Goal: Information Seeking & Learning: Learn about a topic

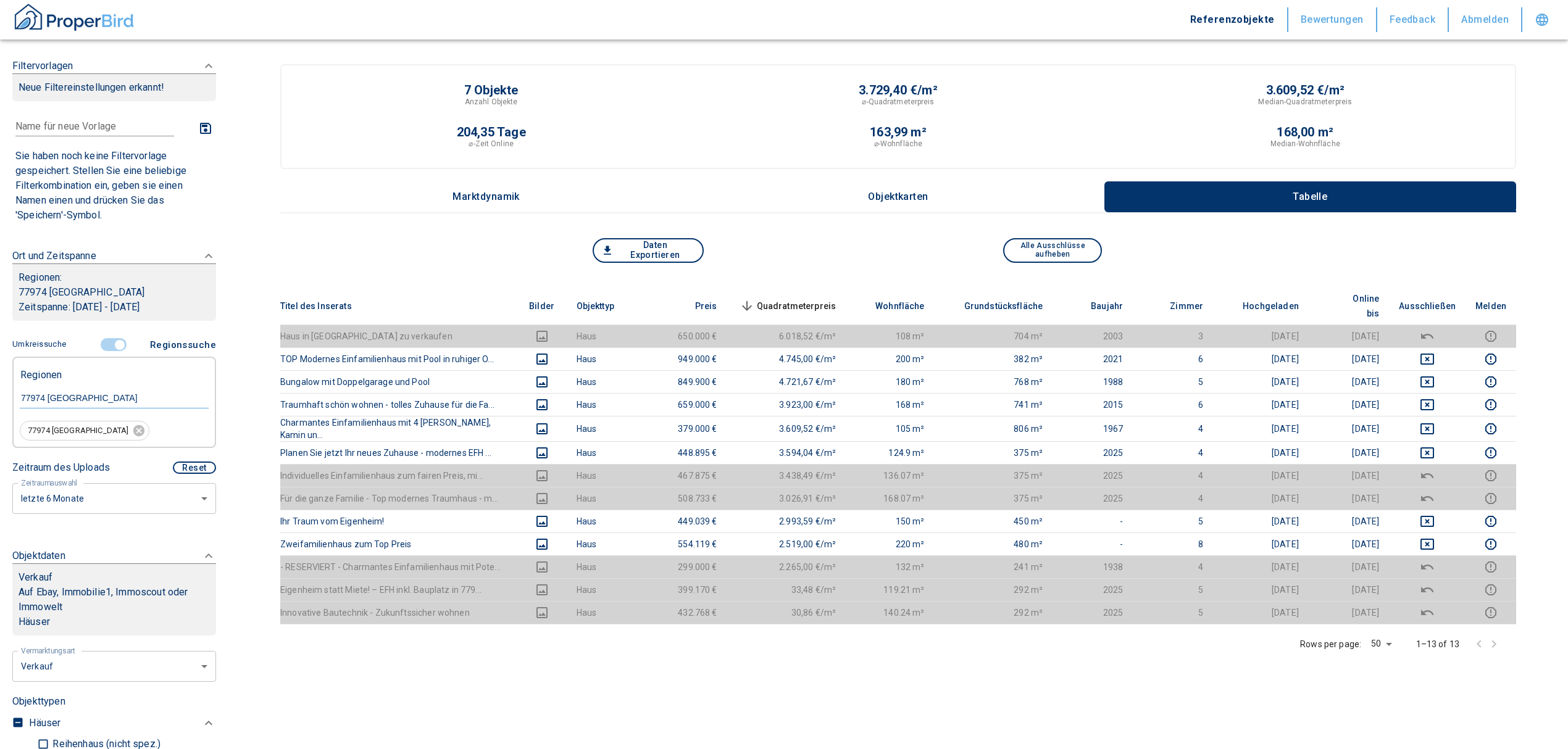
scroll to position [164, 0]
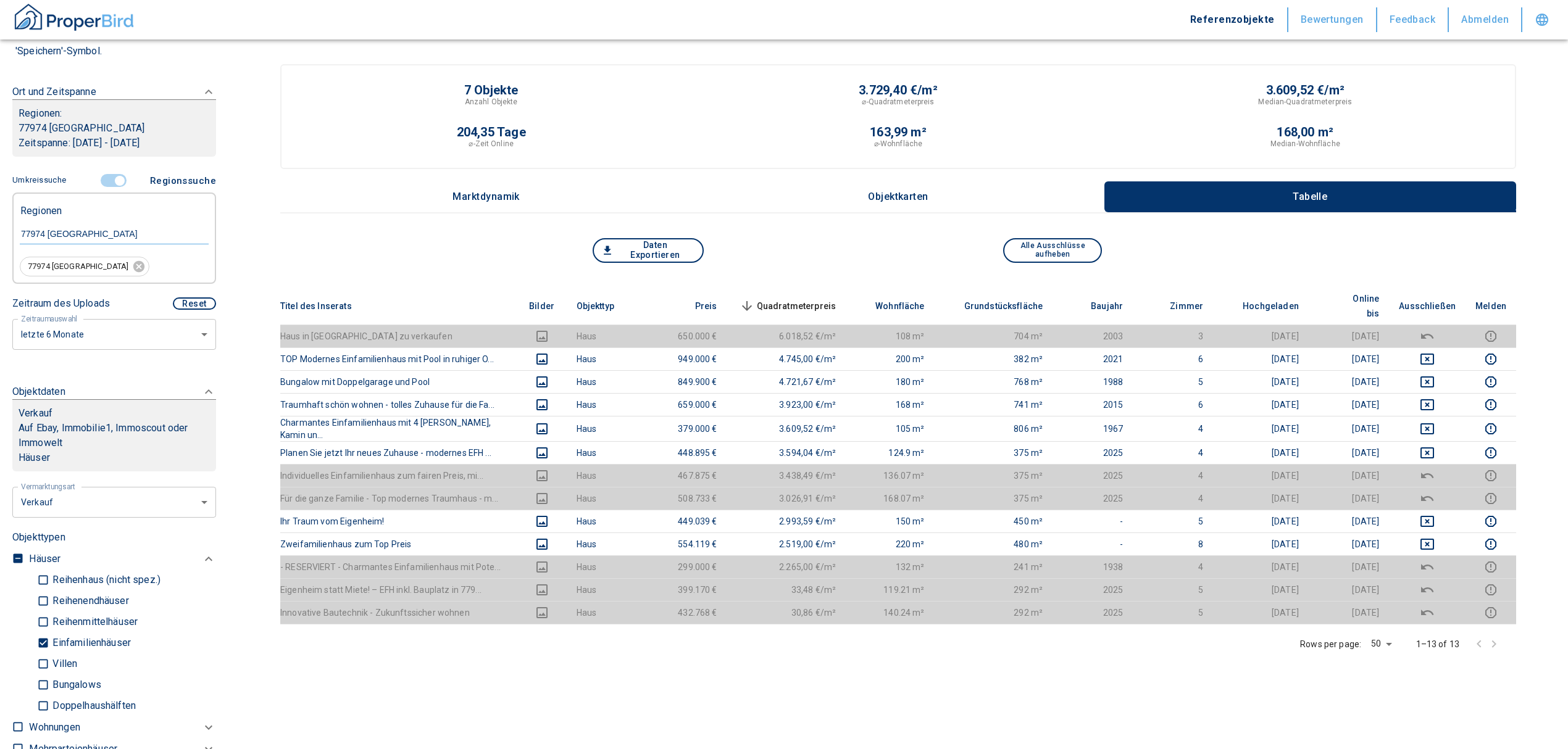
click at [115, 179] on input "controlled" at bounding box center [119, 180] width 37 height 13
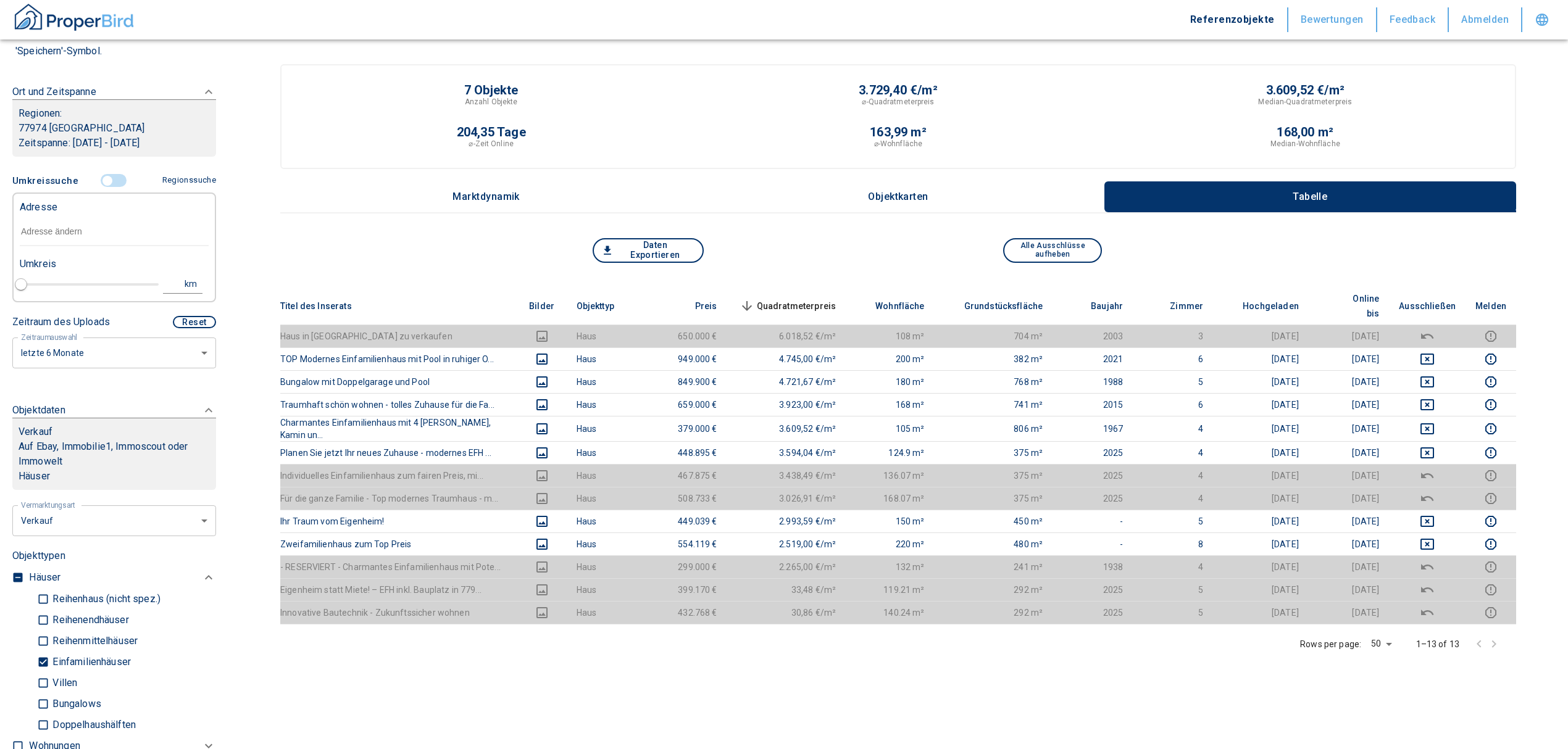
click at [89, 225] on input "text" at bounding box center [114, 232] width 189 height 29
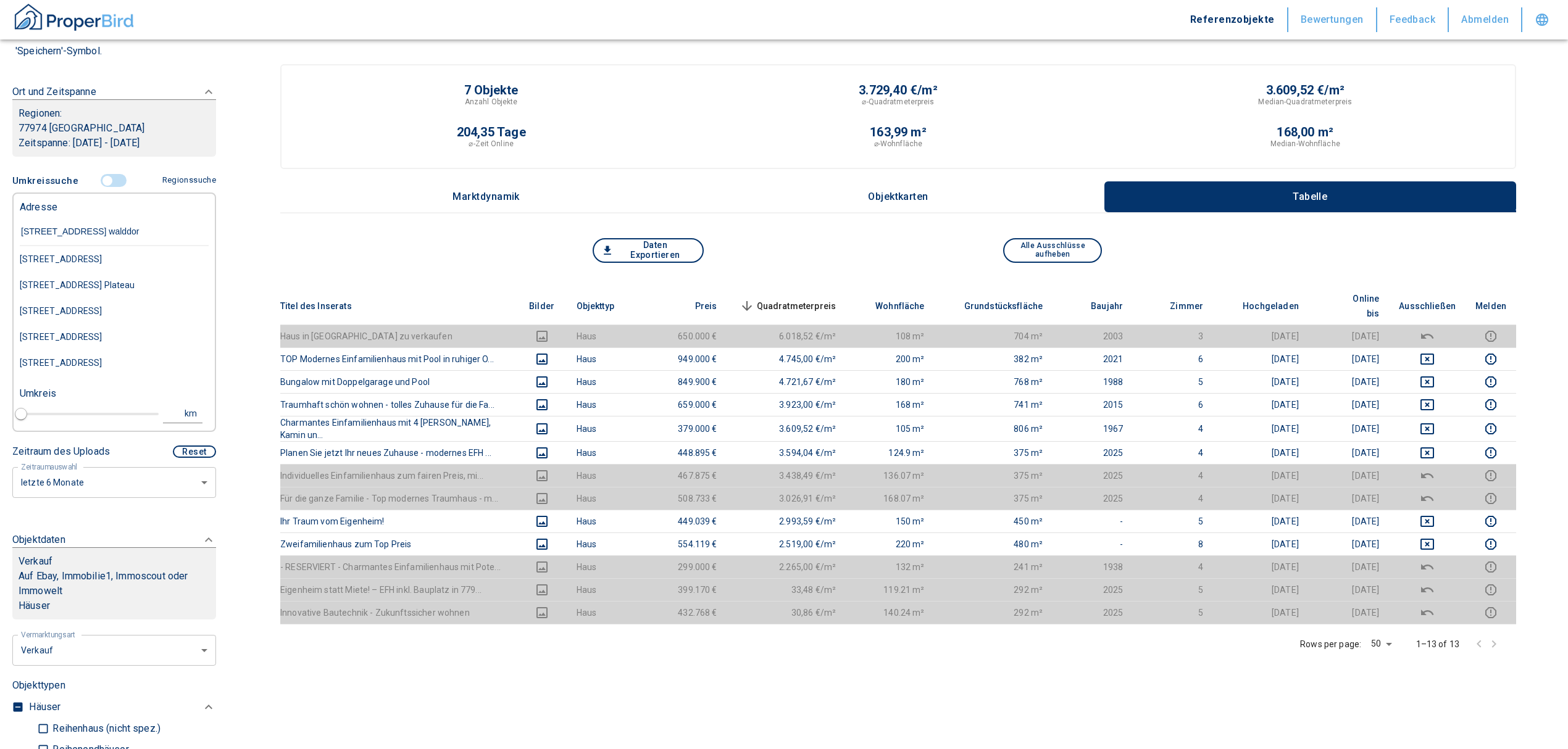
type input "[STREET_ADDRESS]"
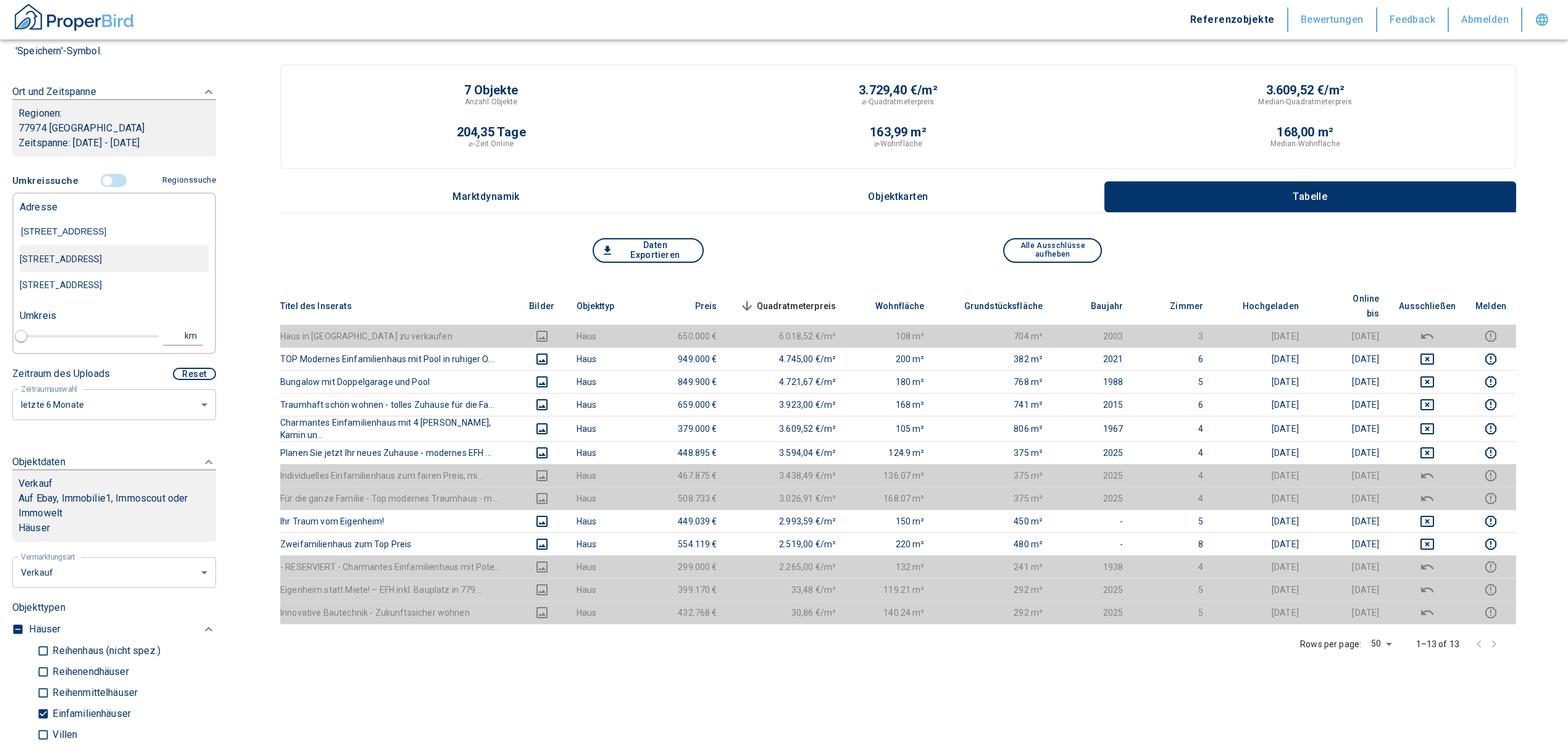
click at [147, 268] on div "[STREET_ADDRESS]" at bounding box center [114, 259] width 189 height 26
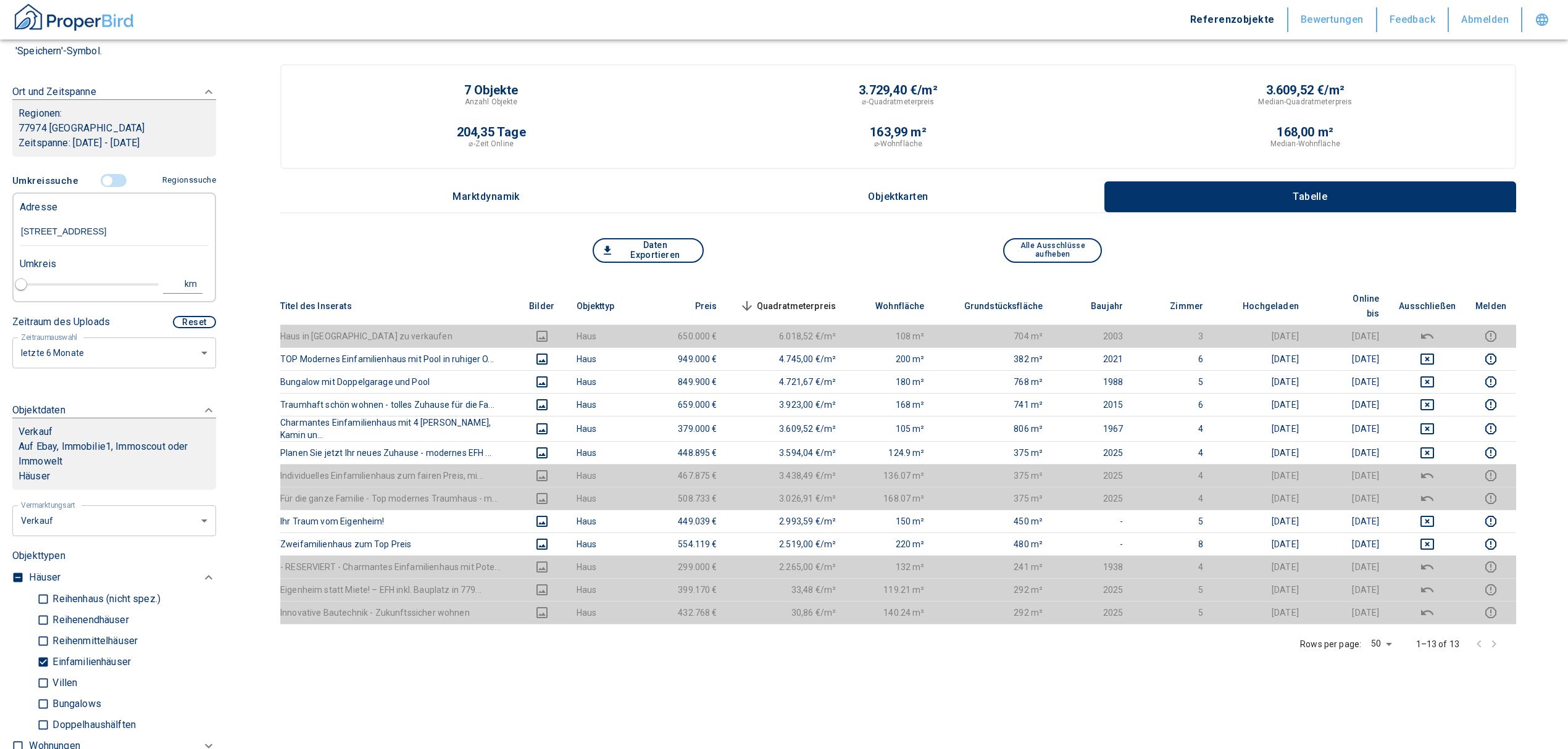
type input "2020"
type input "[STREET_ADDRESS]"
type input "1"
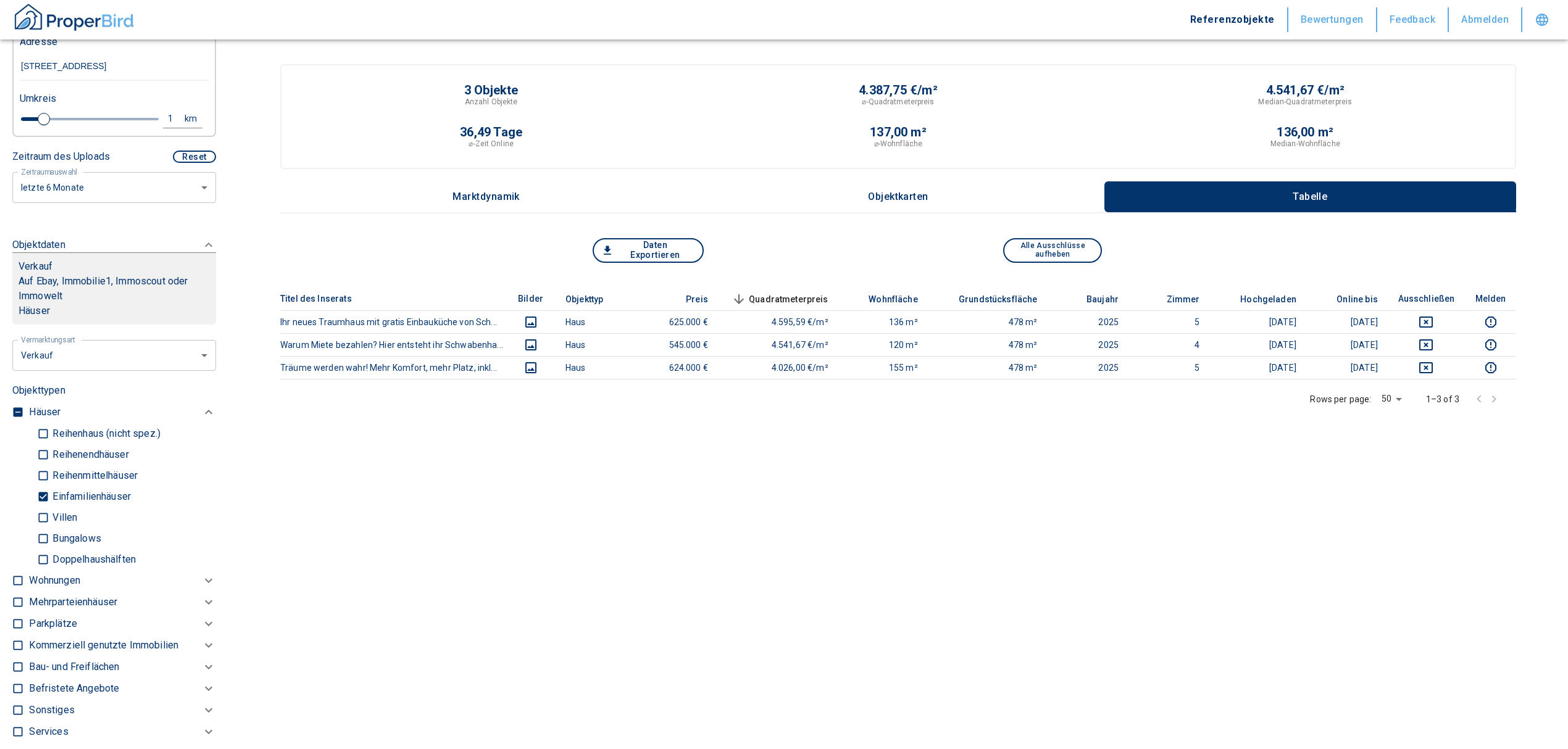
scroll to position [329, 0]
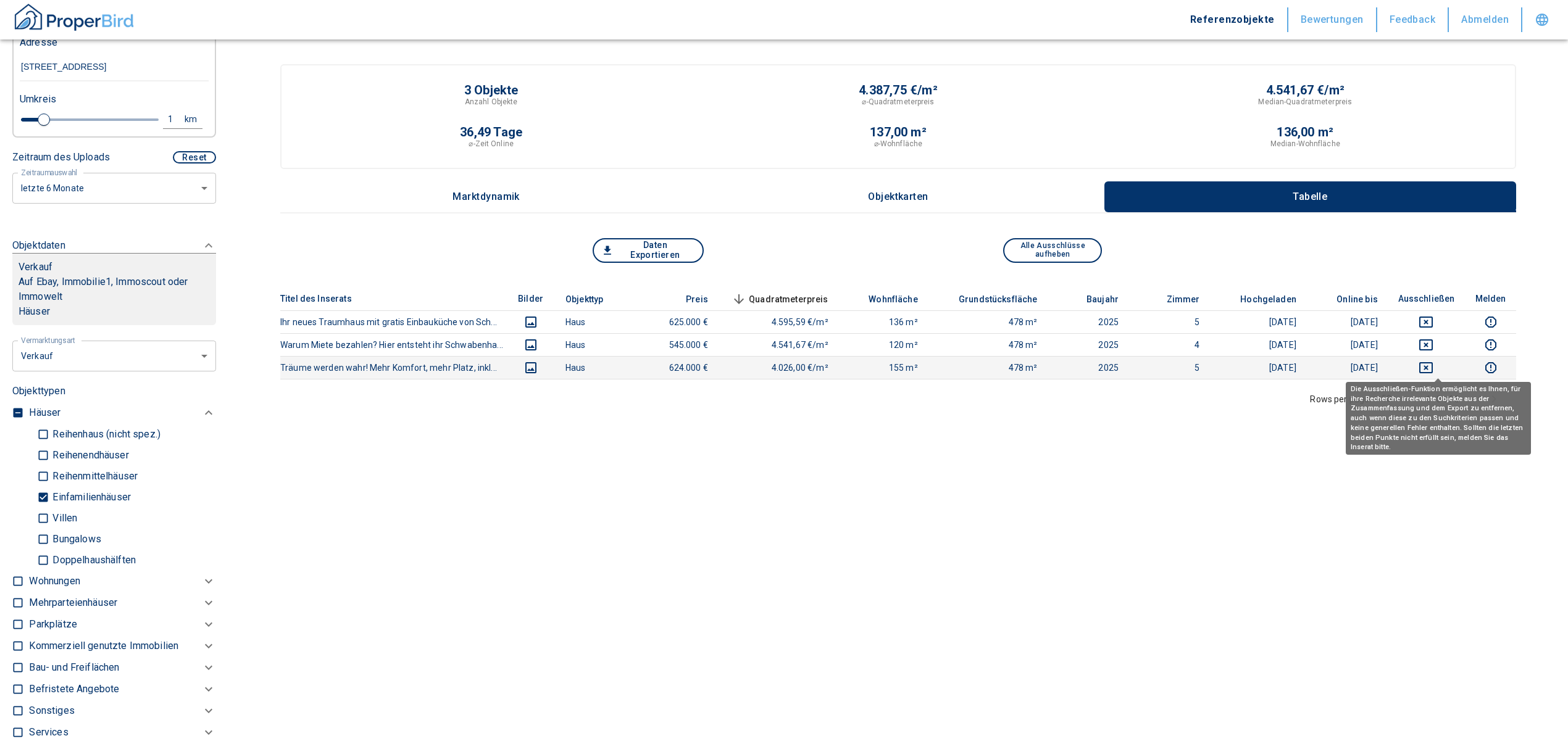
type input "[STREET_ADDRESS]"
click at [1433, 364] on icon "deselect this listing" at bounding box center [1426, 367] width 15 height 15
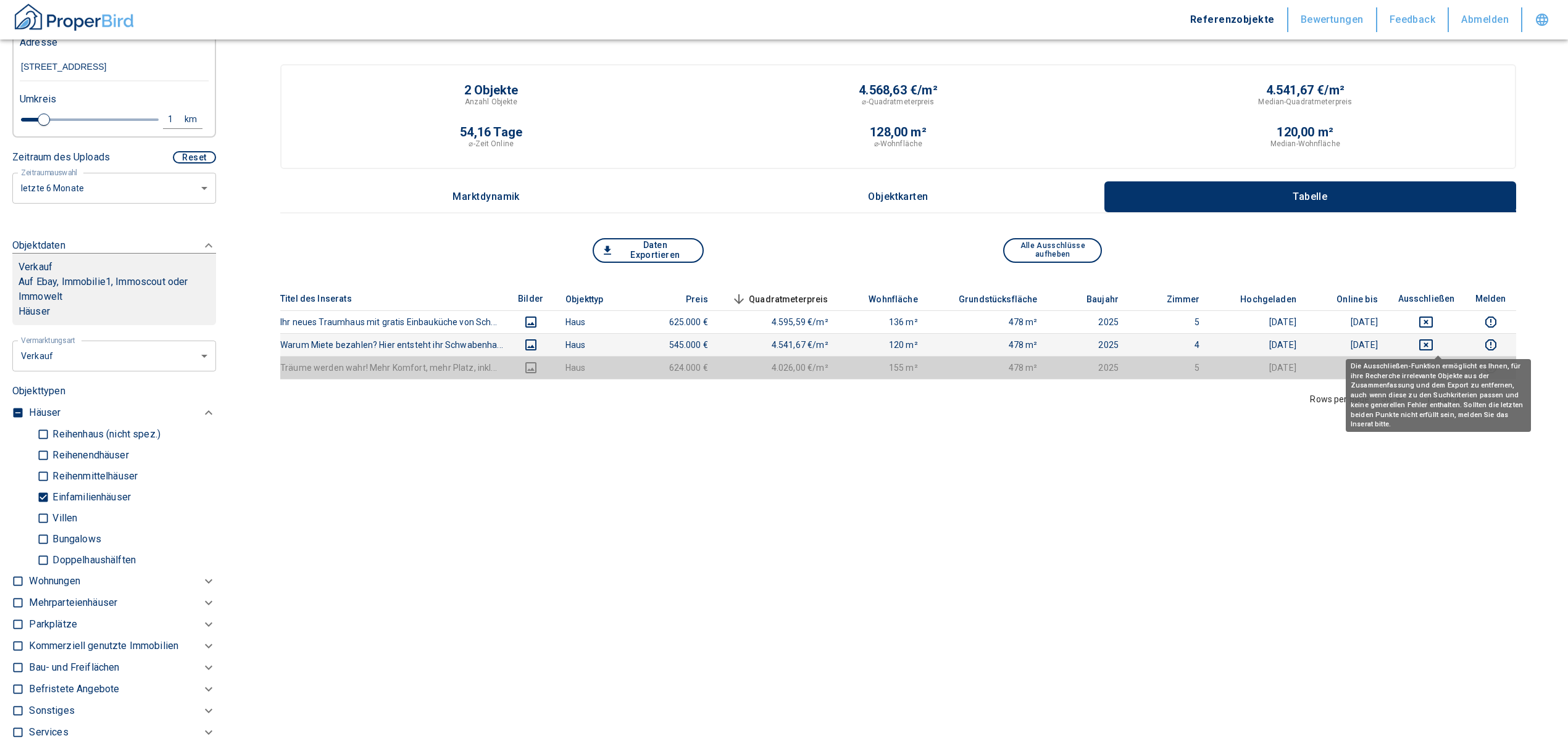
click at [1433, 344] on icon "deselect this listing" at bounding box center [1426, 345] width 13 height 11
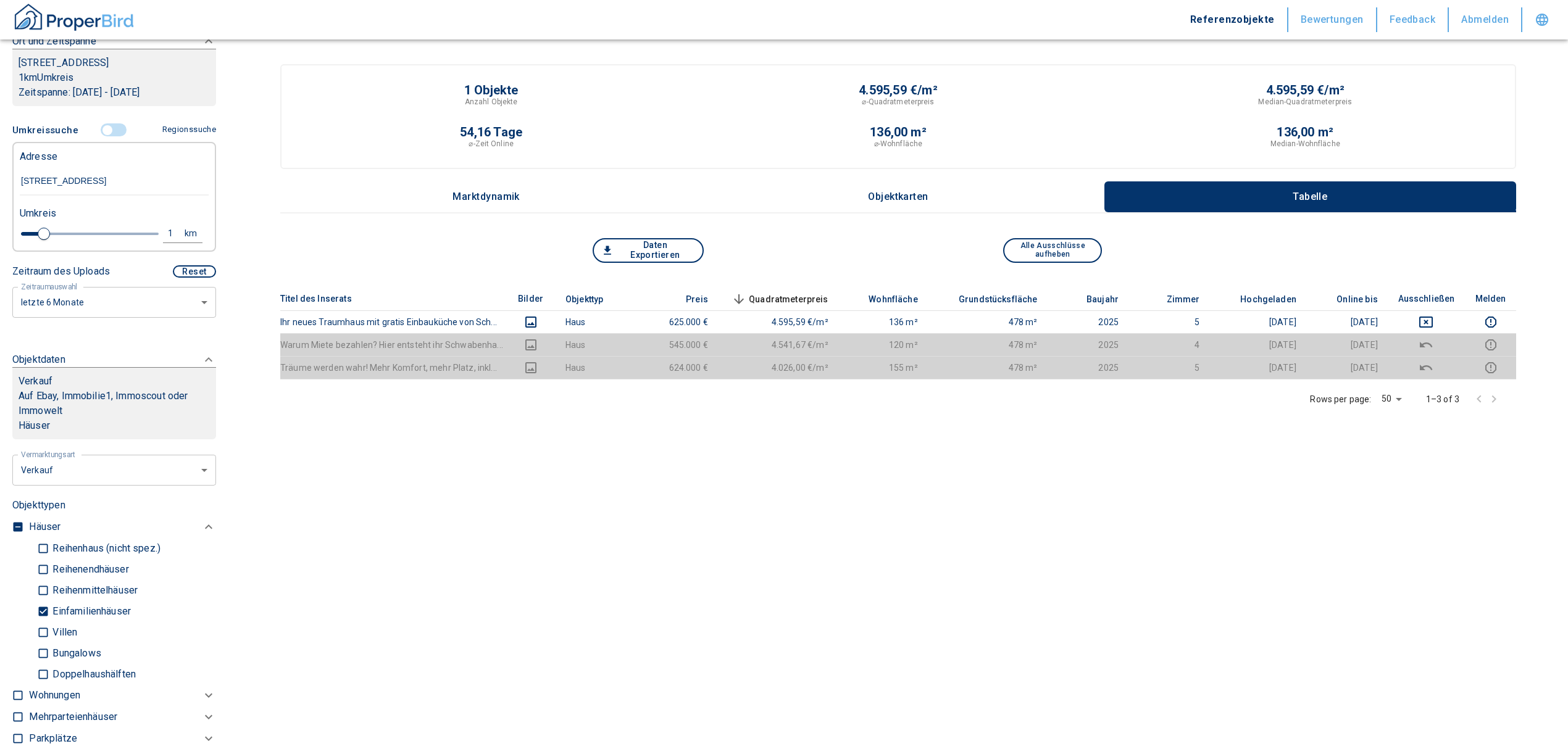
scroll to position [164, 0]
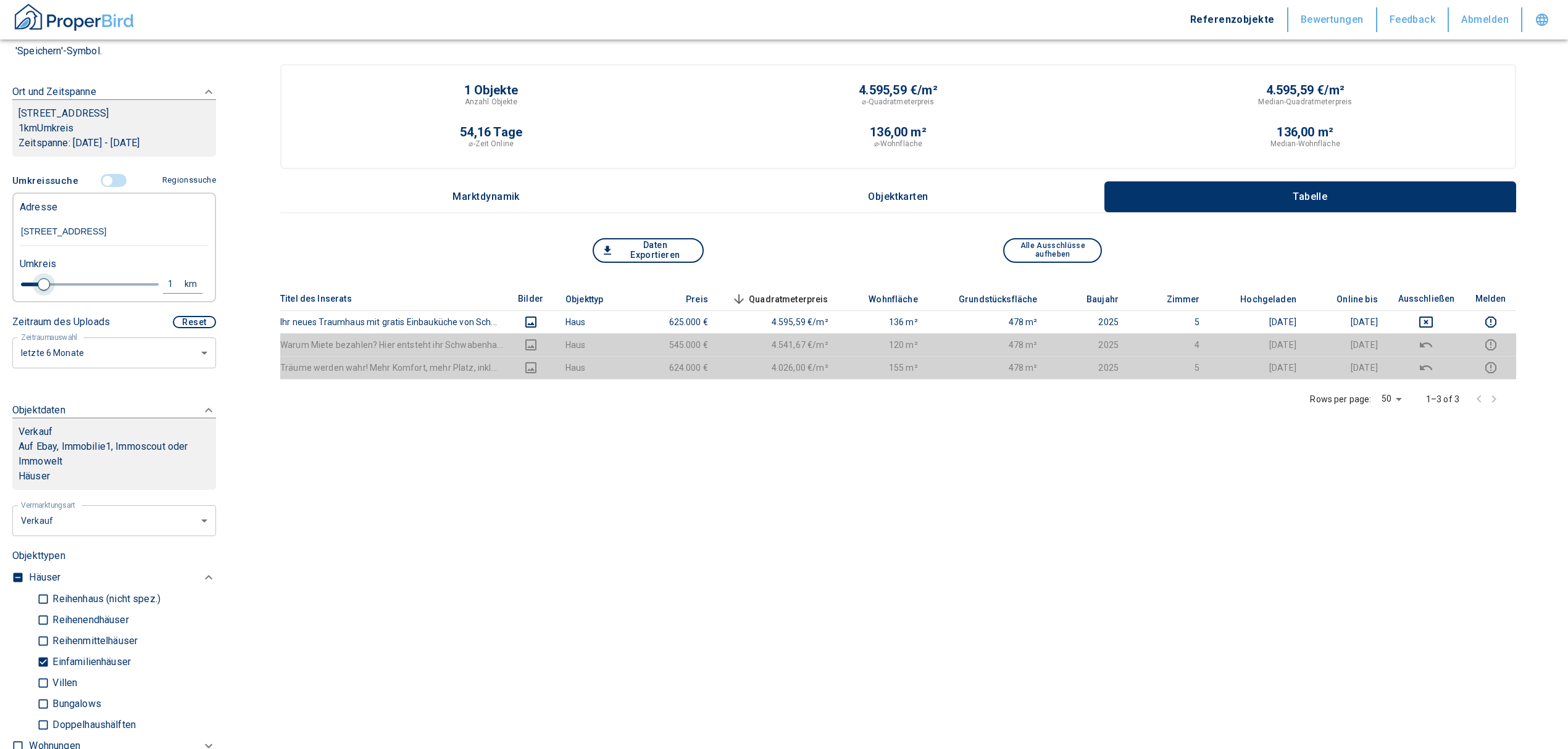
type input "2020"
type input "1.2"
type input "2020"
type input "1.4"
type input "2020"
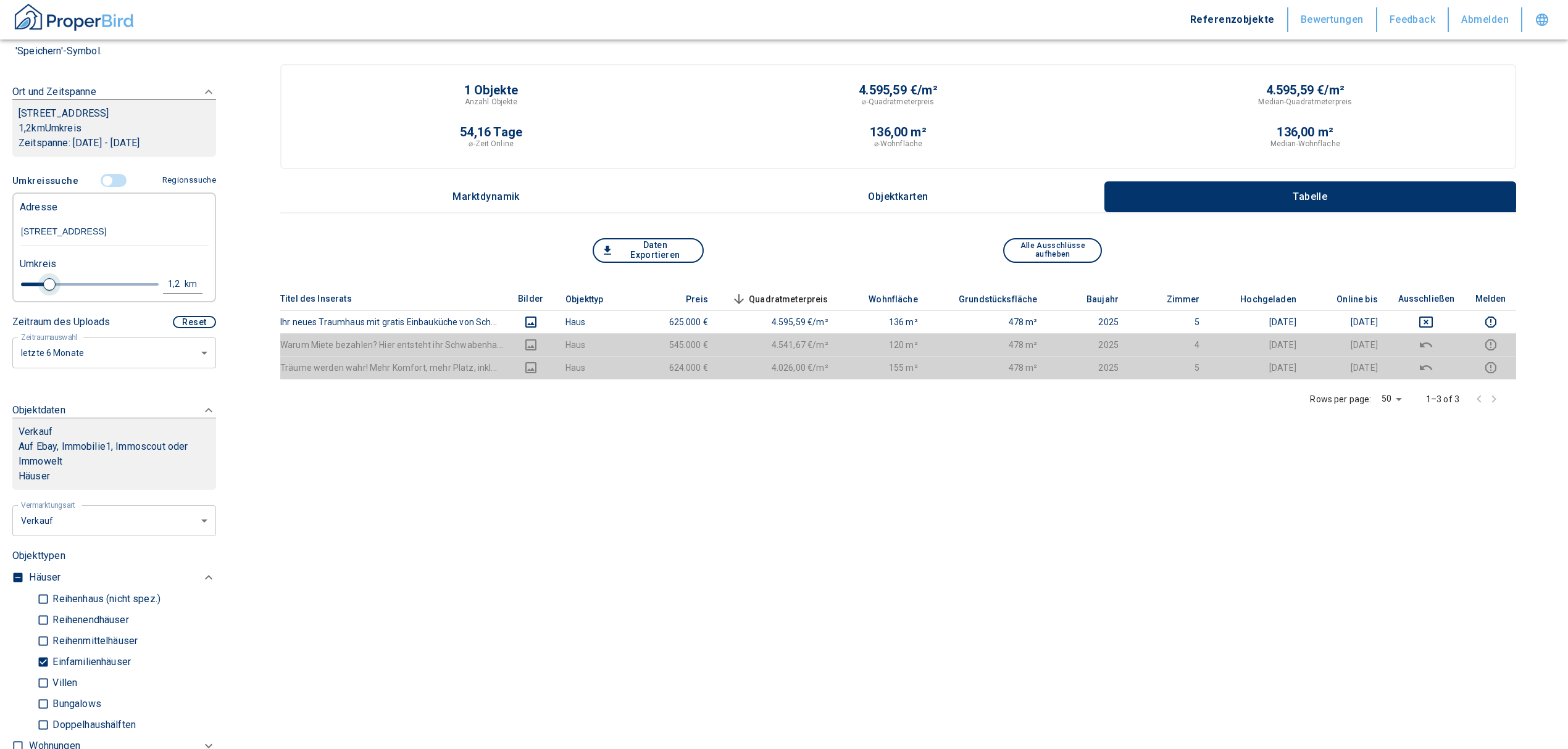
type input "1.8"
type input "2020"
type input "2"
type input "2020"
type input "2.4"
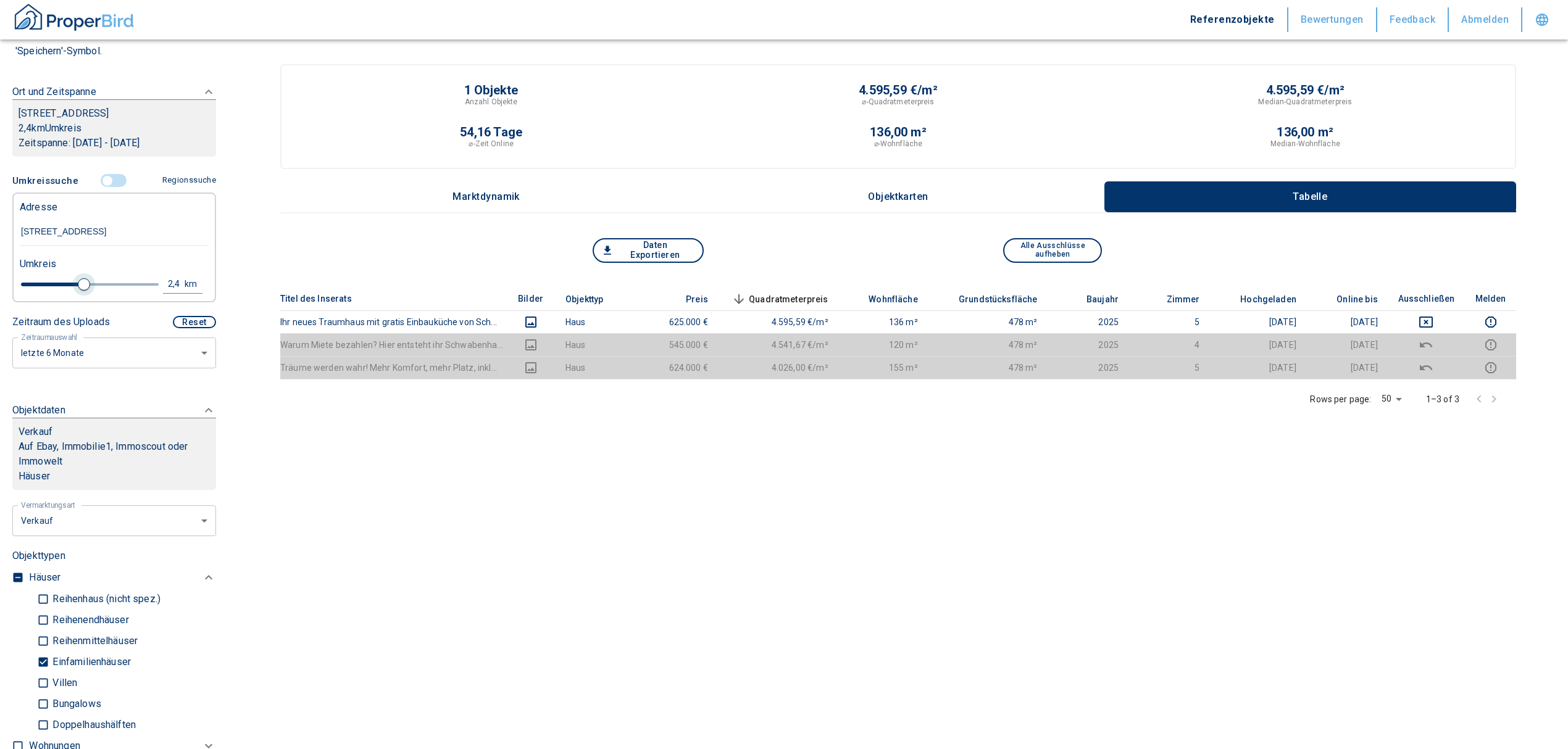
type input "2020"
type input "2.6"
type input "2020"
type input "2.8"
type input "2020"
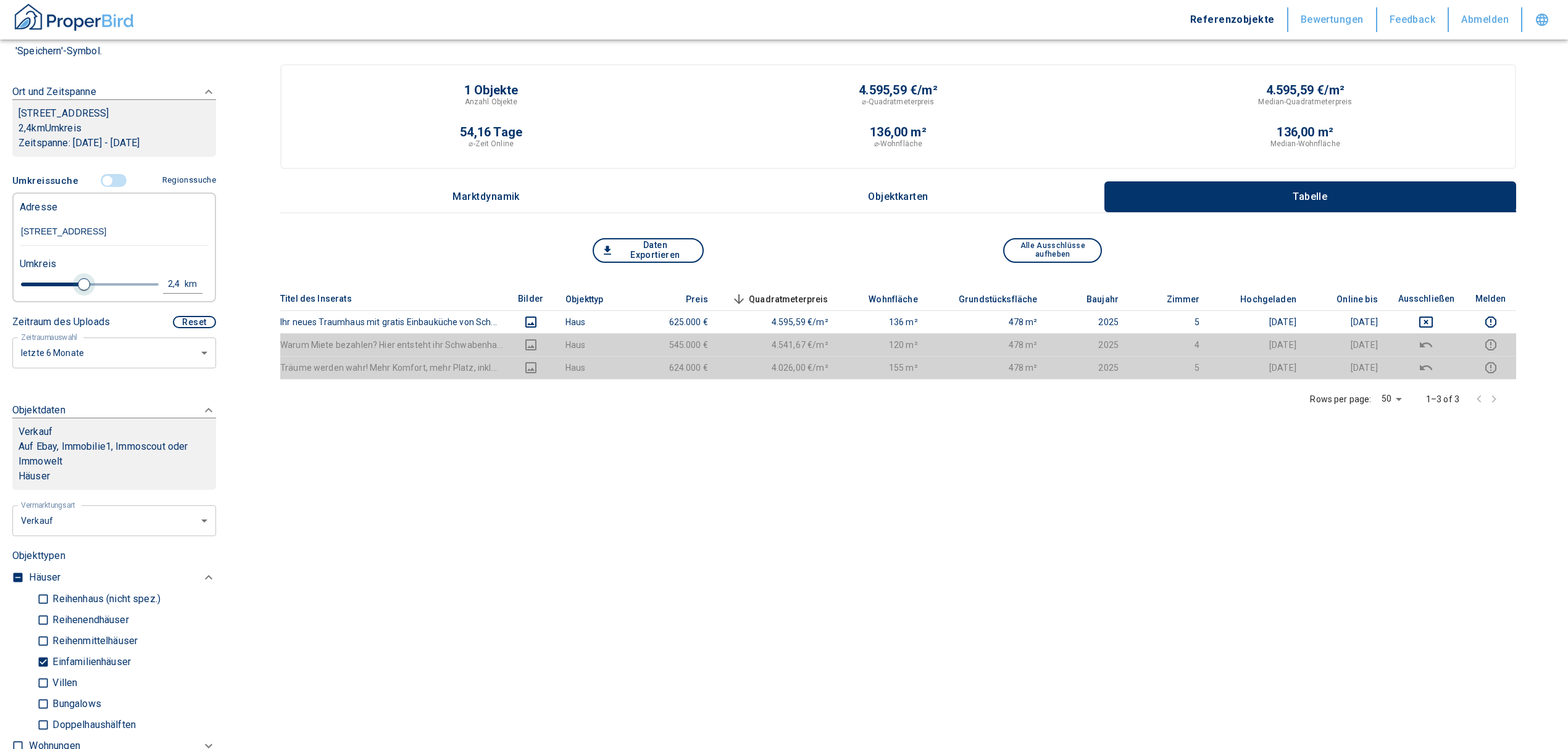
type input "3.2"
type input "2020"
type input "3.4"
type input "2020"
type input "3.2"
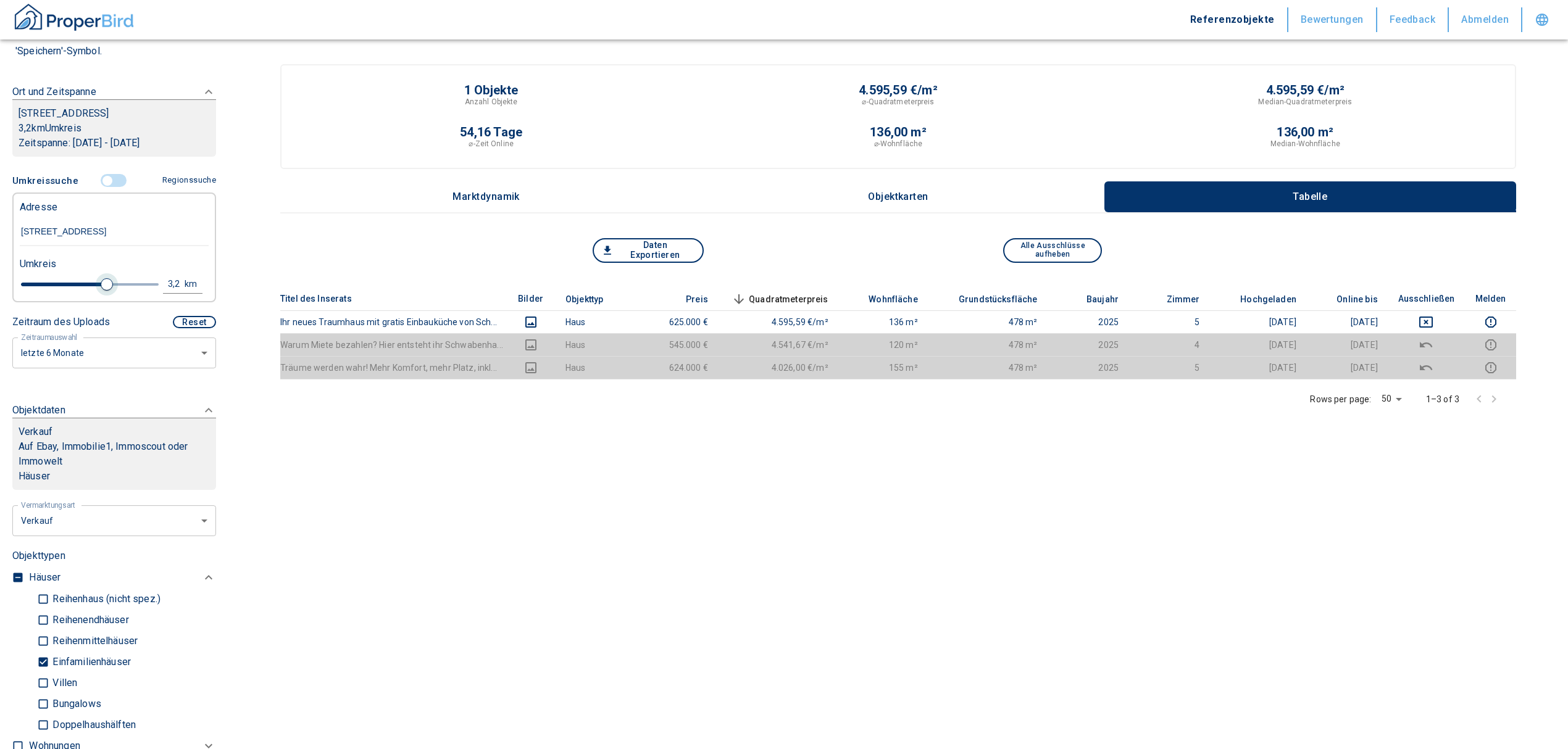
type input "2020"
type input "3"
drag, startPoint x: 45, startPoint y: 299, endPoint x: 96, endPoint y: 292, distance: 51.5
click at [96, 290] on span at bounding box center [101, 285] width 13 height 13
type input "2020"
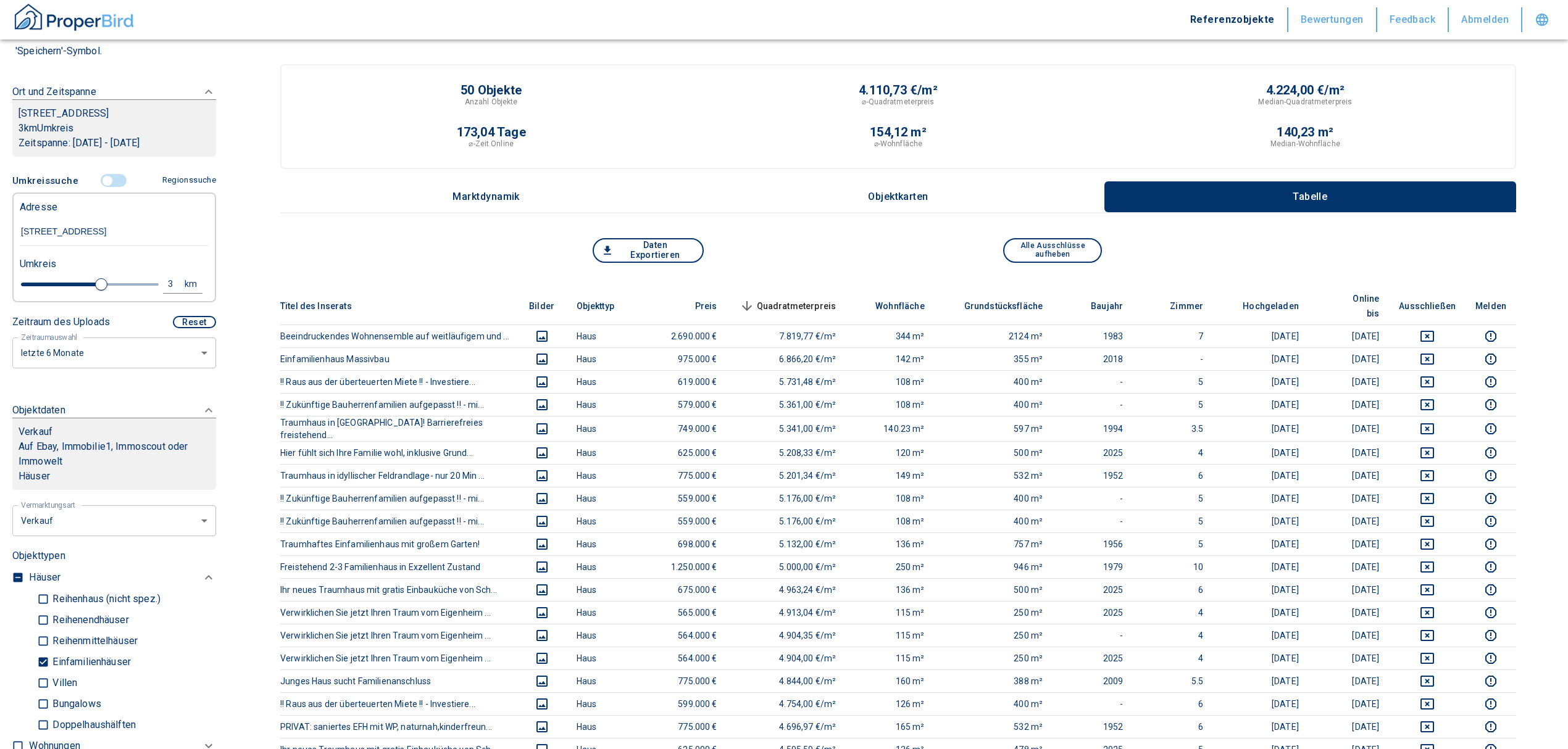
click at [166, 292] on div "3" at bounding box center [177, 284] width 22 height 15
drag, startPoint x: 62, startPoint y: 299, endPoint x: 40, endPoint y: 297, distance: 22.1
click at [42, 297] on div "3 km Neue Suchen" at bounding box center [104, 285] width 189 height 29
type input "2"
click at [158, 292] on button "Neue Suchen" at bounding box center [164, 283] width 68 height 17
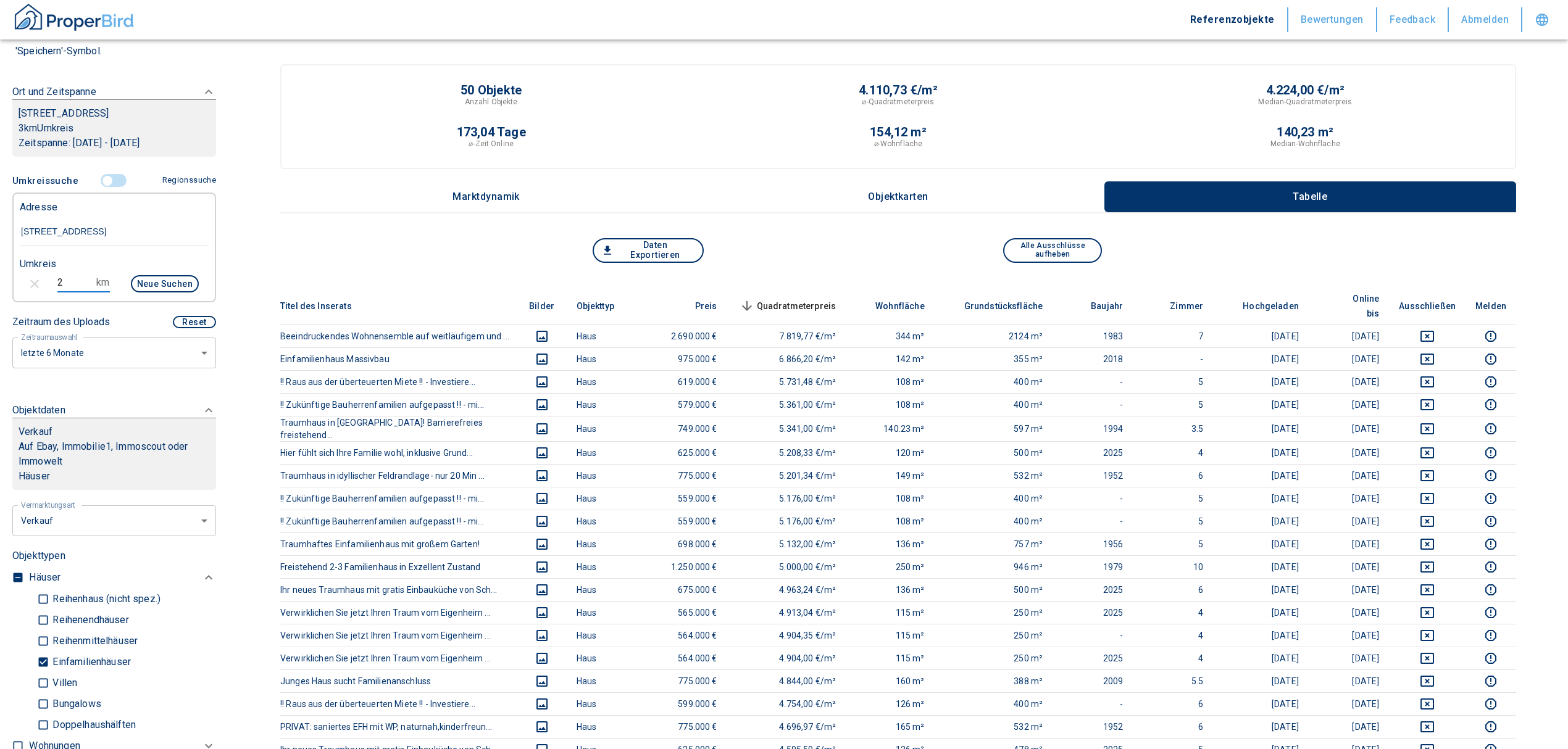
type input "2020"
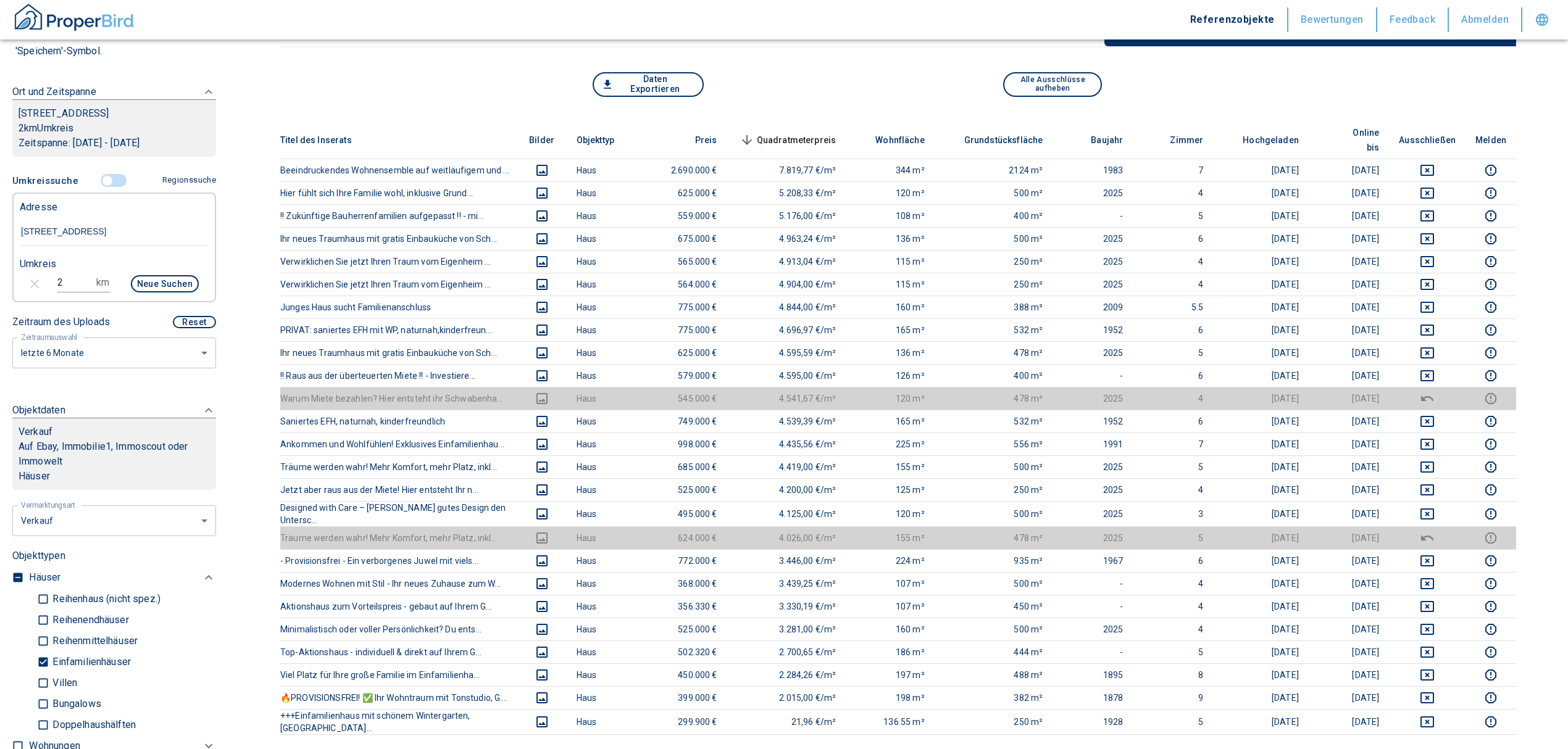
scroll to position [164, 0]
drag, startPoint x: 79, startPoint y: 295, endPoint x: 30, endPoint y: 292, distance: 49.1
click at [30, 292] on div "2 km Neue Suchen" at bounding box center [104, 285] width 189 height 29
type input "1"
click at [139, 292] on button "Neue Suchen" at bounding box center [164, 283] width 68 height 17
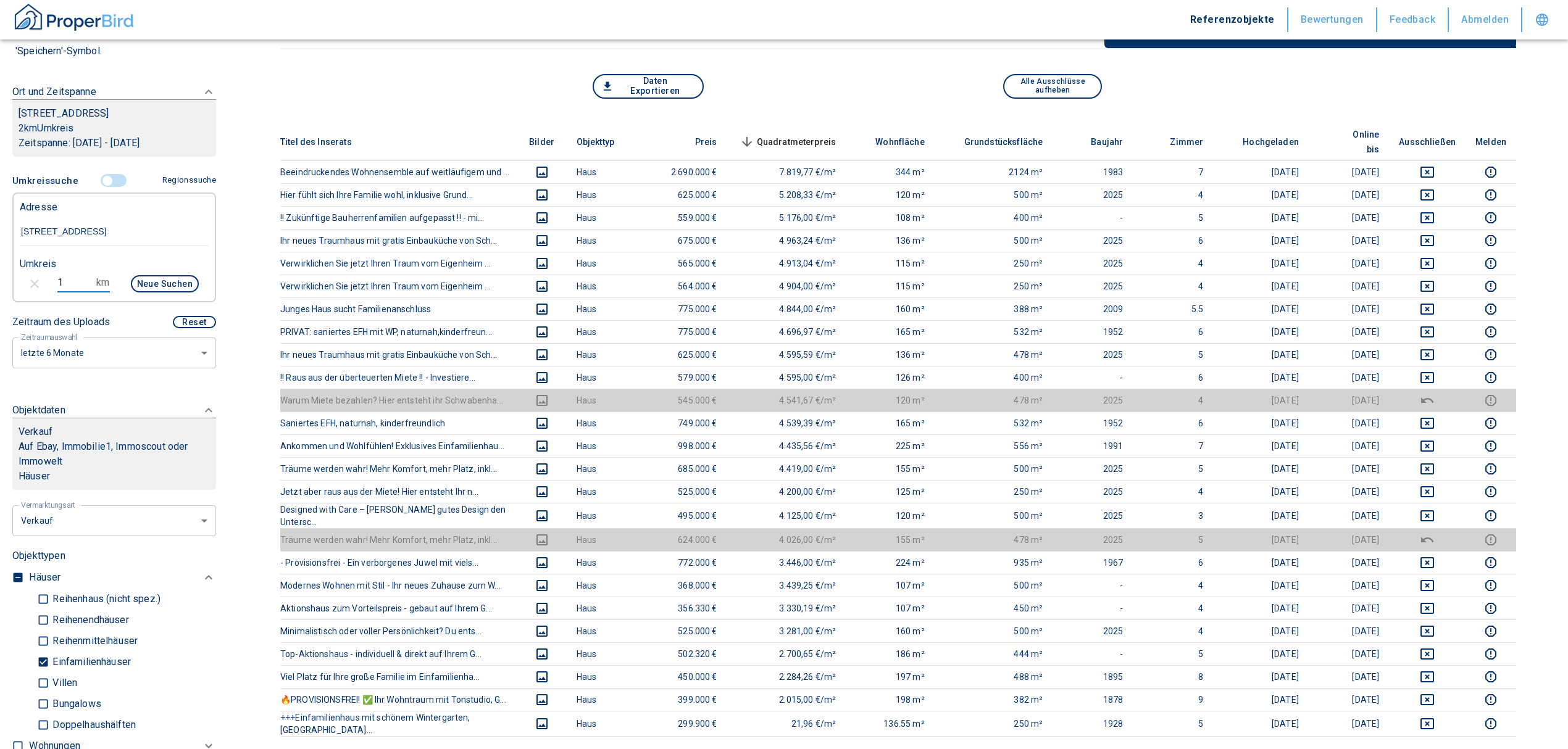
type input "2020"
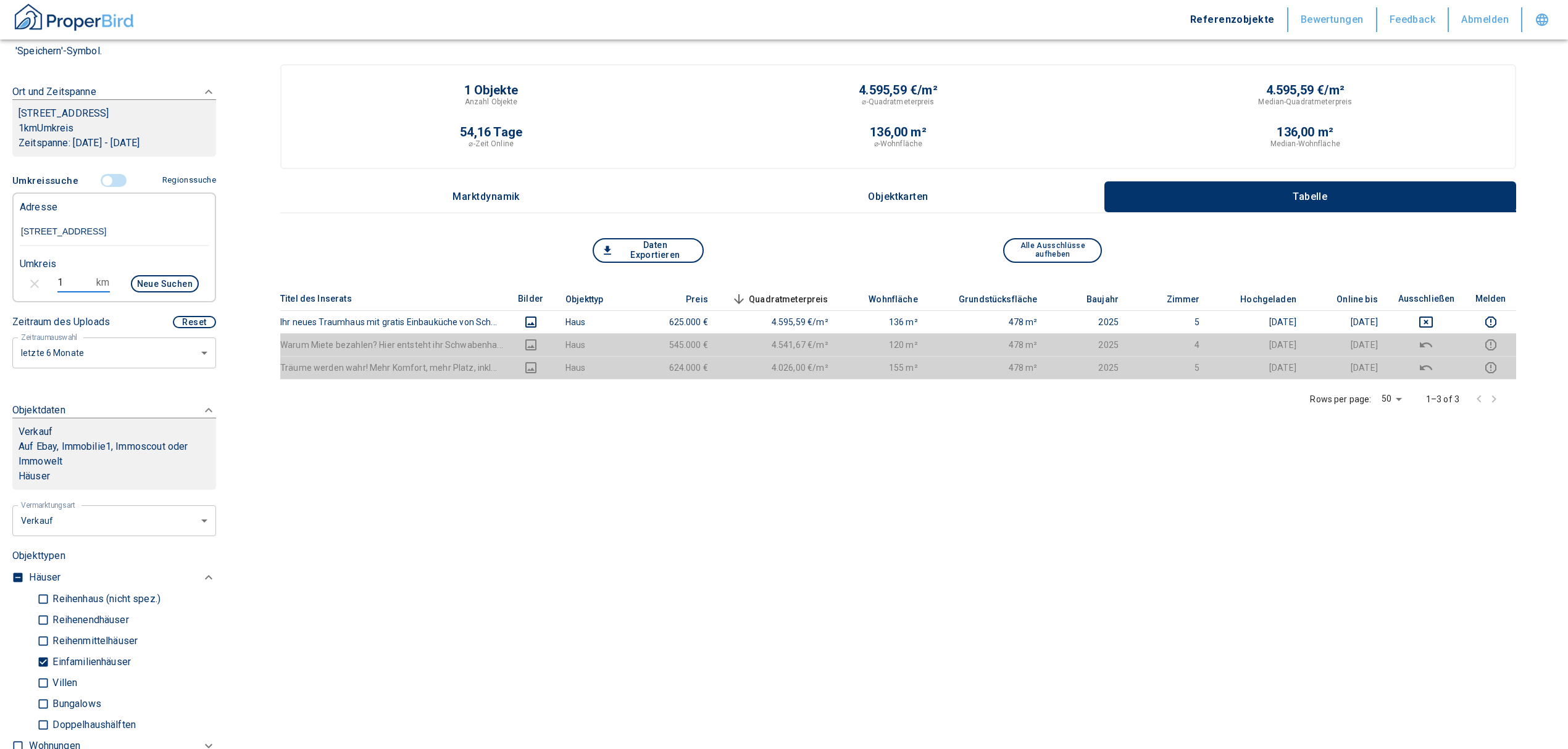
drag, startPoint x: 31, startPoint y: 306, endPoint x: 1, endPoint y: 295, distance: 32.0
click at [3, 302] on div "Filtervorlagen Neue Filtereinstellungen erkannt! Name für neue Vorlage x Sie ha…" at bounding box center [114, 374] width 228 height 749
type input "1,5"
click at [146, 292] on button "Neue Suchen" at bounding box center [164, 283] width 68 height 17
type input "2020"
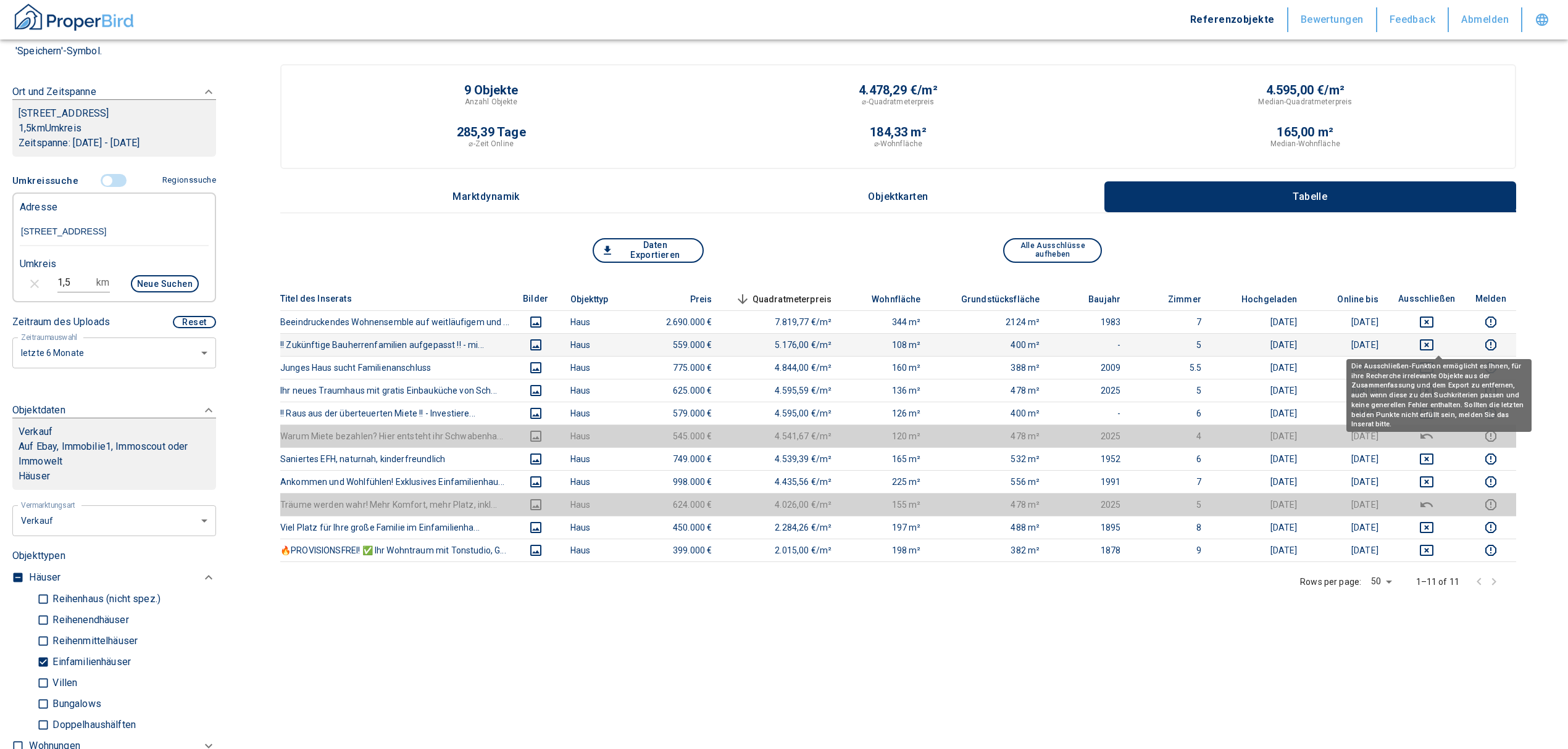
click at [1434, 346] on icon "deselect this listing" at bounding box center [1426, 344] width 15 height 15
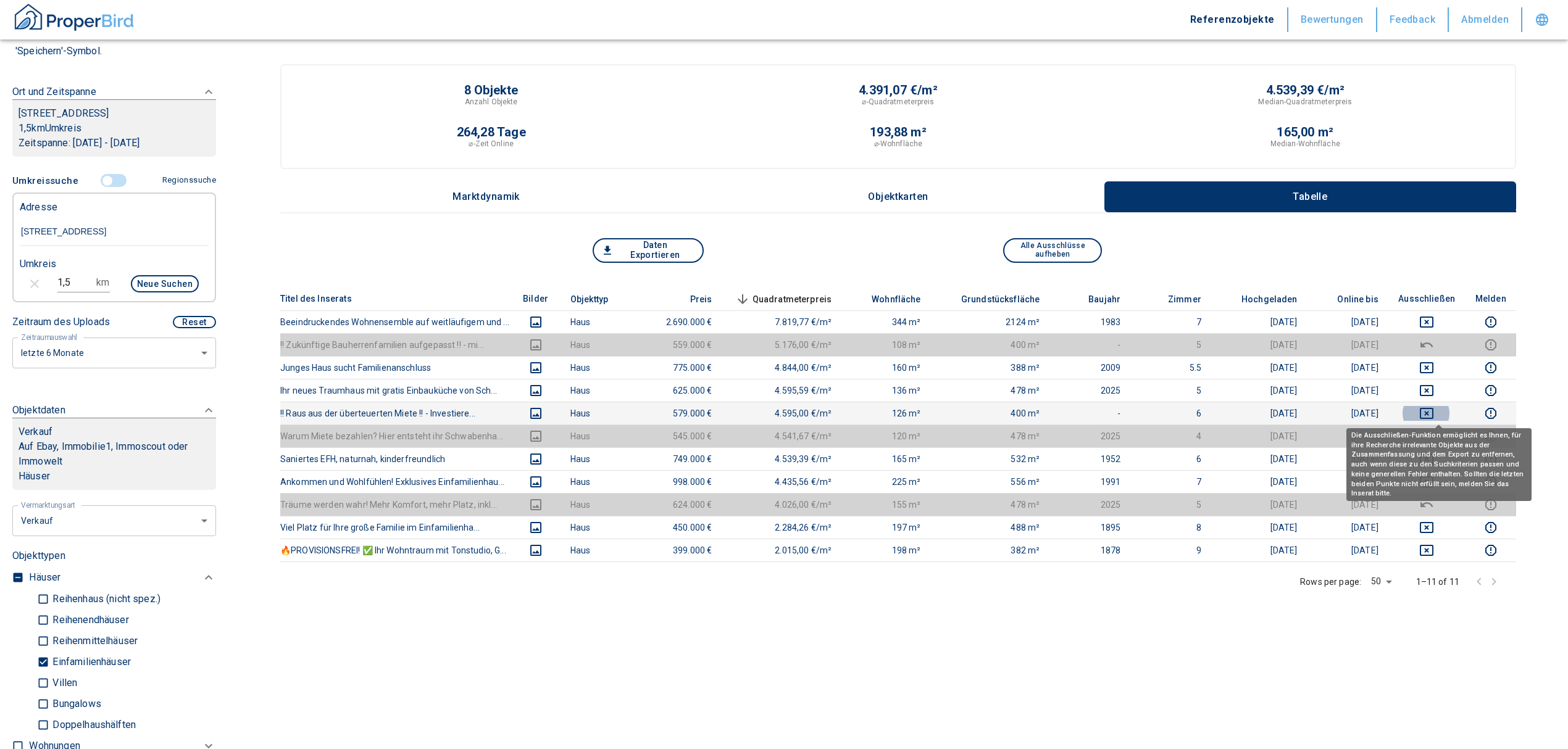
click at [1434, 406] on icon "deselect this listing" at bounding box center [1426, 413] width 15 height 15
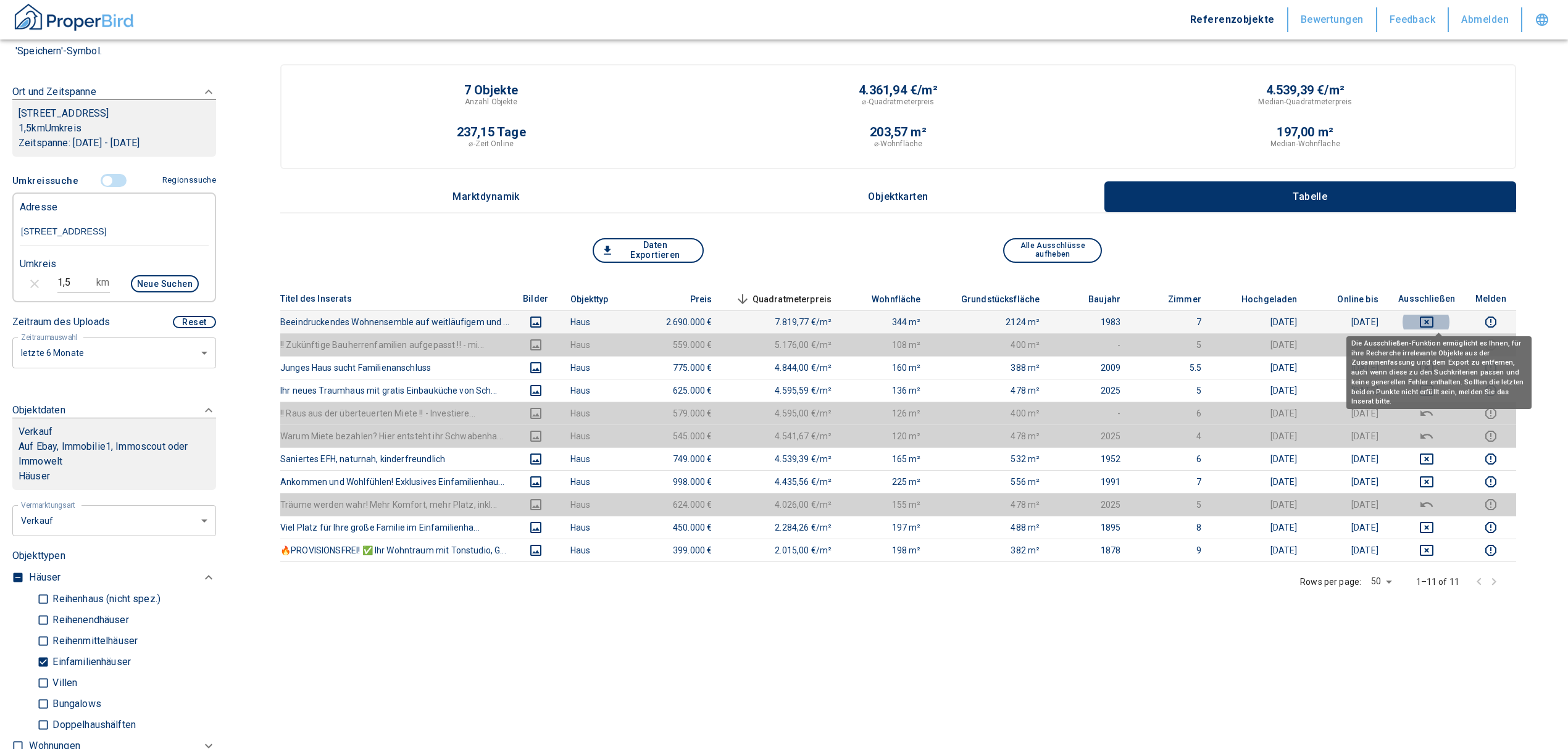
click at [1433, 321] on icon "deselect this listing" at bounding box center [1426, 322] width 13 height 11
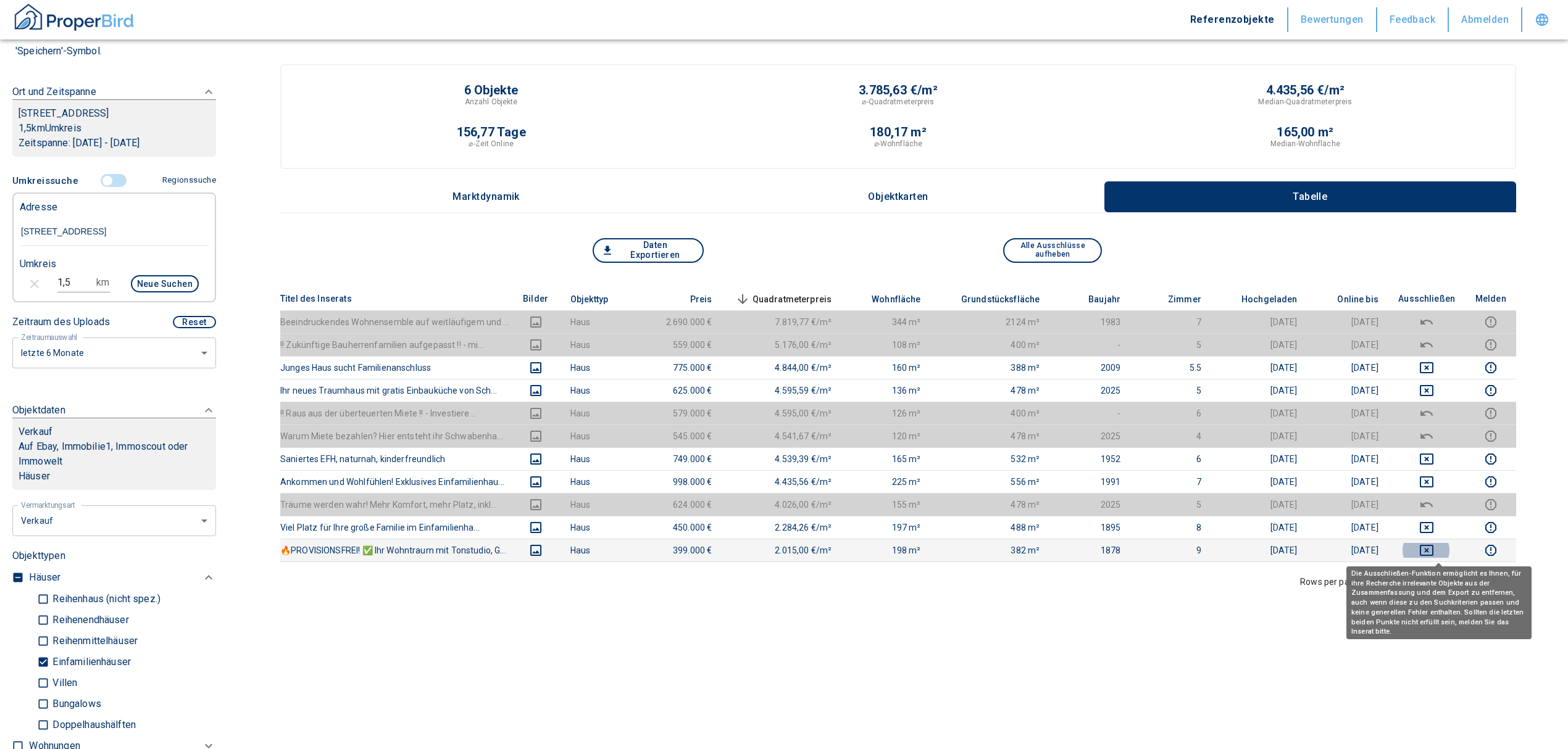
click at [1434, 549] on icon "deselect this listing" at bounding box center [1426, 550] width 15 height 15
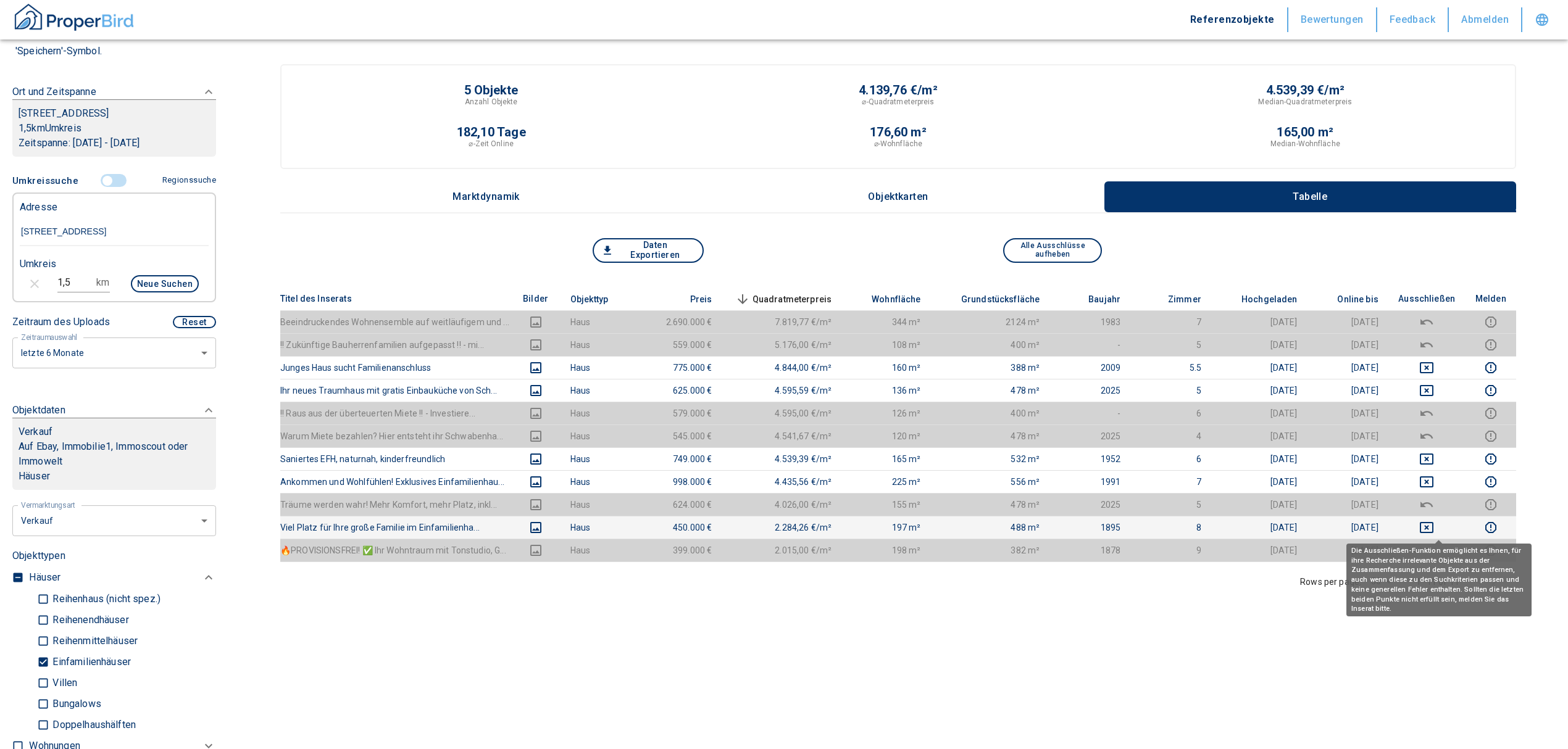
click at [1434, 531] on icon "deselect this listing" at bounding box center [1426, 527] width 15 height 15
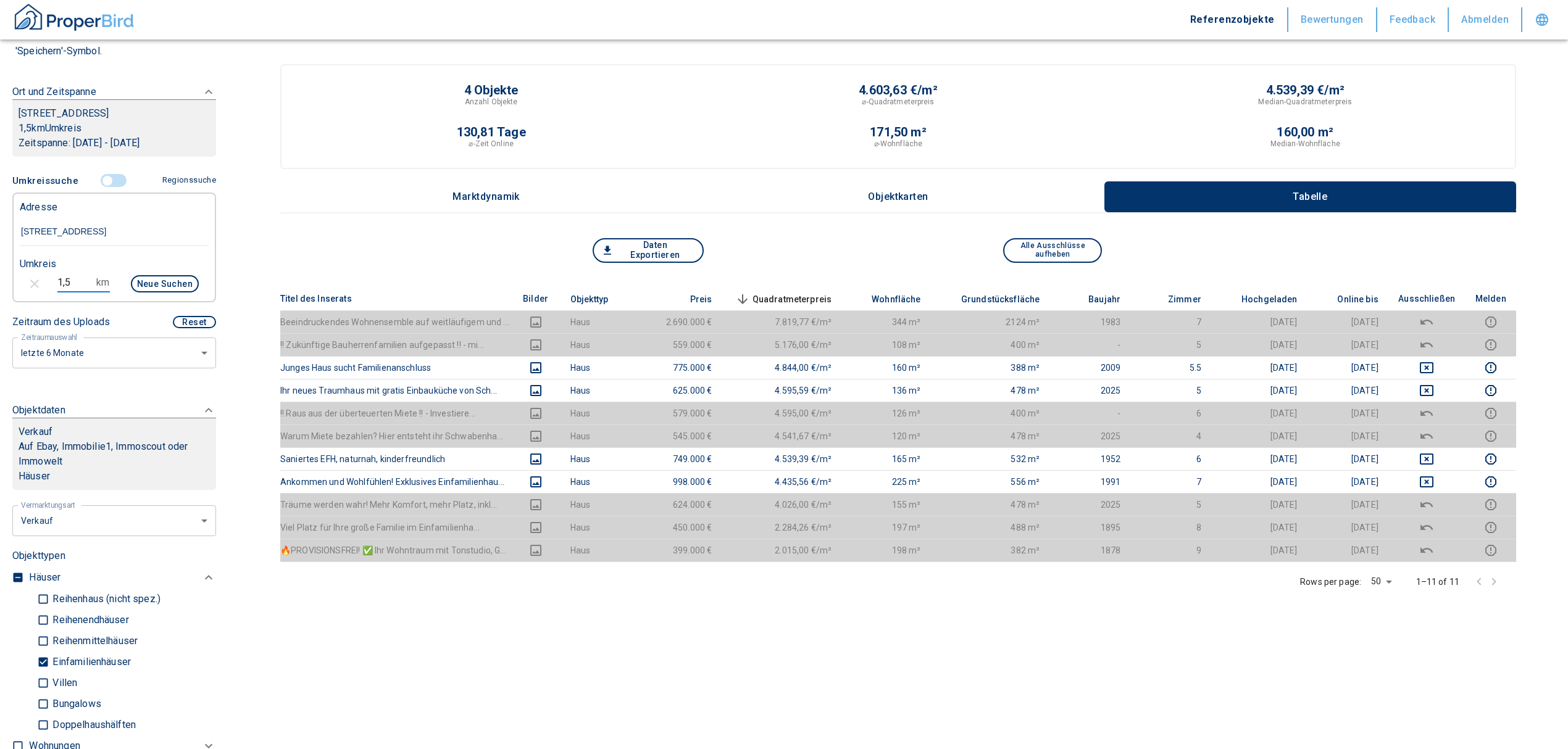
drag, startPoint x: 66, startPoint y: 295, endPoint x: 15, endPoint y: 287, distance: 51.6
click at [15, 287] on div "1,5 km Neue Suchen" at bounding box center [104, 285] width 189 height 29
type input "2"
click at [151, 292] on button "Neue Suchen" at bounding box center [164, 283] width 68 height 17
type input "2020"
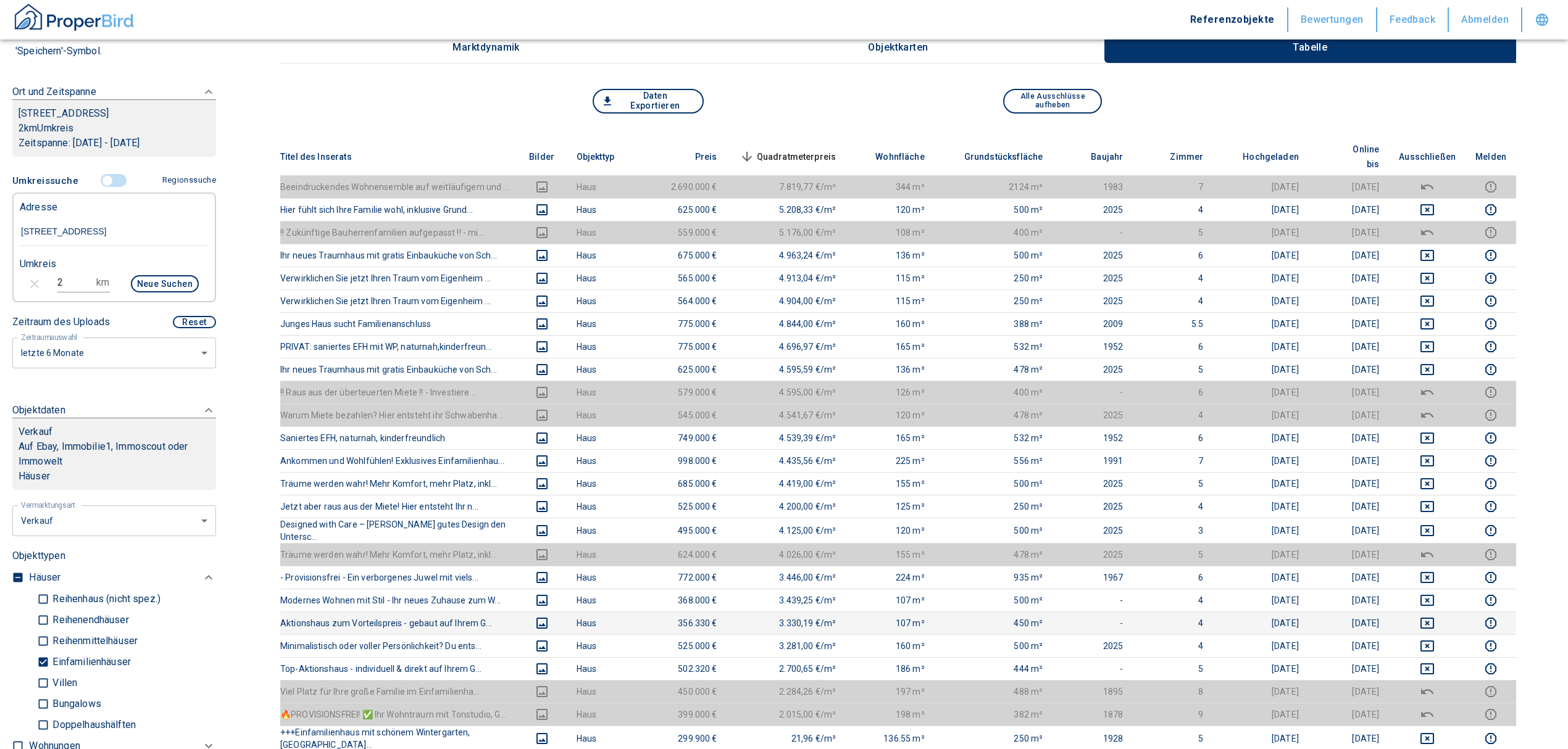
scroll to position [164, 0]
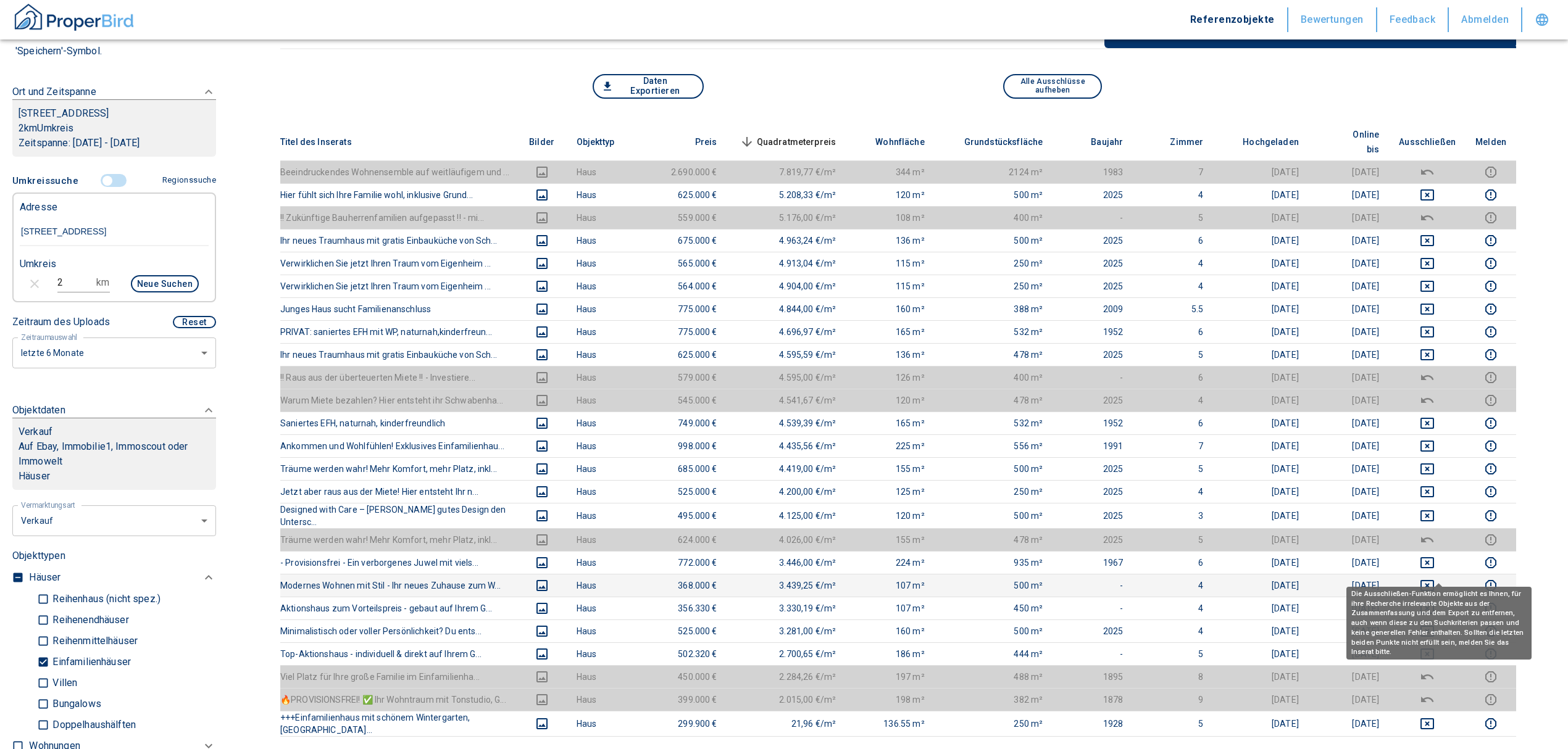
click at [1435, 578] on icon "deselect this listing" at bounding box center [1427, 585] width 15 height 15
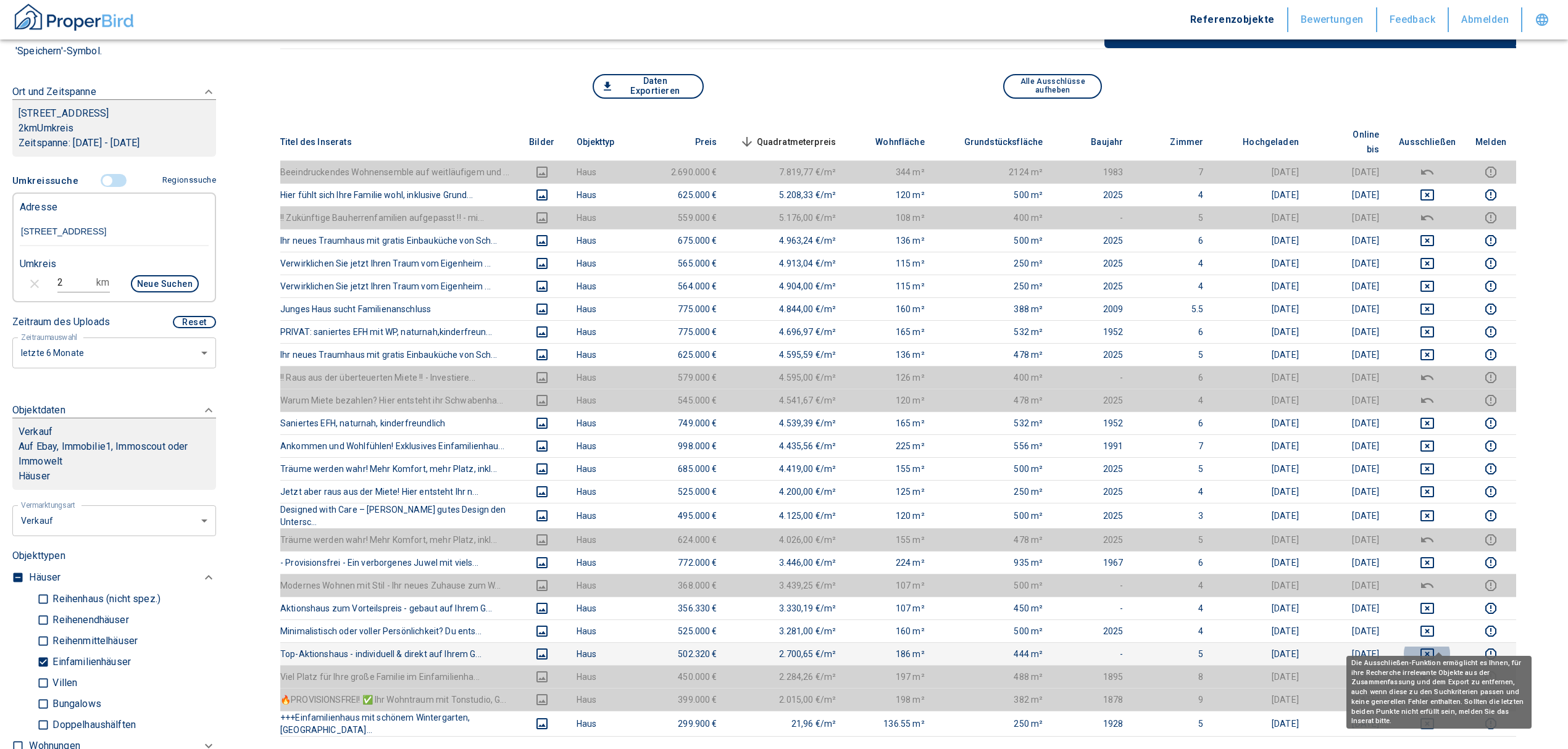
click at [1435, 646] on icon "deselect this listing" at bounding box center [1427, 653] width 15 height 15
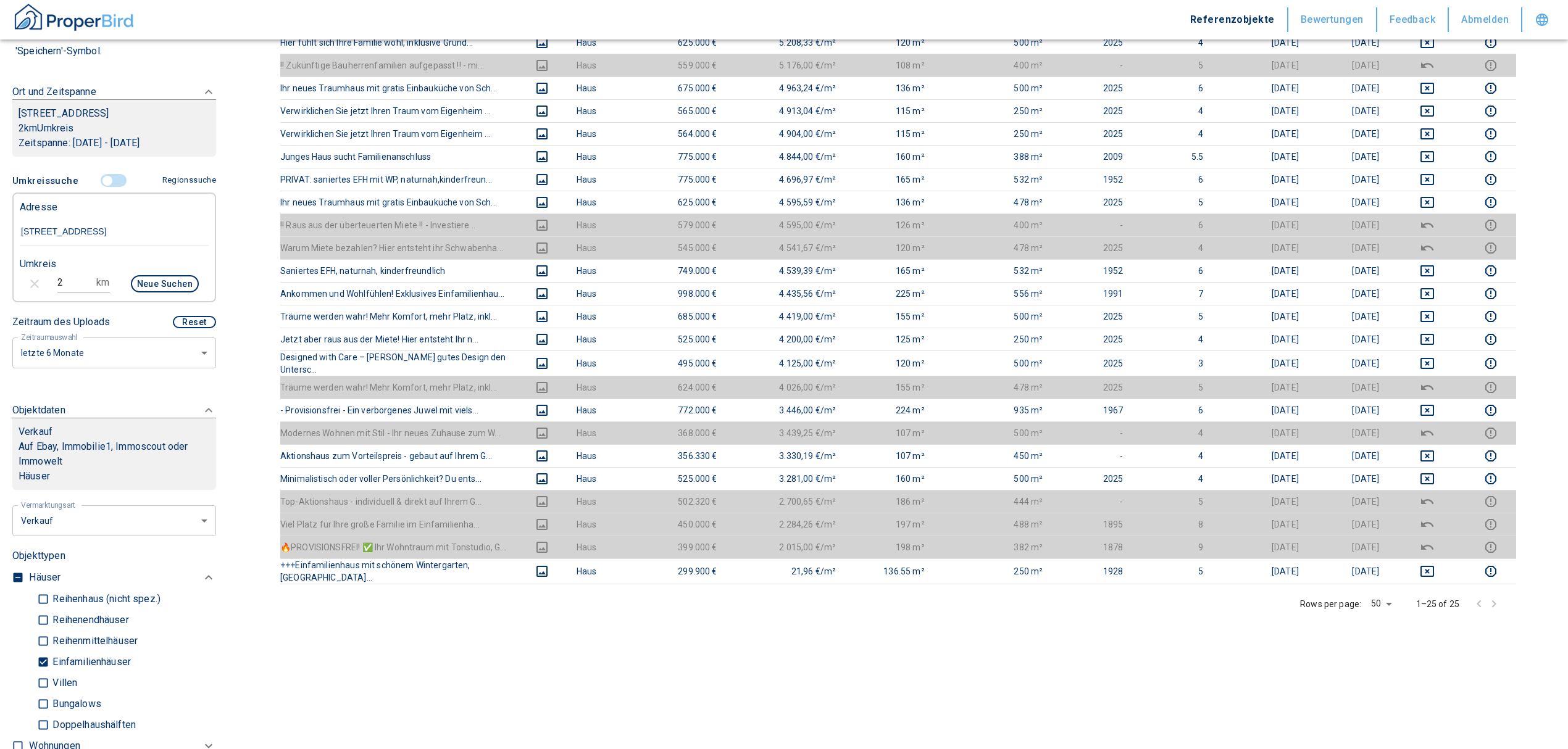
scroll to position [329, 0]
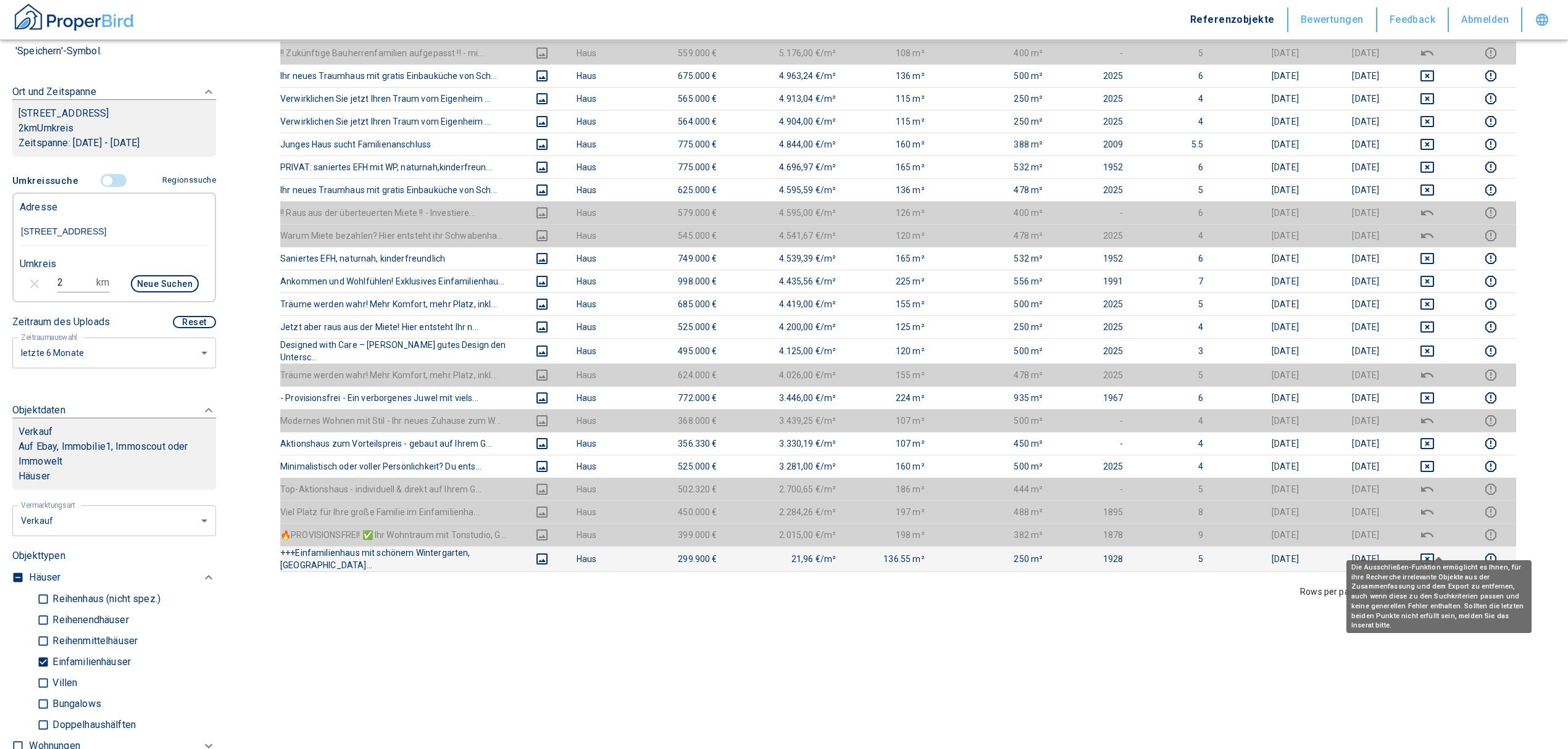
click at [1435, 551] on icon "deselect this listing" at bounding box center [1427, 558] width 15 height 15
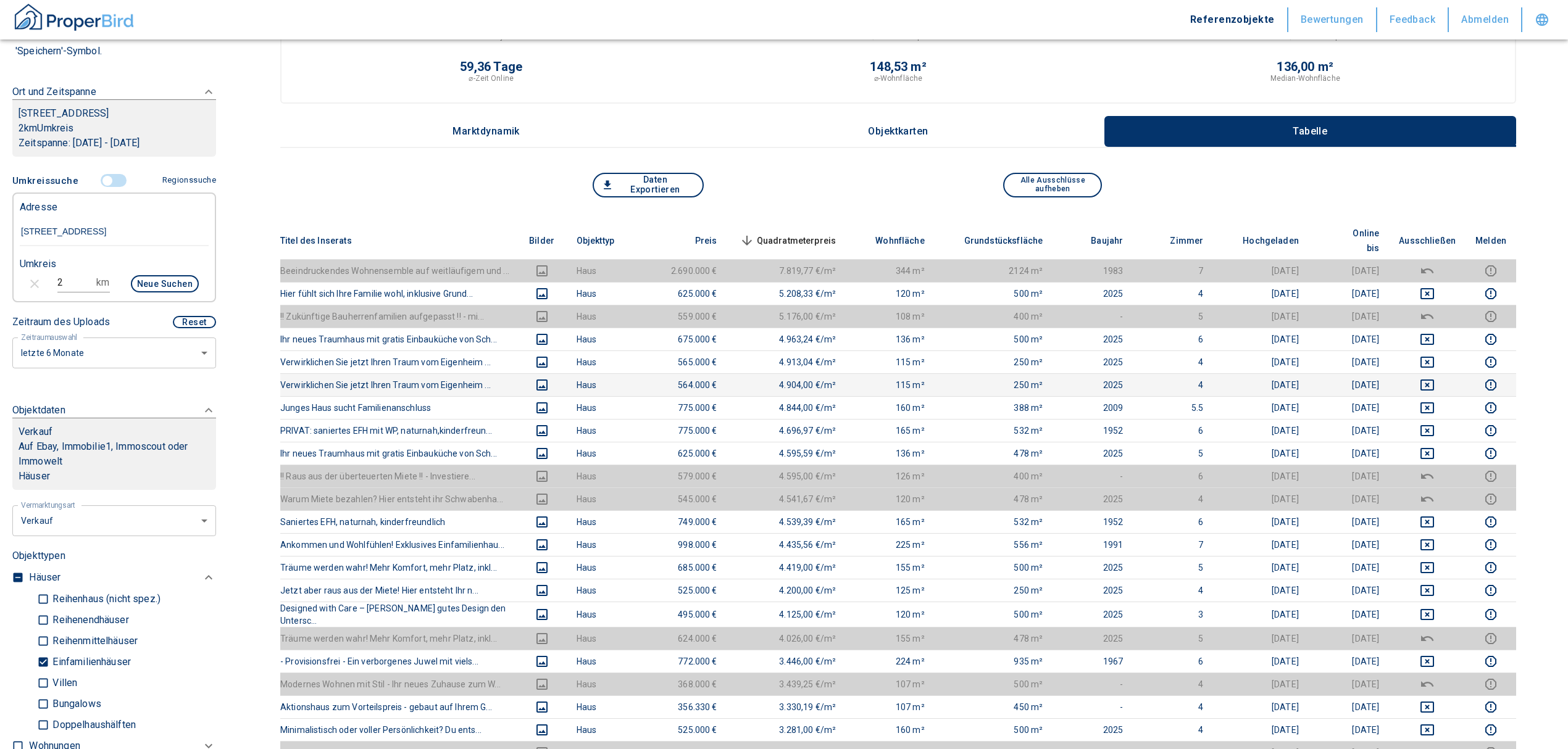
scroll to position [164, 0]
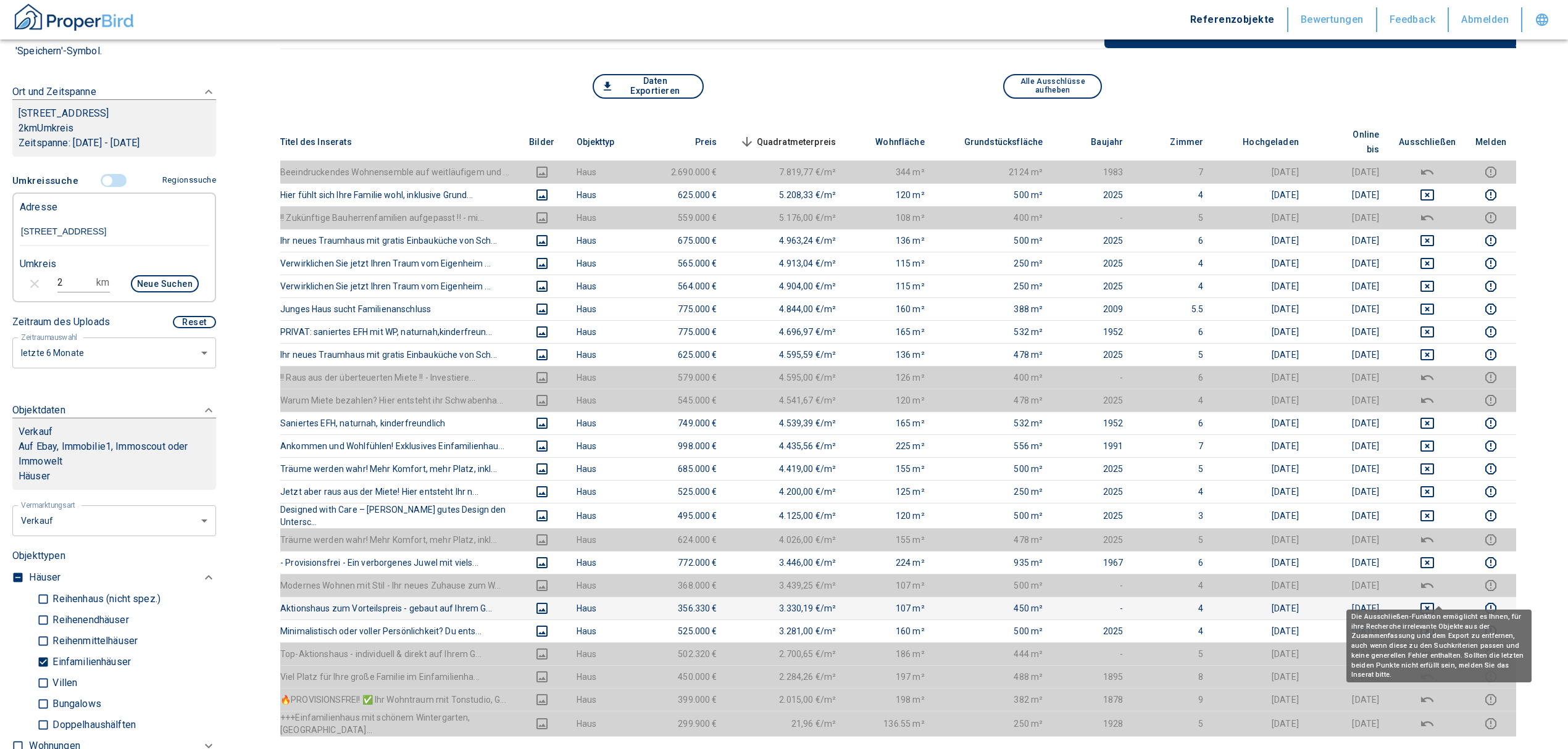
click at [1435, 601] on icon "deselect this listing" at bounding box center [1427, 608] width 15 height 15
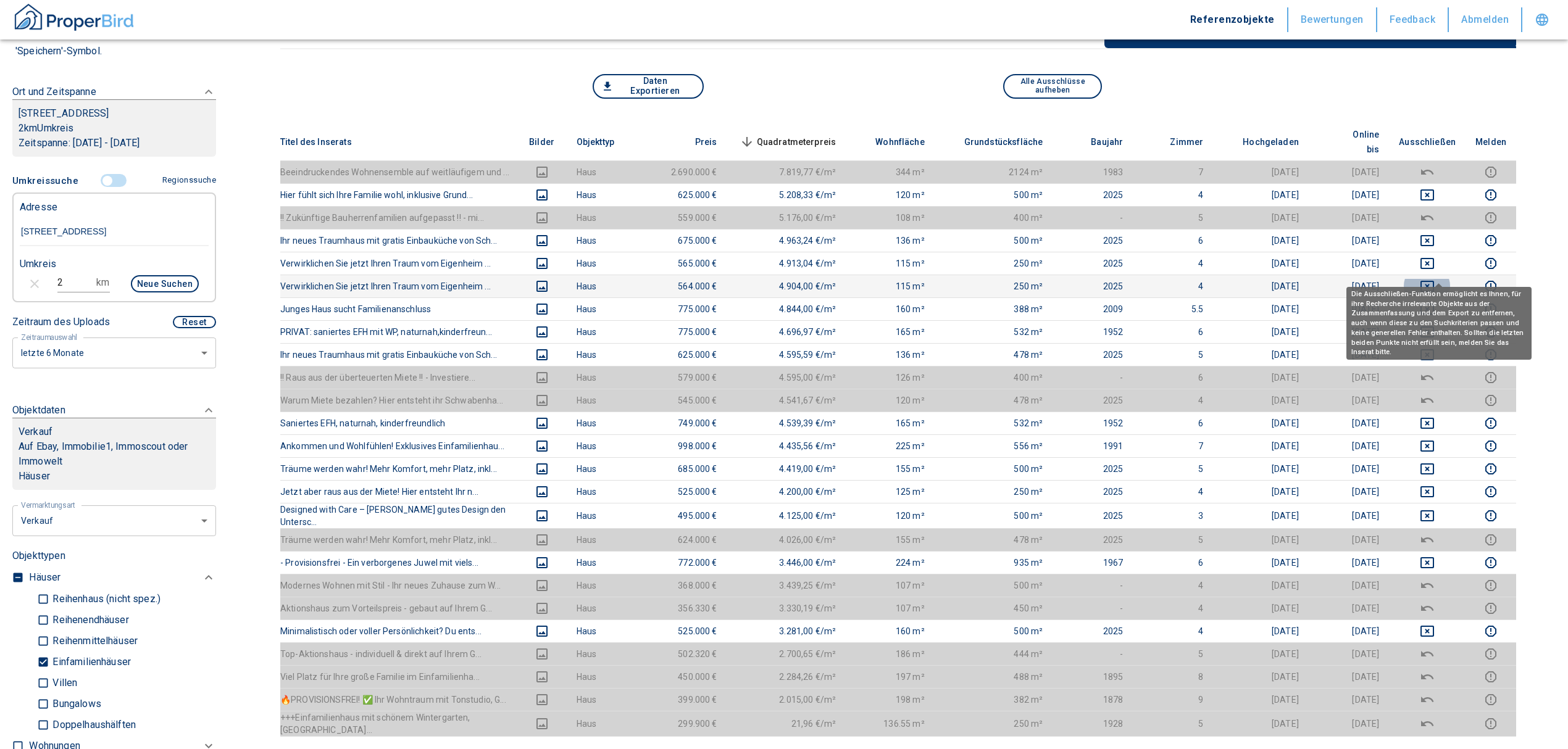
click at [1435, 279] on icon "deselect this listing" at bounding box center [1427, 285] width 15 height 15
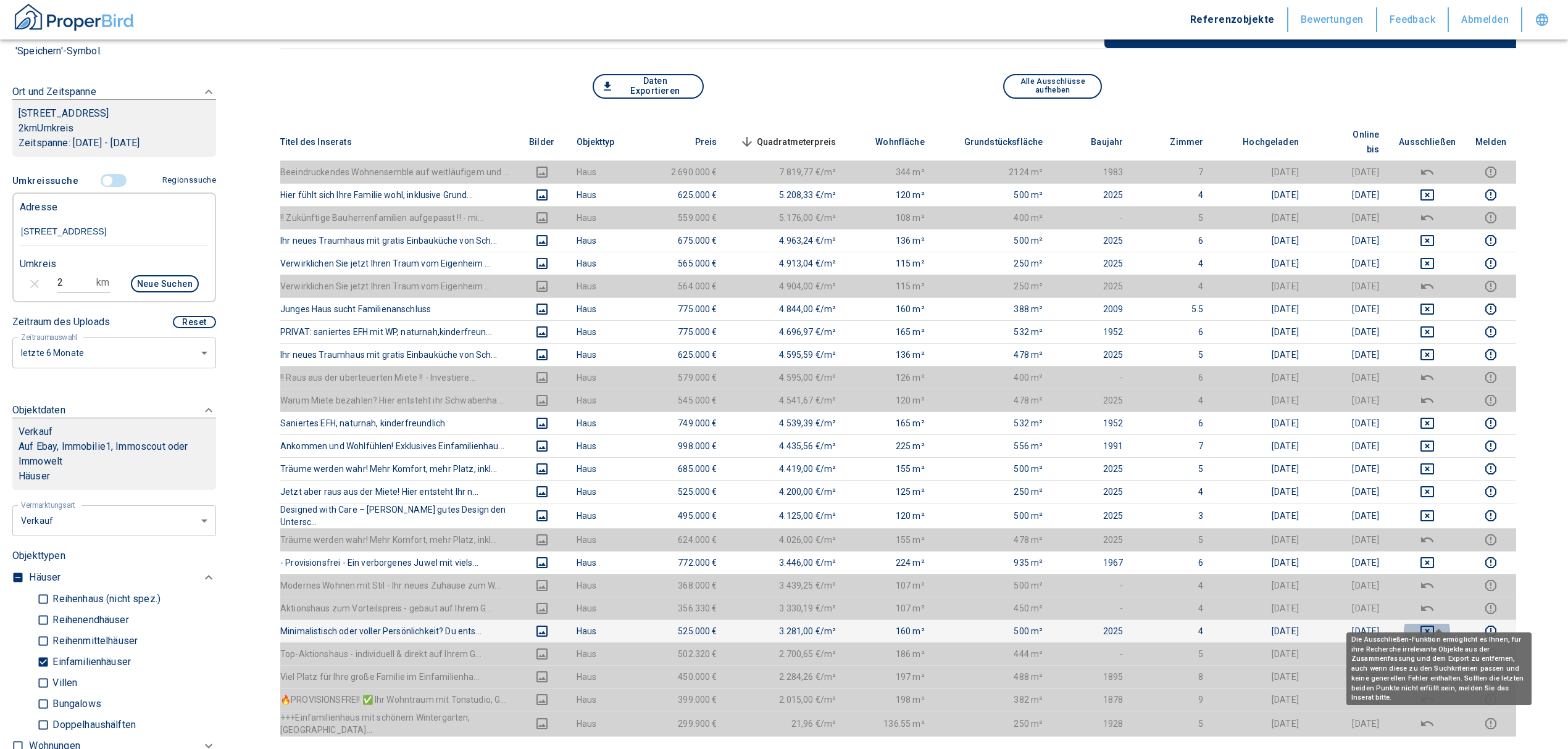
click at [1435, 623] on icon "deselect this listing" at bounding box center [1427, 630] width 15 height 15
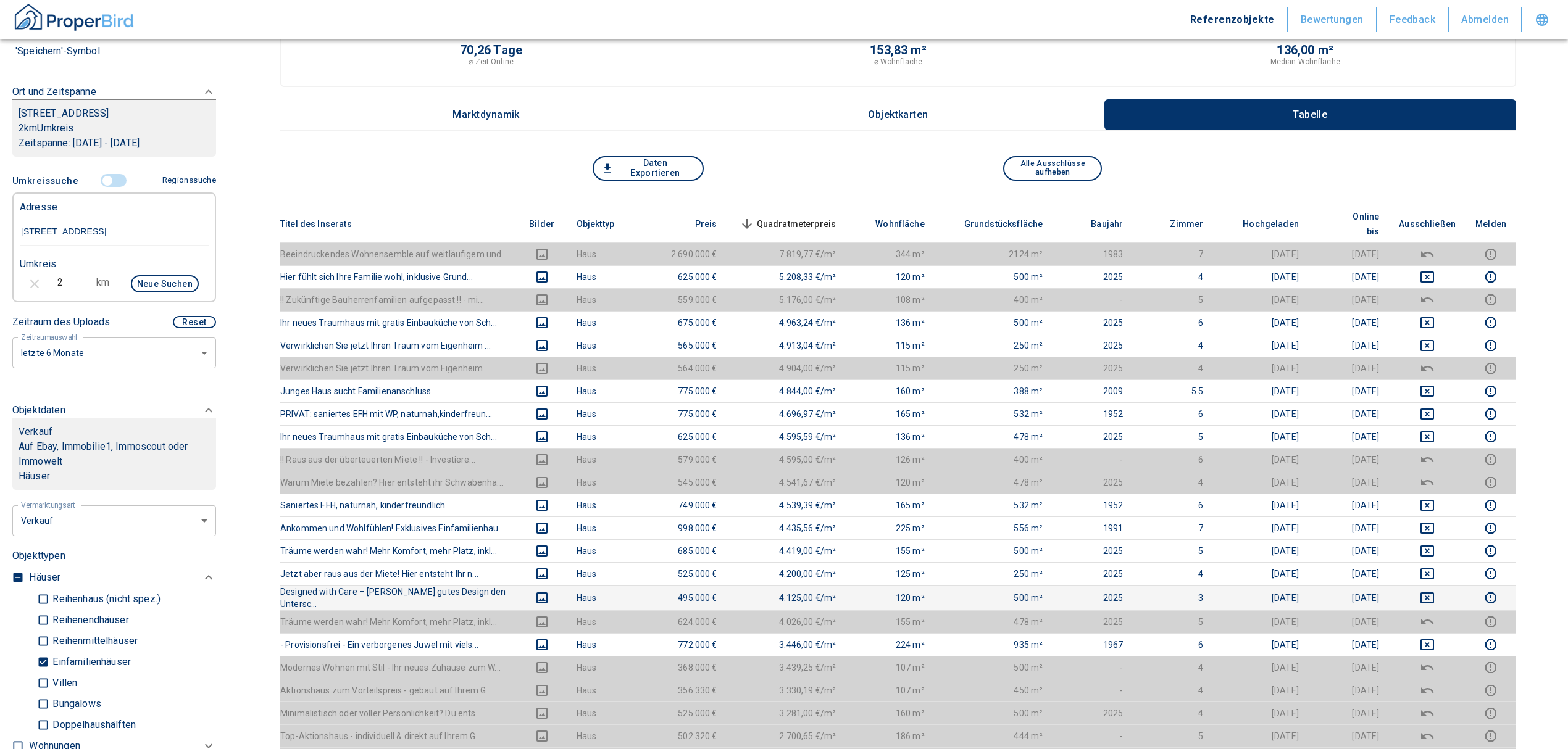
scroll to position [0, 0]
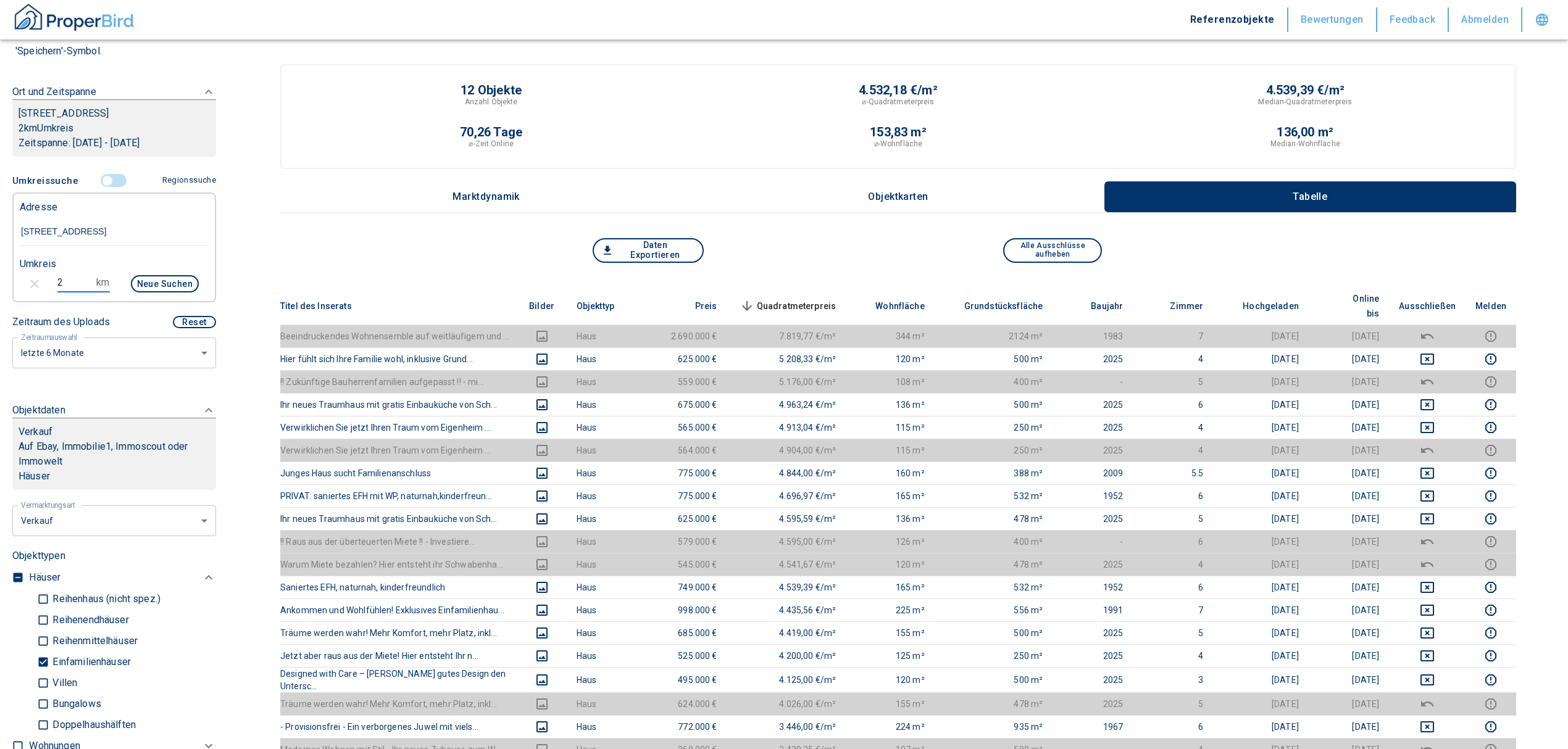
drag, startPoint x: 66, startPoint y: 289, endPoint x: 55, endPoint y: 289, distance: 11.0
click at [57, 289] on input "2" at bounding box center [74, 283] width 34 height 20
type input "1,5"
click at [144, 292] on button "Neue Suchen" at bounding box center [164, 283] width 68 height 17
type input "2020"
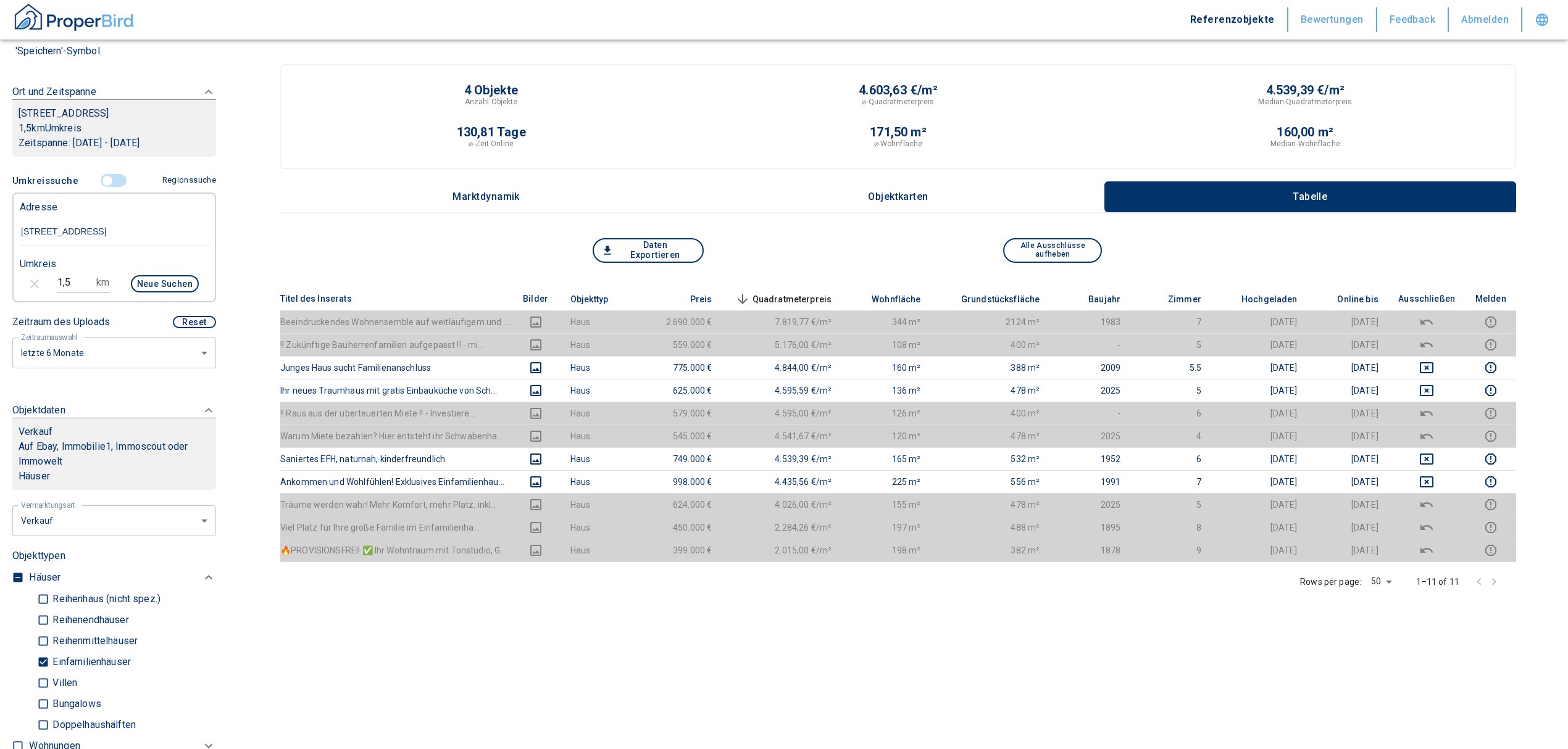
drag, startPoint x: 68, startPoint y: 297, endPoint x: 30, endPoint y: 292, distance: 38.3
click at [30, 292] on div "1,5 km Neue Suchen" at bounding box center [104, 285] width 189 height 29
type input "1"
click at [146, 292] on button "Neue Suchen" at bounding box center [164, 283] width 68 height 17
type input "2020"
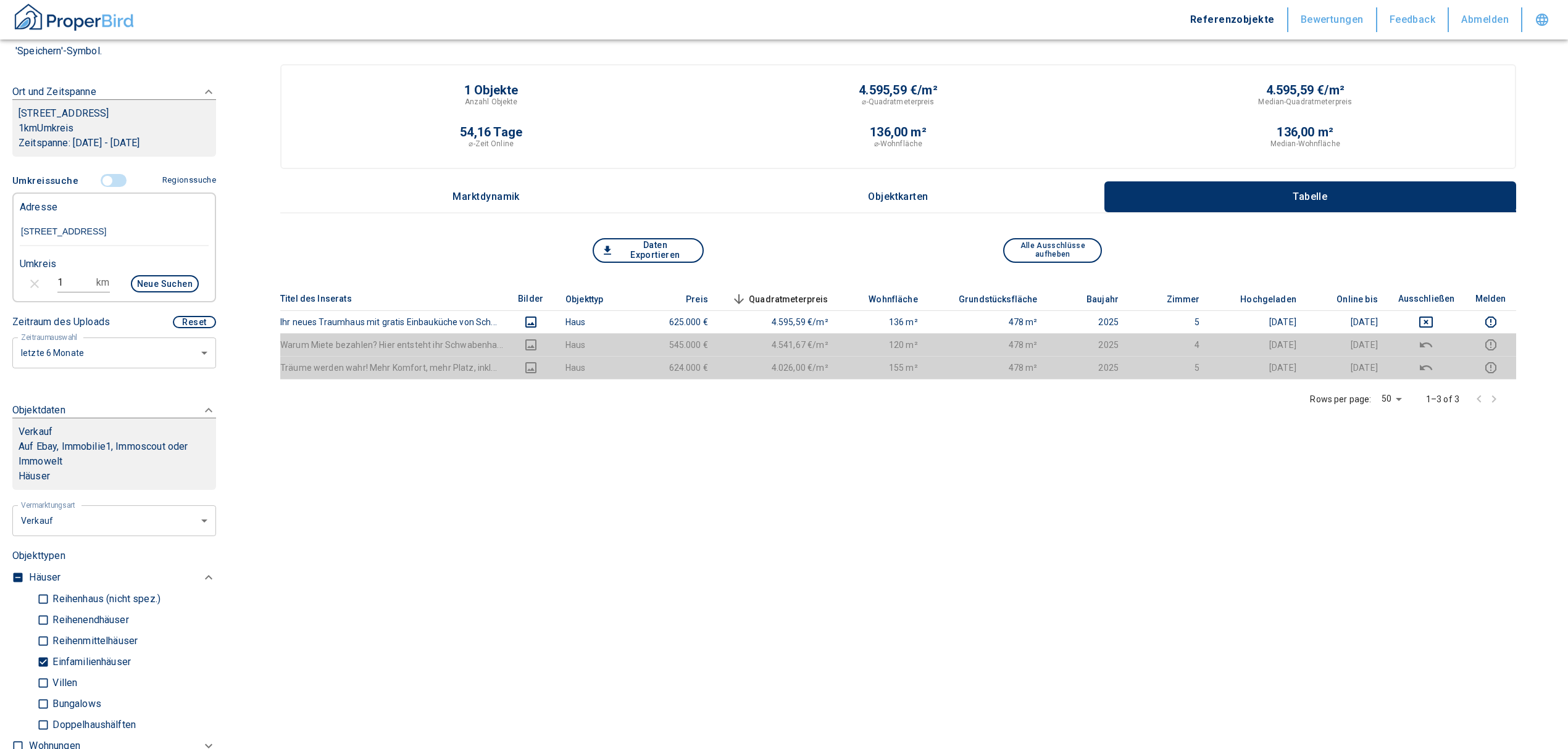
drag, startPoint x: 66, startPoint y: 297, endPoint x: 43, endPoint y: 299, distance: 23.1
click at [45, 299] on div "1 km Neue Suchen" at bounding box center [104, 285] width 189 height 29
type input "3"
click at [139, 290] on button "Neue Suchen" at bounding box center [164, 283] width 68 height 17
type input "2020"
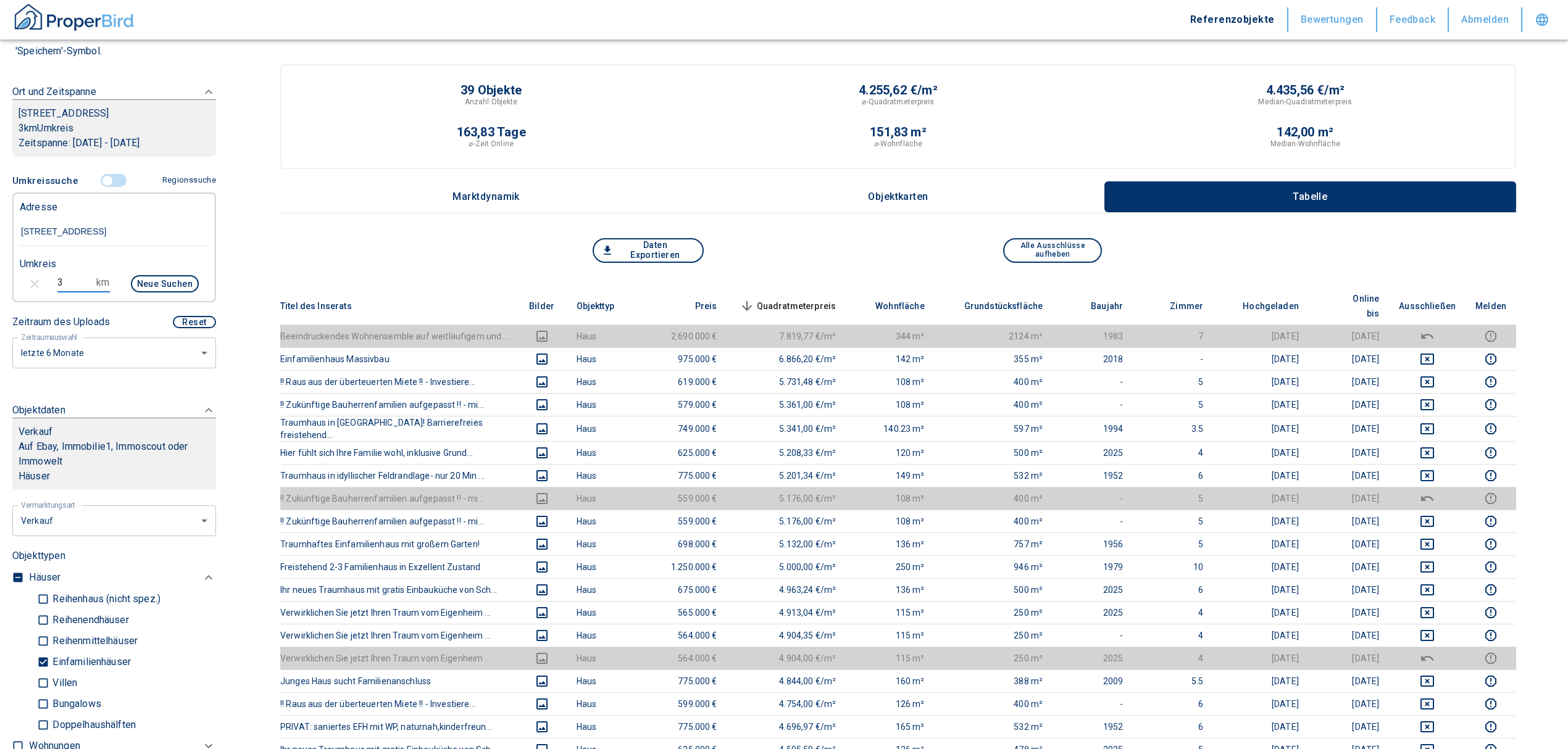
drag, startPoint x: 73, startPoint y: 299, endPoint x: -17, endPoint y: 306, distance: 90.3
type input "2"
click at [167, 292] on button "Neue Suchen" at bounding box center [164, 283] width 68 height 17
type input "2020"
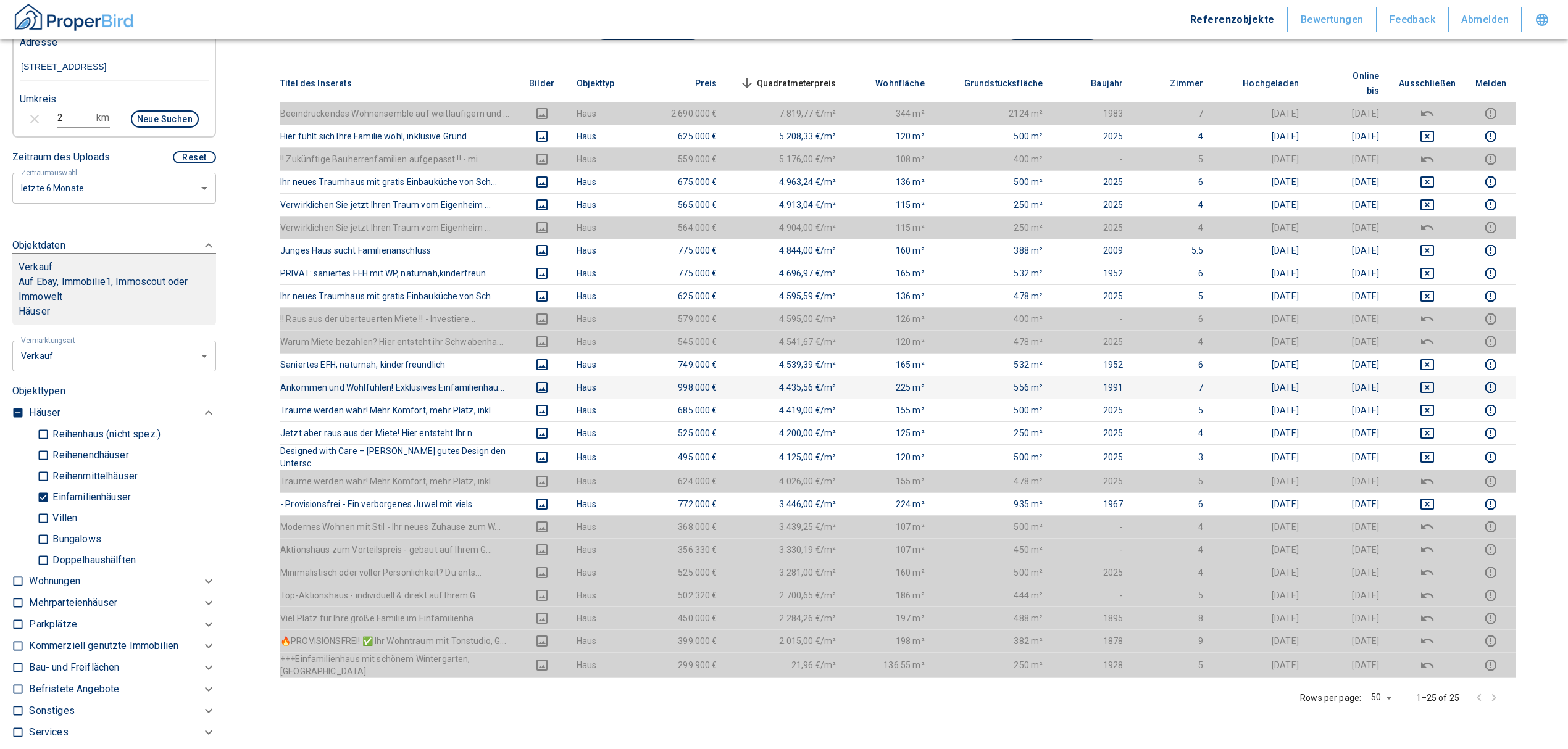
scroll to position [246, 0]
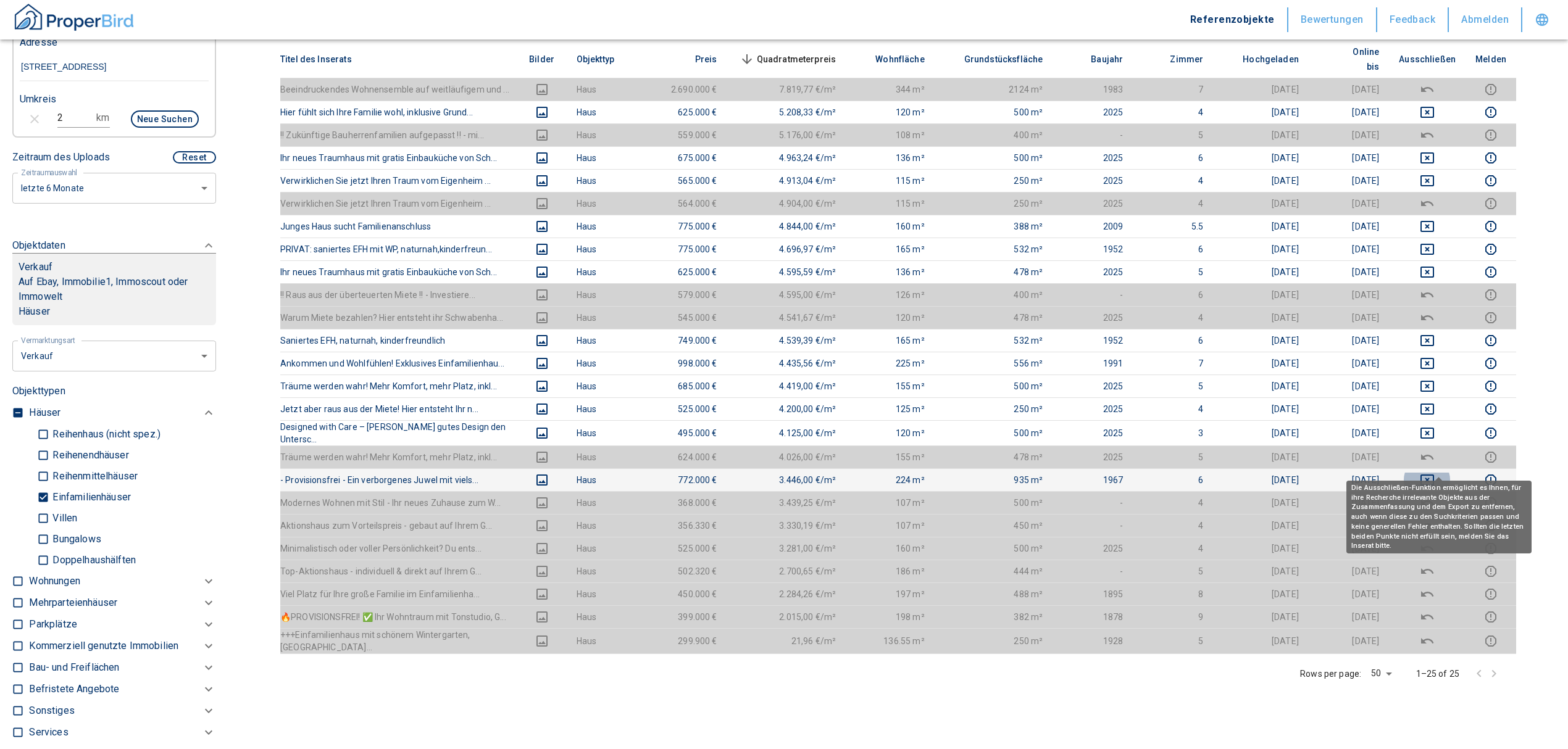
click at [1434, 475] on icon "deselect this listing" at bounding box center [1426, 480] width 13 height 11
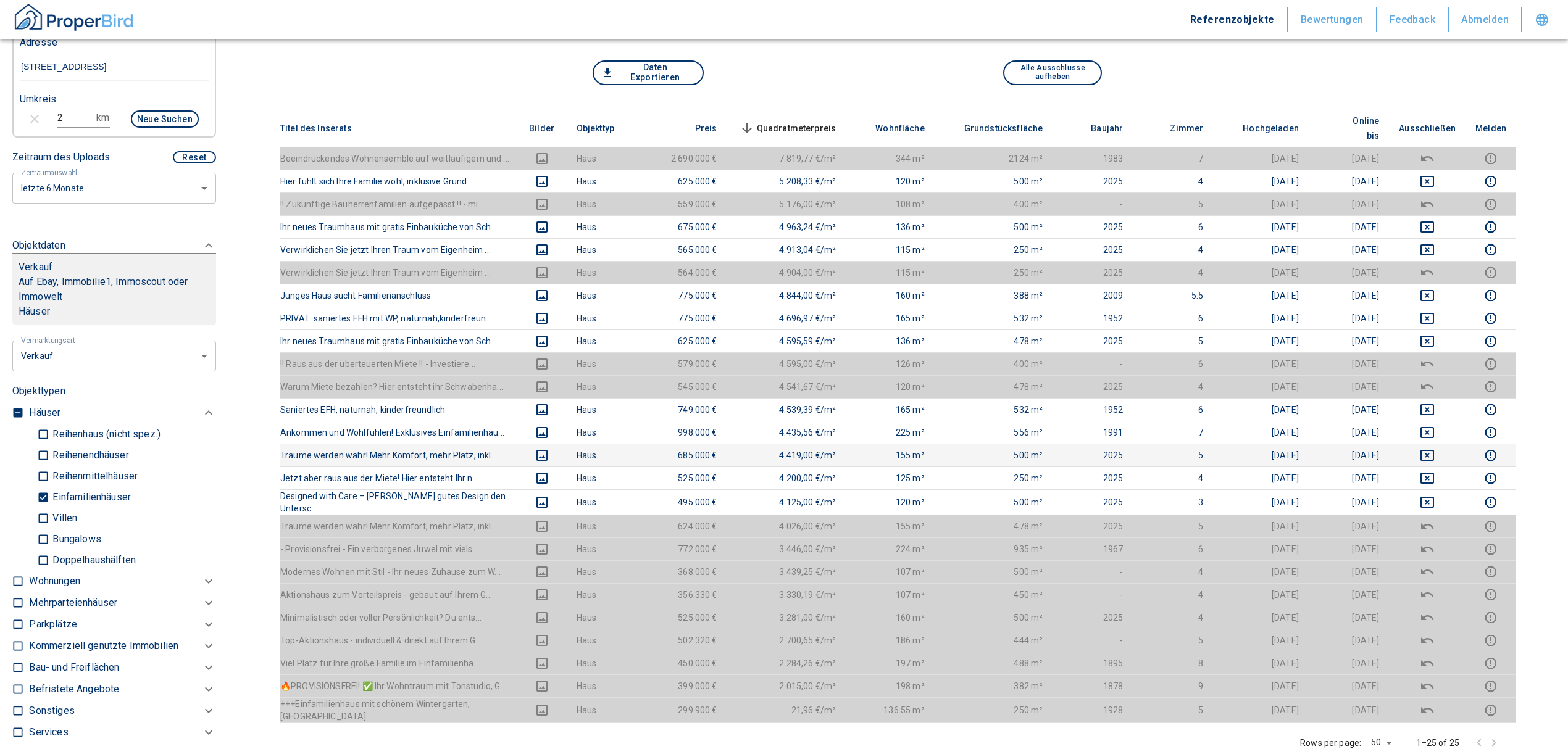
scroll to position [0, 0]
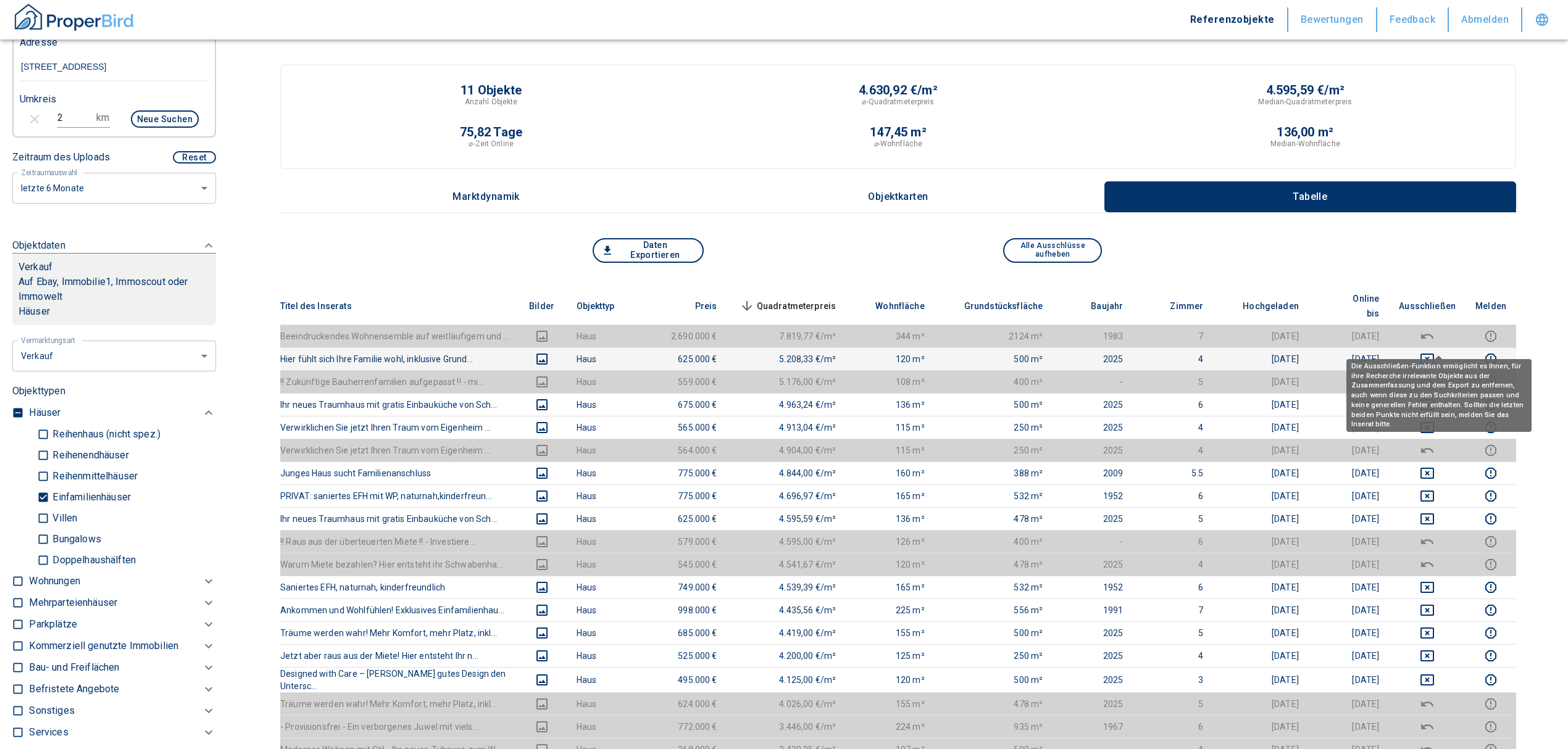
click at [1435, 352] on icon "deselect this listing" at bounding box center [1427, 359] width 15 height 15
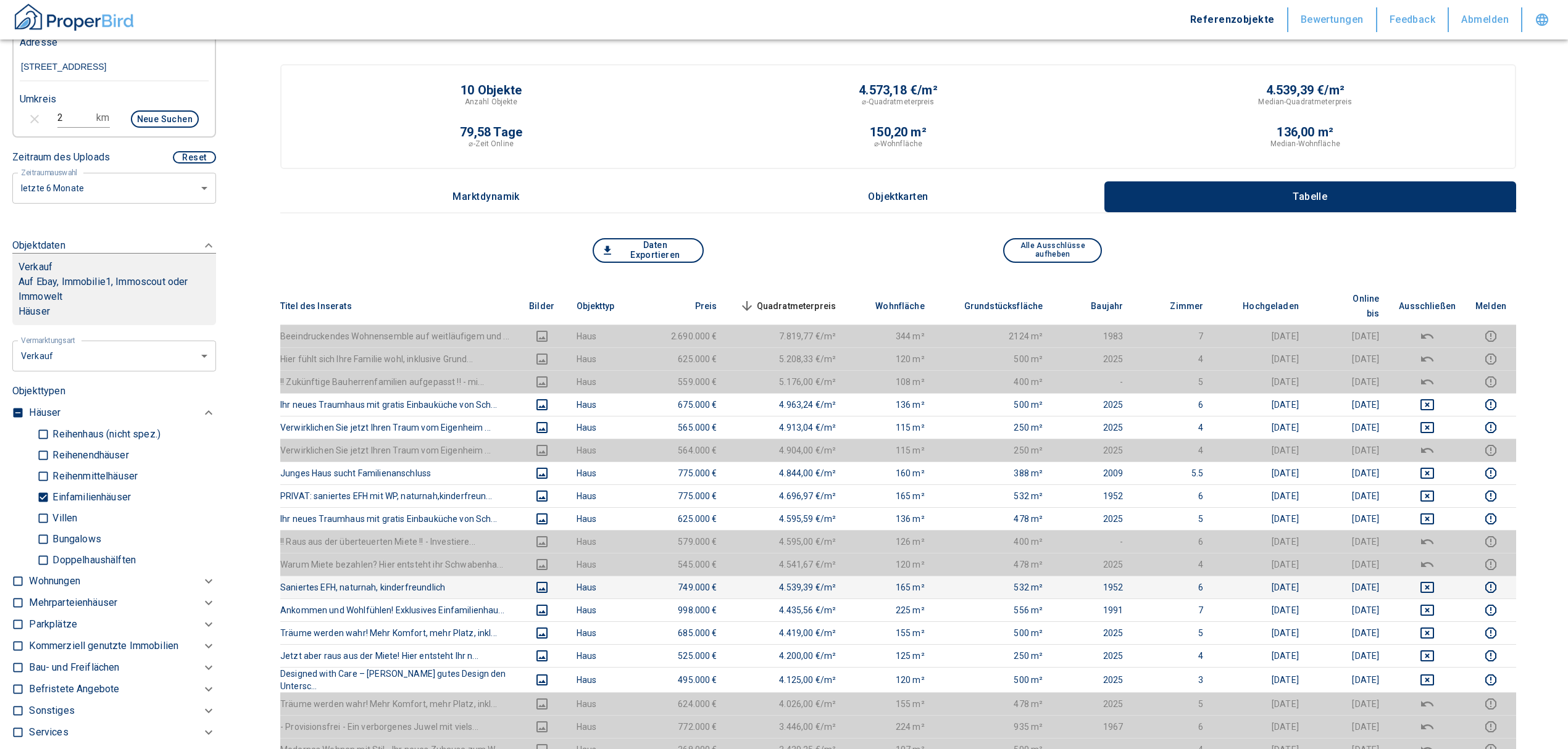
click at [1435, 580] on icon "deselect this listing" at bounding box center [1427, 587] width 15 height 15
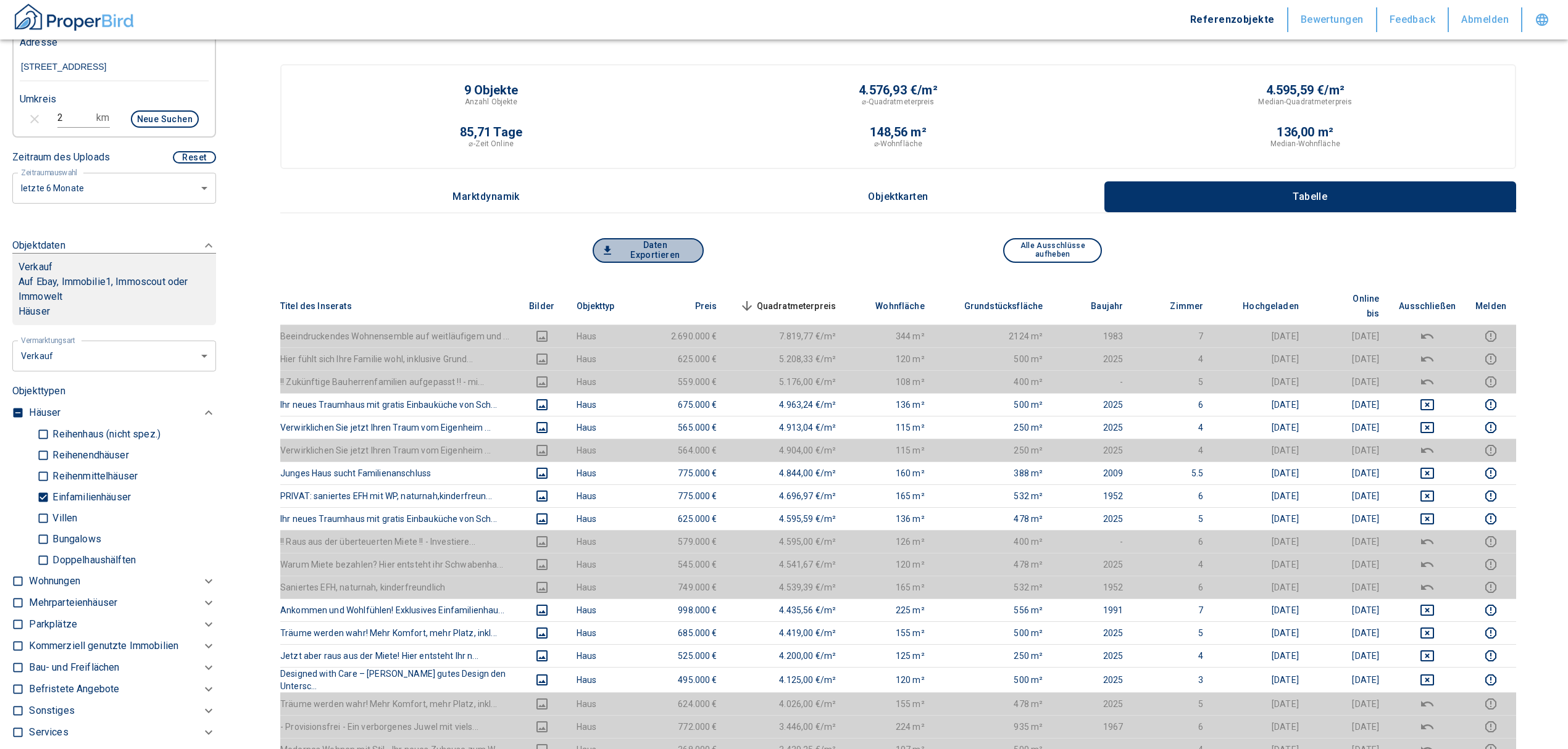
click at [665, 243] on button "Daten Exportieren" at bounding box center [647, 250] width 111 height 24
click at [1013, 119] on div "9 Objekte Anzahl Objekte 4.576,93 €/m² ⌀-Quadratmeterpreis 4.595,59 €/m² Median…" at bounding box center [898, 126] width 1221 height 84
click at [663, 248] on button "Daten Exportieren" at bounding box center [647, 250] width 111 height 24
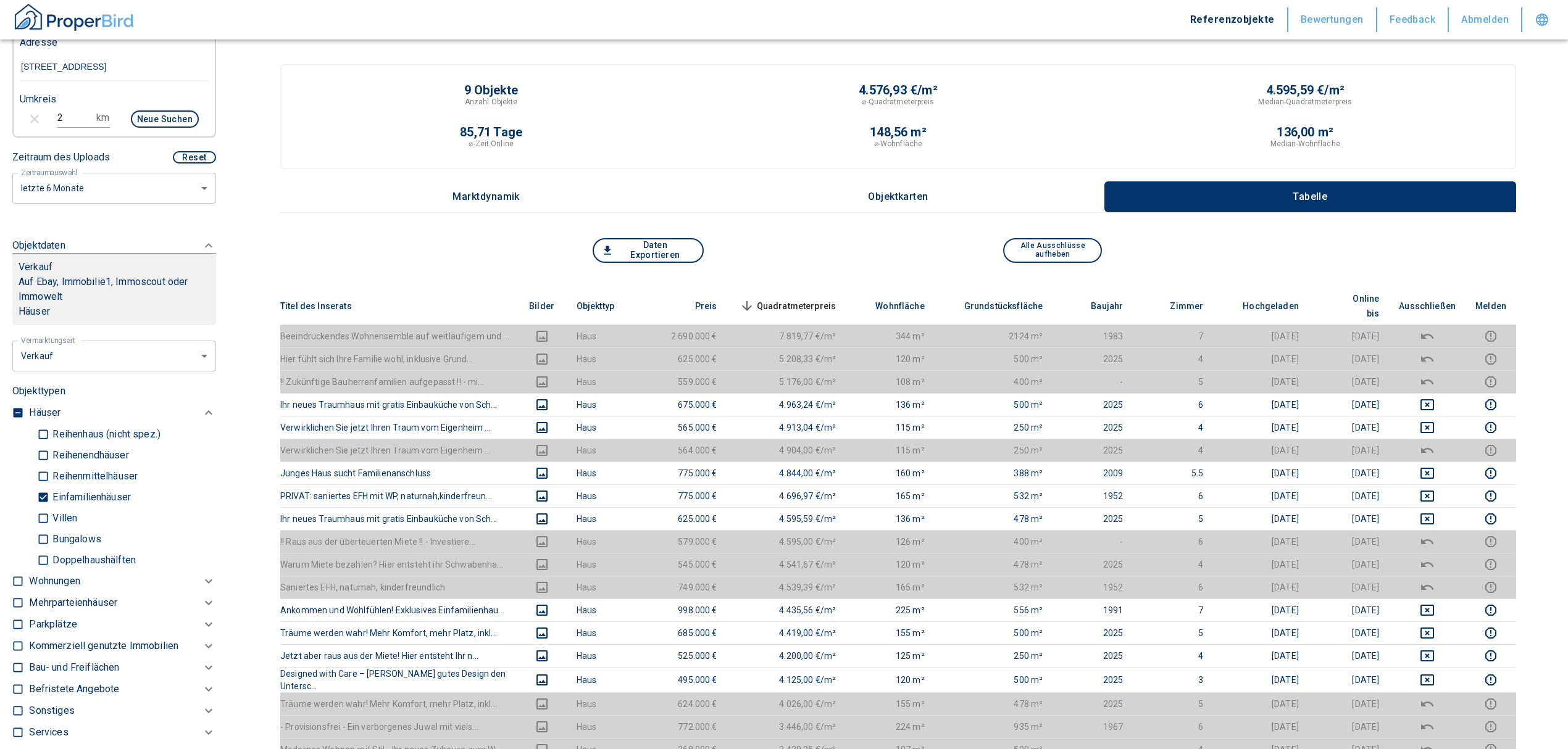
click at [662, 247] on button "Daten Exportieren" at bounding box center [647, 250] width 111 height 24
click at [1447, 96] on div "Median-Quadratmeterpreis" at bounding box center [1305, 102] width 406 height 11
click at [1450, 96] on div "Median-Quadratmeterpreis" at bounding box center [1305, 102] width 406 height 11
click at [1451, 94] on div "4.595,59 €/m² Median-Quadratmeterpreis" at bounding box center [1305, 96] width 406 height 24
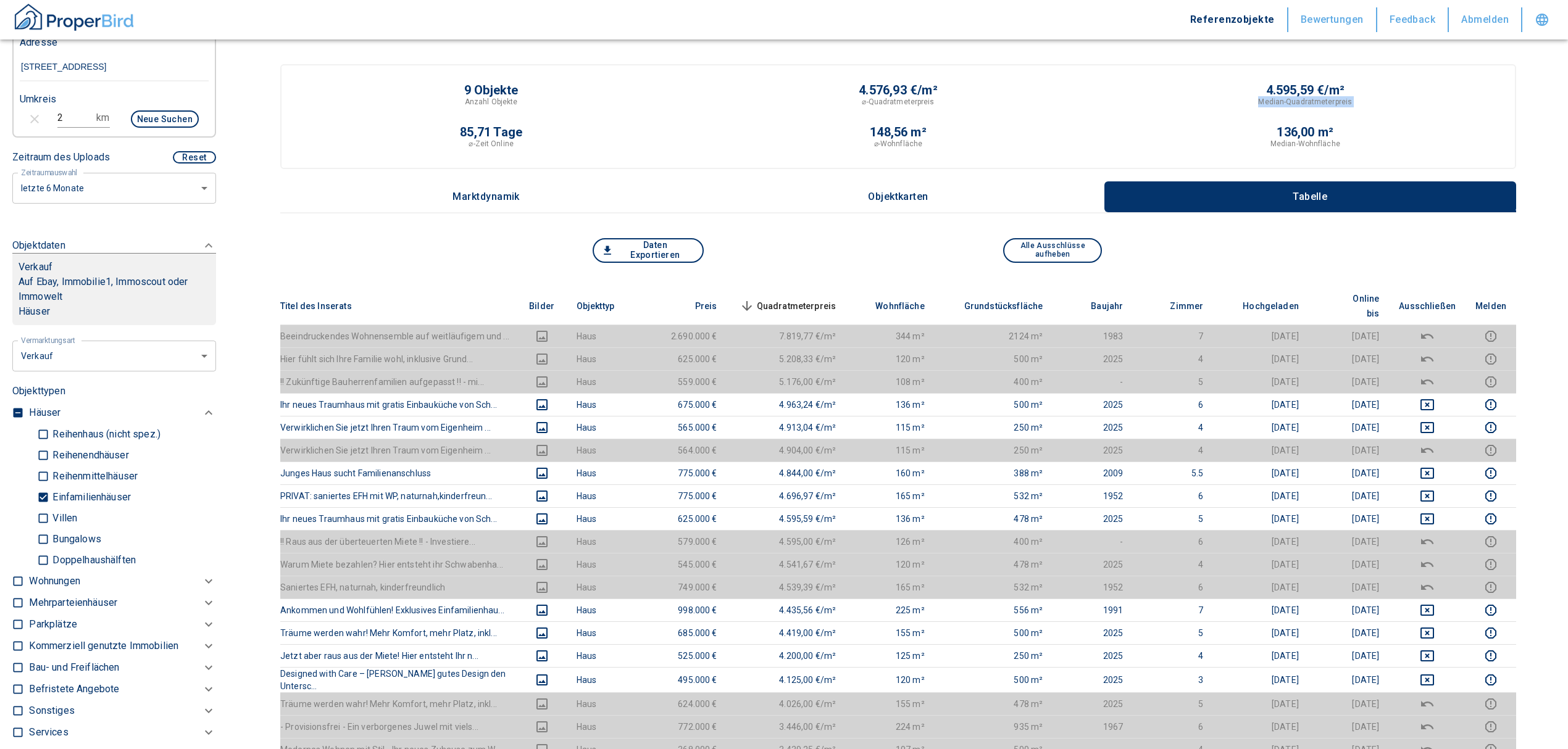
click at [1453, 109] on div "9 Objekte Anzahl Objekte 4.576,93 €/m² ⌀-Quadratmeterpreis 4.595,59 €/m² Median…" at bounding box center [898, 126] width 1221 height 84
click at [862, 232] on div "9 Objekte Anzahl Objekte 4.576,93 €/m² ⌀-Quadratmeterpreis 4.595,59 €/m² Median…" at bounding box center [897, 564] width 1236 height 1000
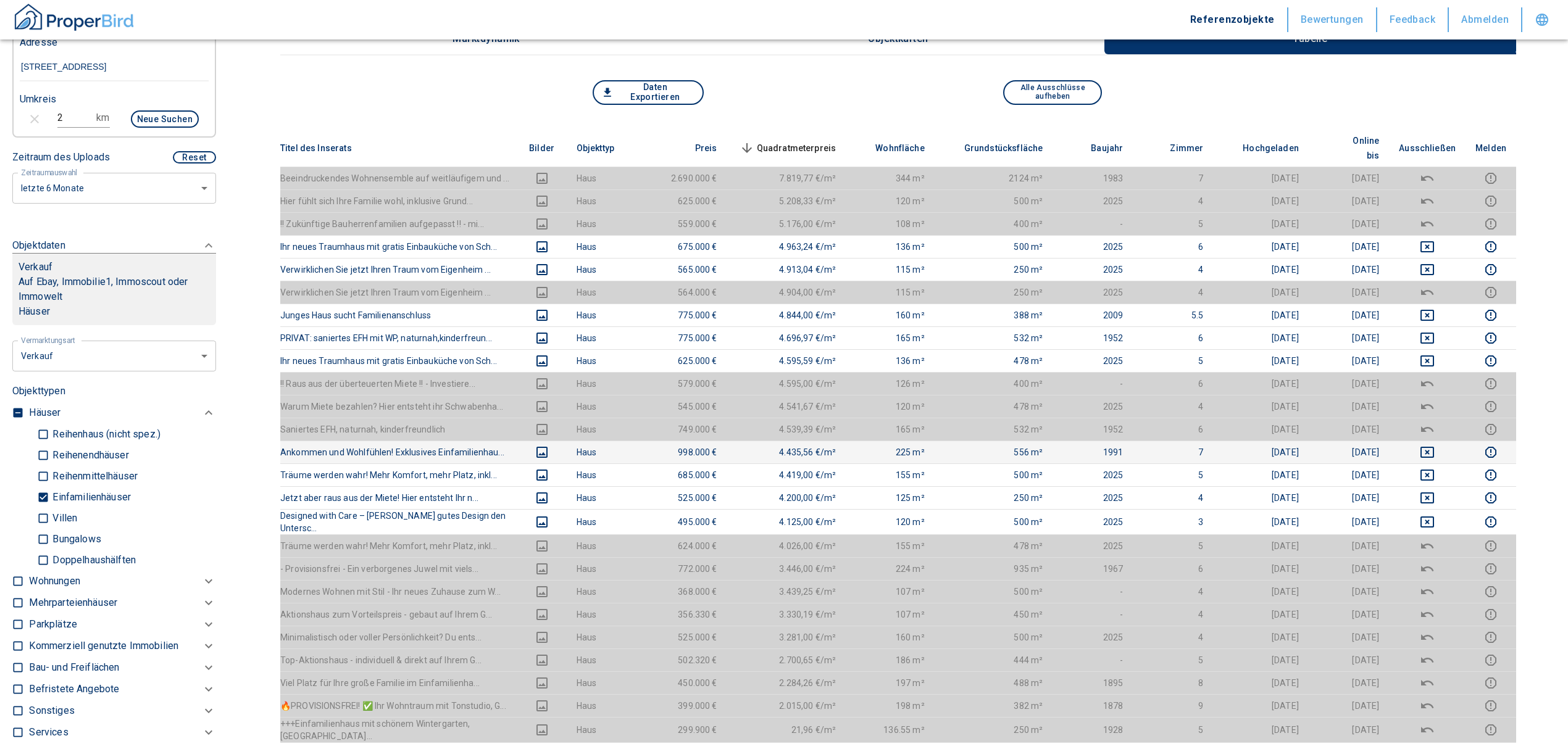
scroll to position [164, 0]
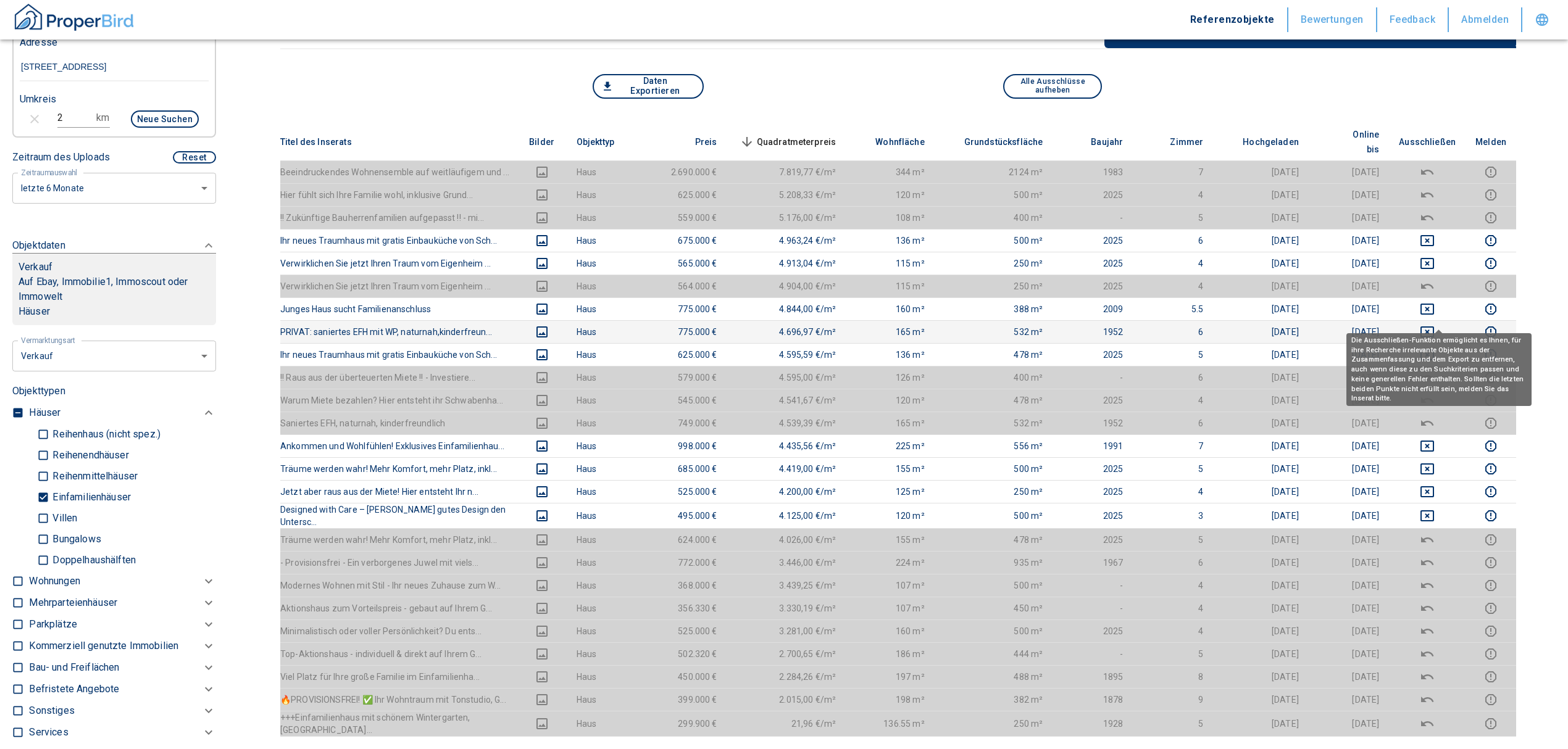
click at [1435, 325] on icon "deselect this listing" at bounding box center [1427, 332] width 15 height 15
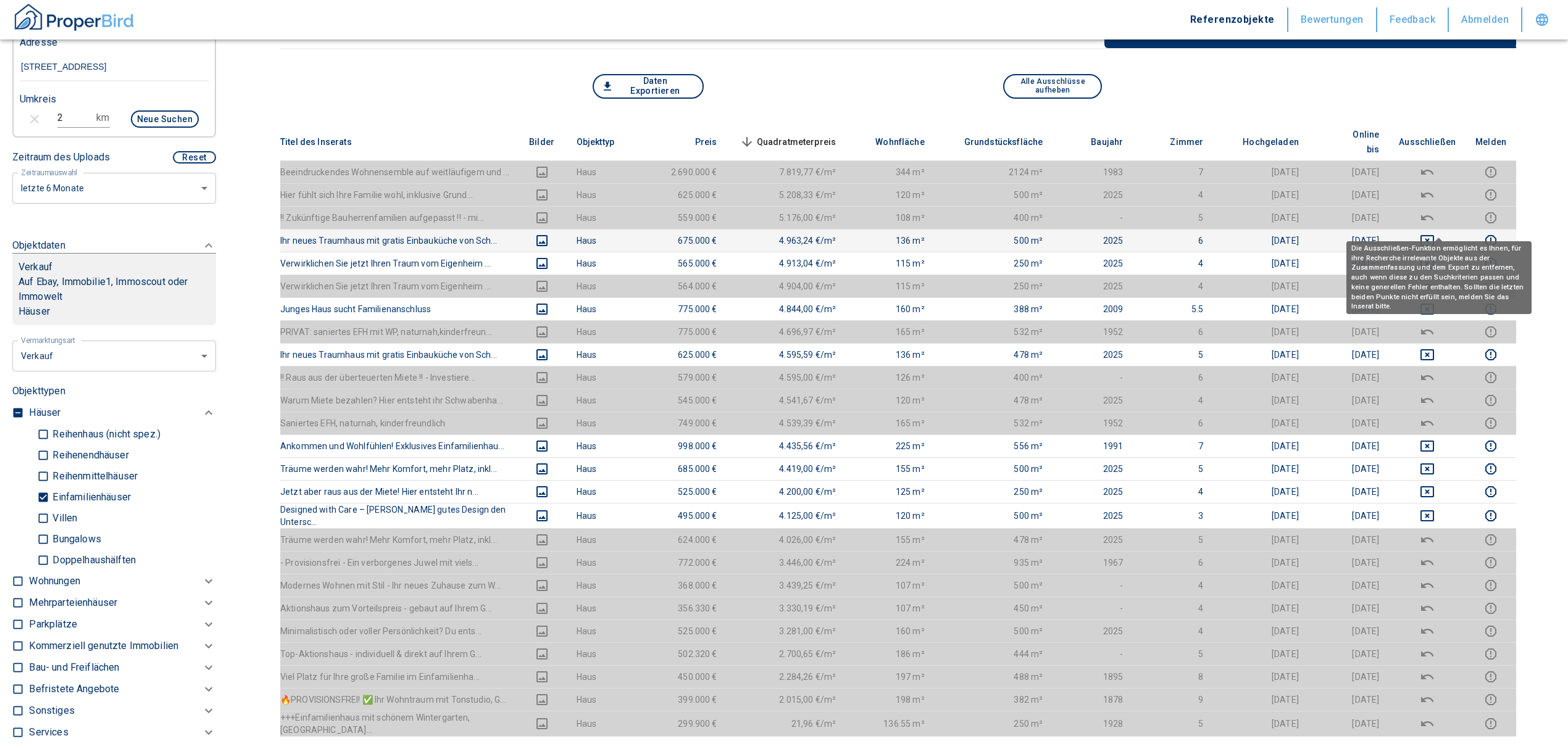
click at [1435, 233] on icon "deselect this listing" at bounding box center [1427, 240] width 15 height 15
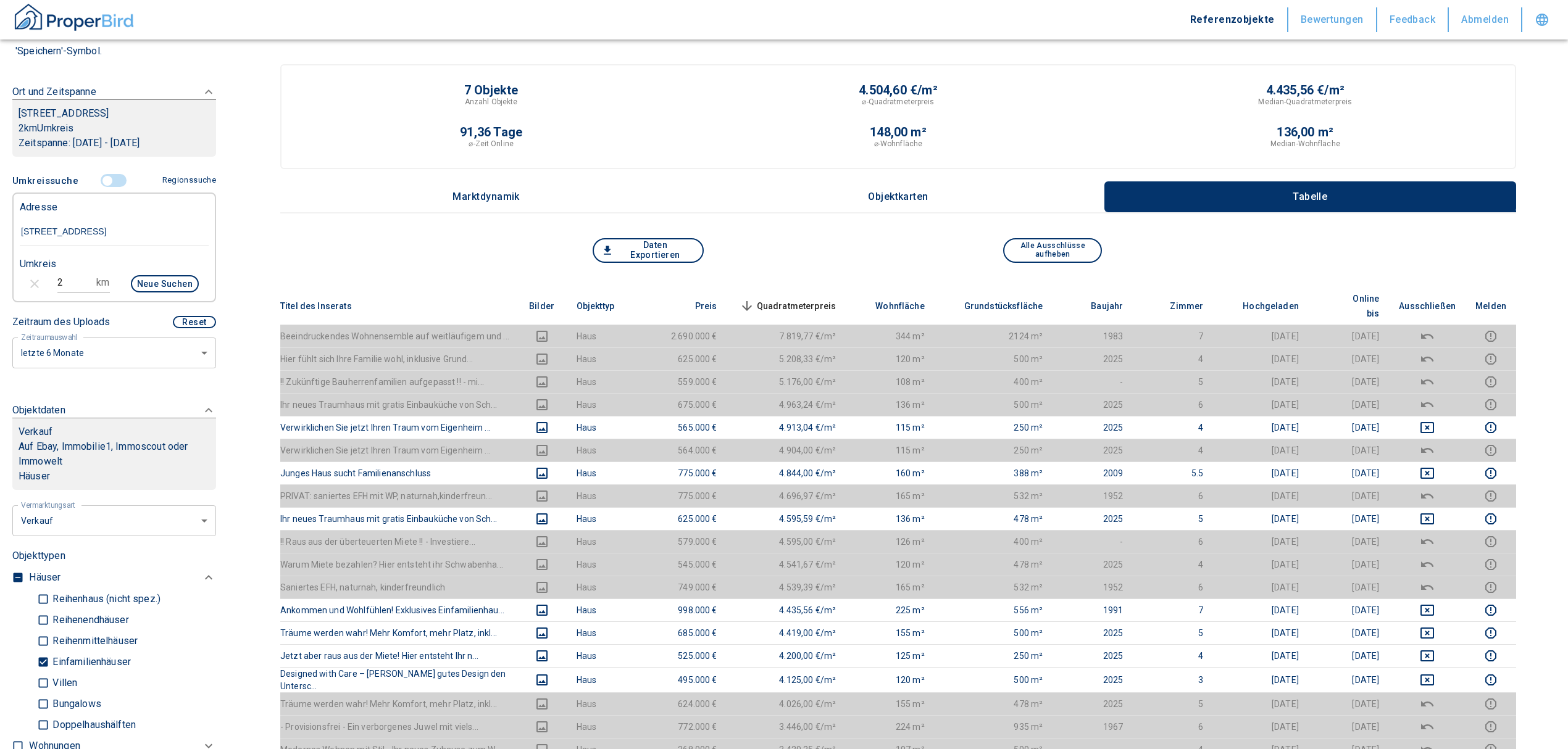
click at [101, 188] on input "controlled" at bounding box center [107, 180] width 37 height 13
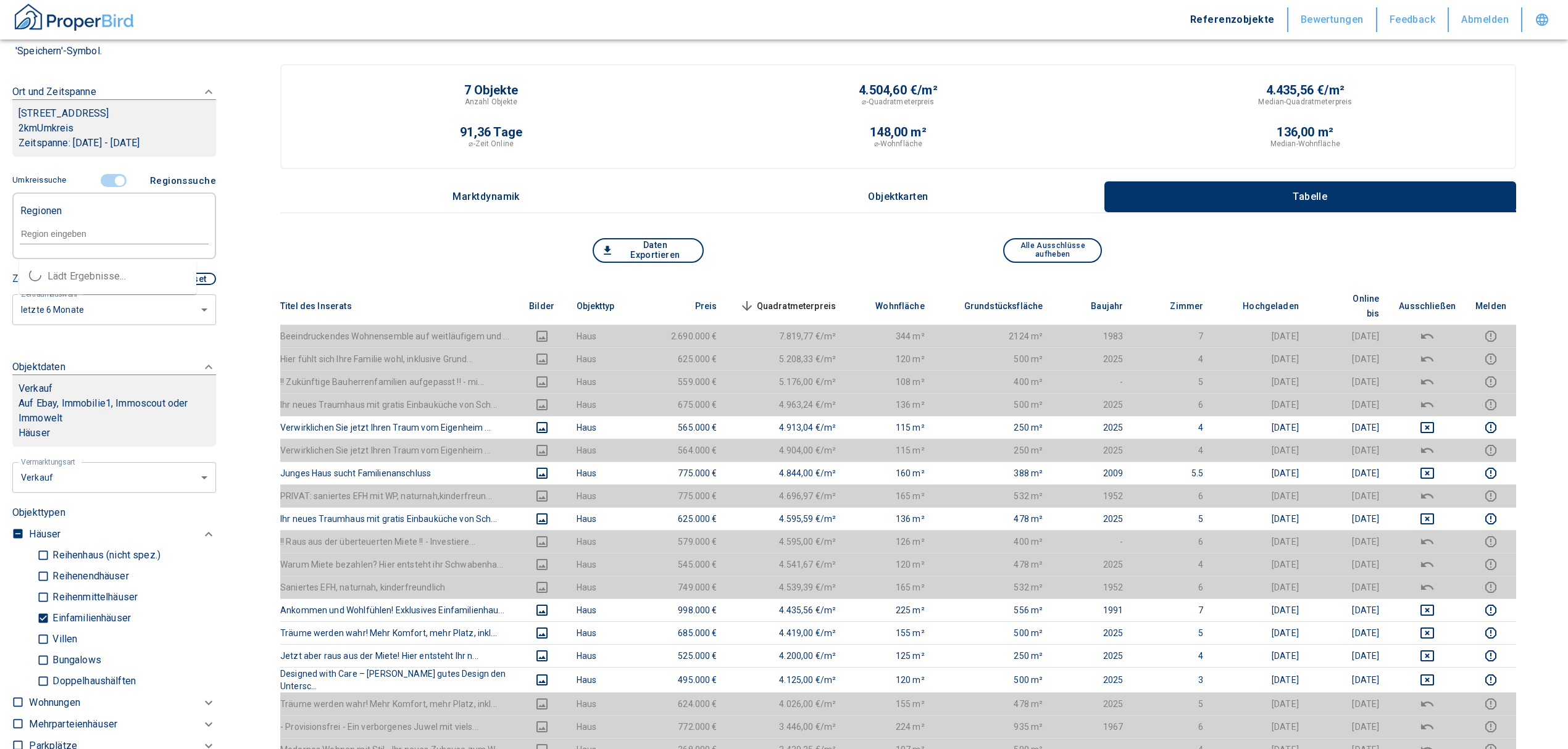
click at [82, 239] on input "text" at bounding box center [114, 234] width 189 height 11
click at [89, 272] on li "72141 Walddorfhäslach" at bounding box center [108, 276] width 177 height 22
type input "72141"
type input "2020"
type input "72141 Walddorfhäslach"
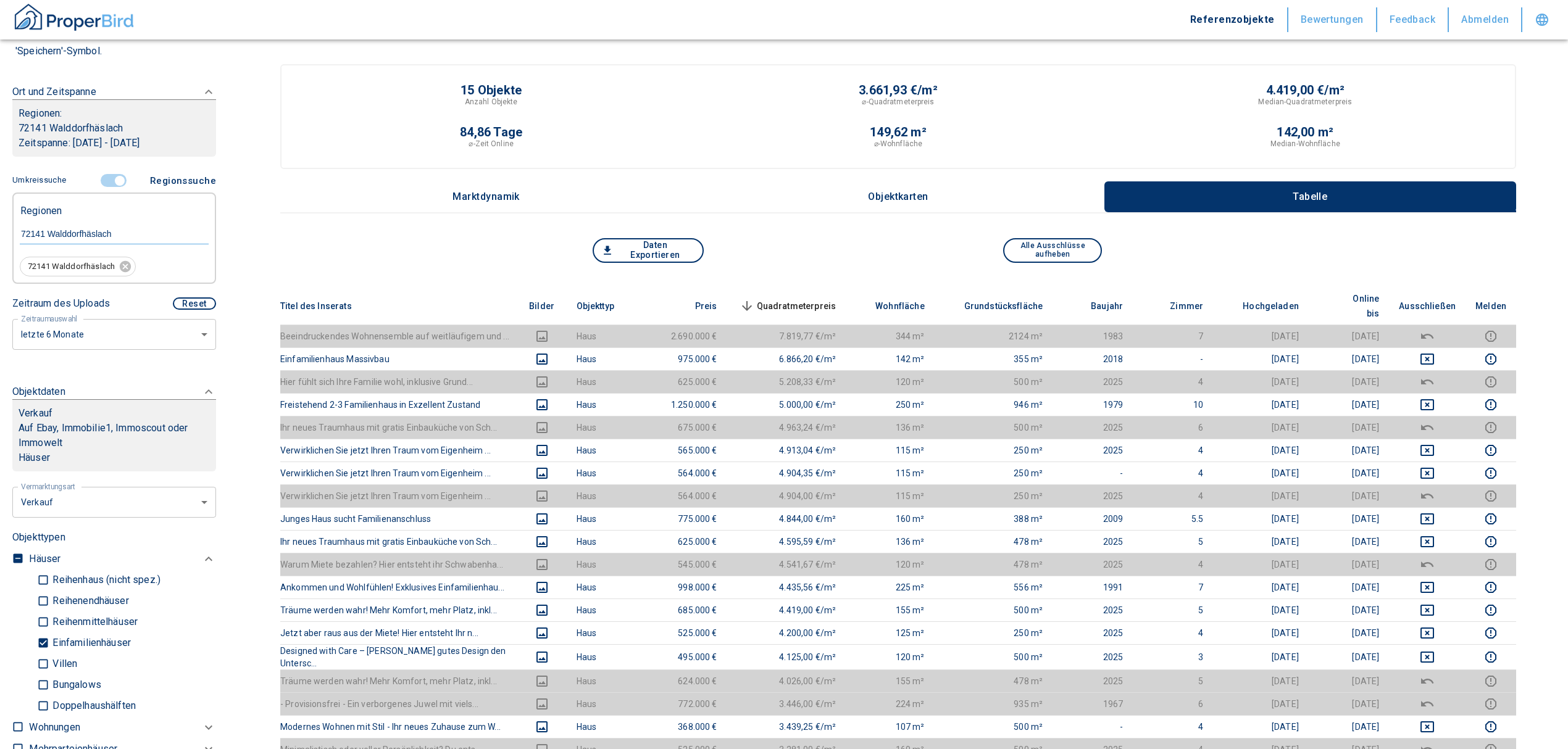
click at [110, 181] on input "controlled" at bounding box center [119, 180] width 37 height 13
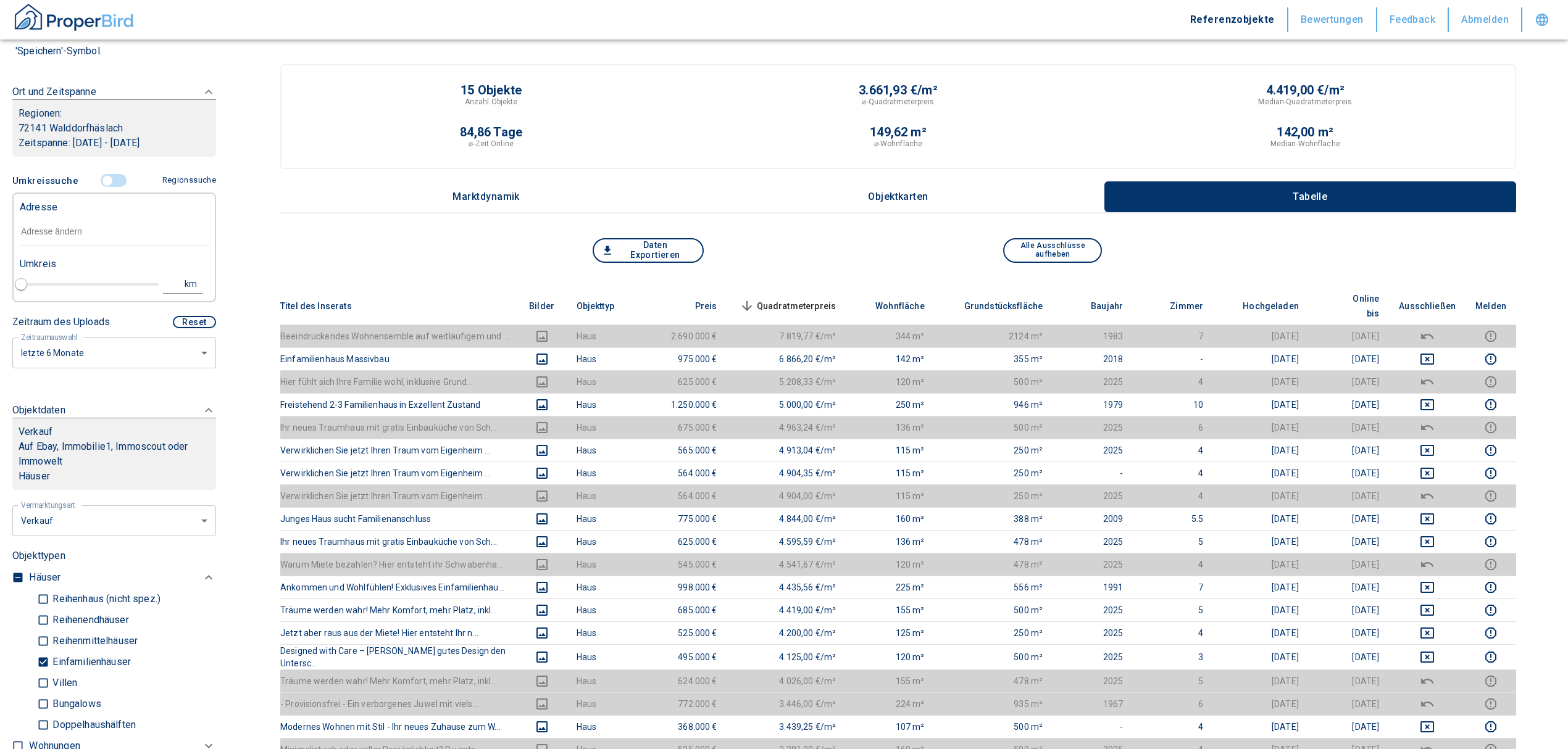
click at [60, 228] on input "text" at bounding box center [114, 232] width 189 height 29
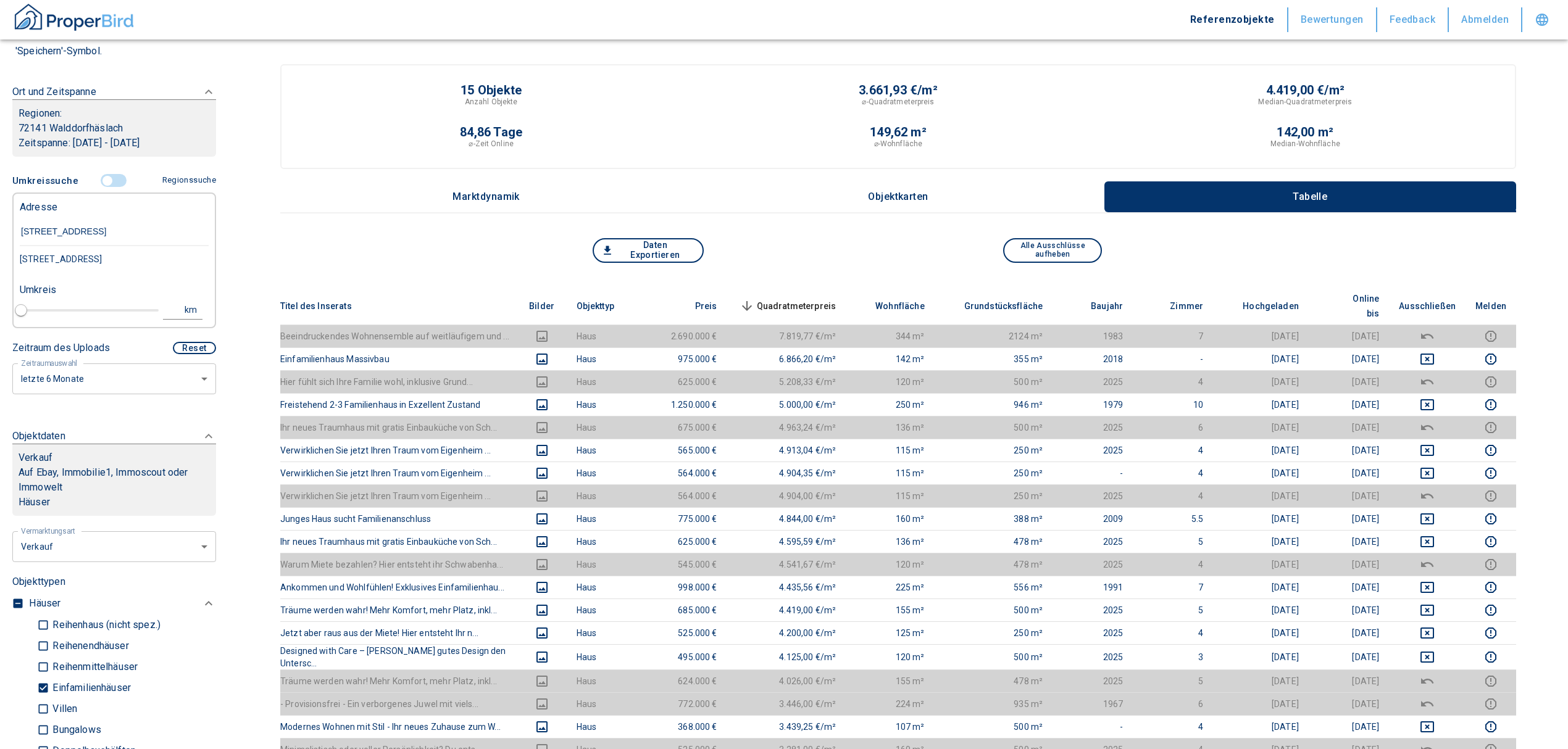
type input "[STREET_ADDRESS]"
click at [89, 260] on div "[STREET_ADDRESS]" at bounding box center [114, 259] width 189 height 26
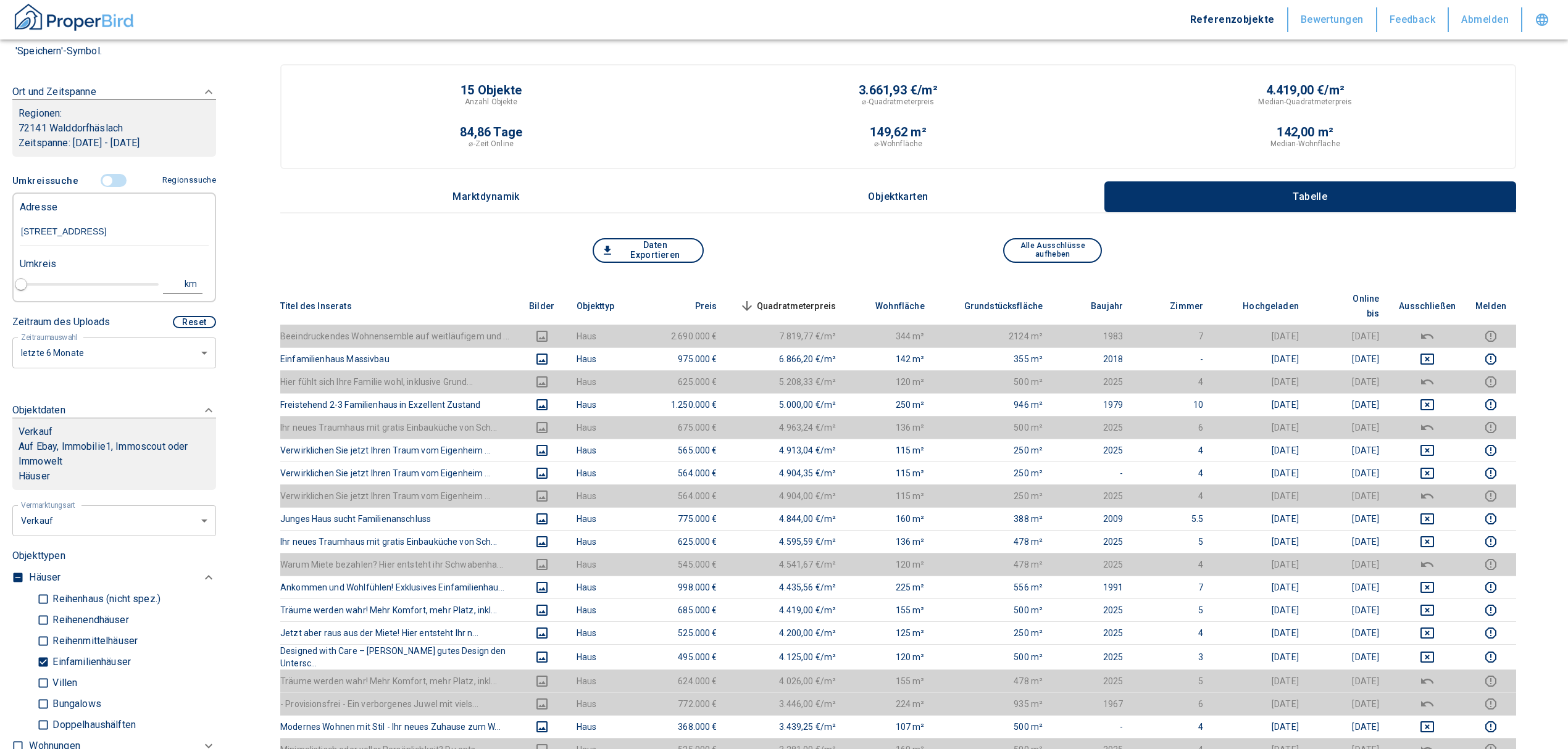
type input "2020"
type input "[STREET_ADDRESS]"
type input "1"
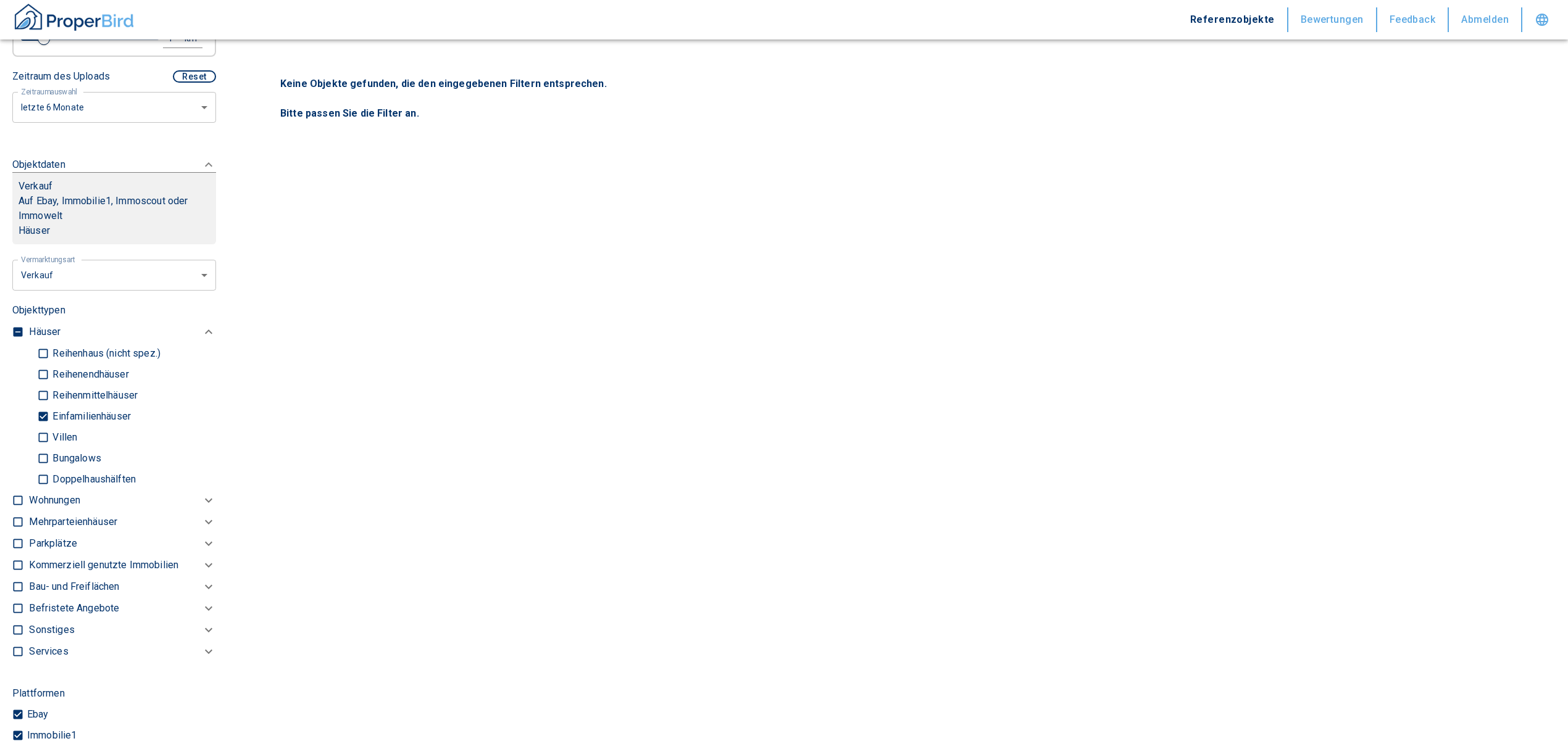
scroll to position [411, 0]
type input "[STREET_ADDRESS]"
click at [43, 408] on input "Einfamilienhäuser" at bounding box center [43, 415] width 13 height 22
checkbox input "false"
type input "2020"
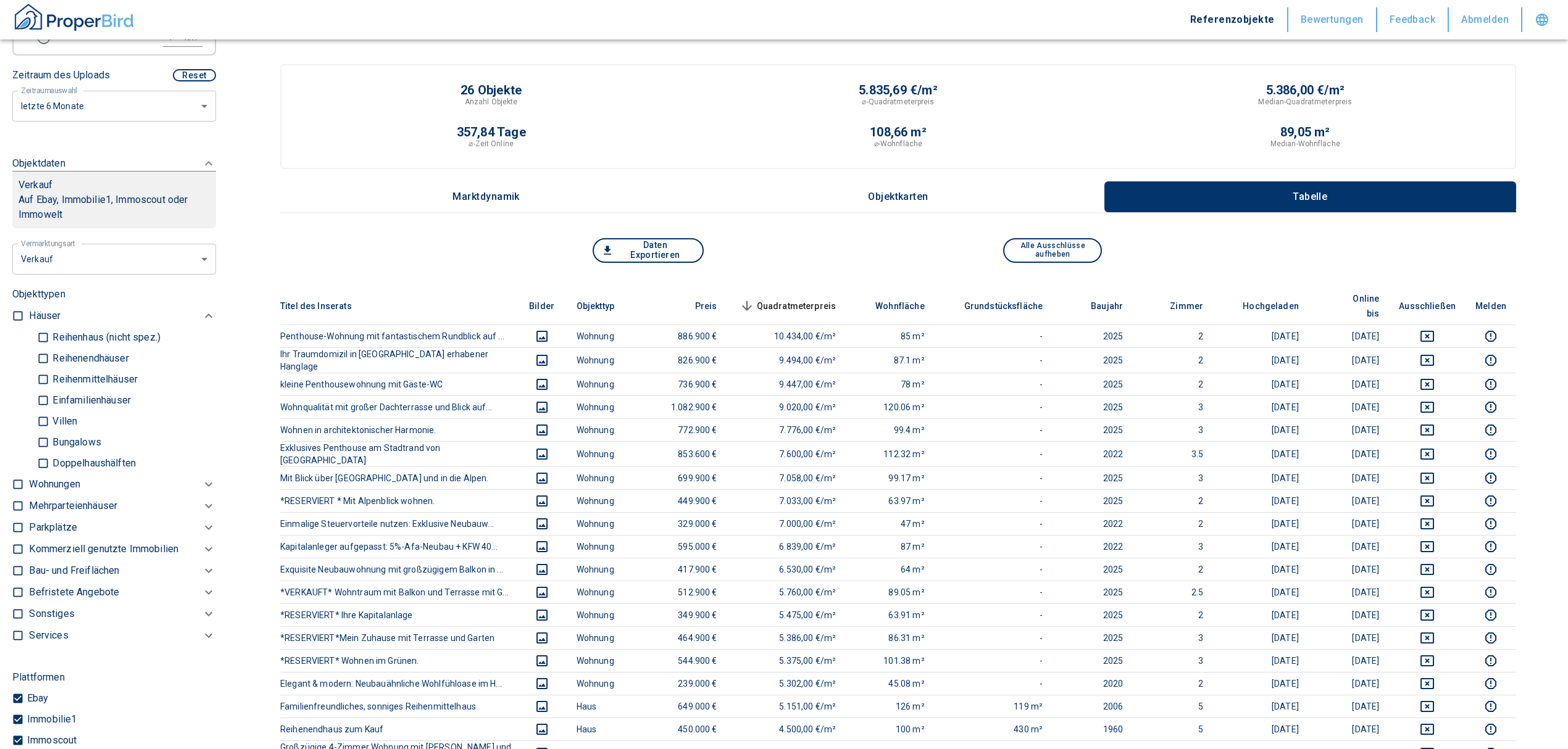
click at [40, 354] on input "Reihenendhäuser" at bounding box center [43, 358] width 13 height 22
checkbox input "true"
type input "2020"
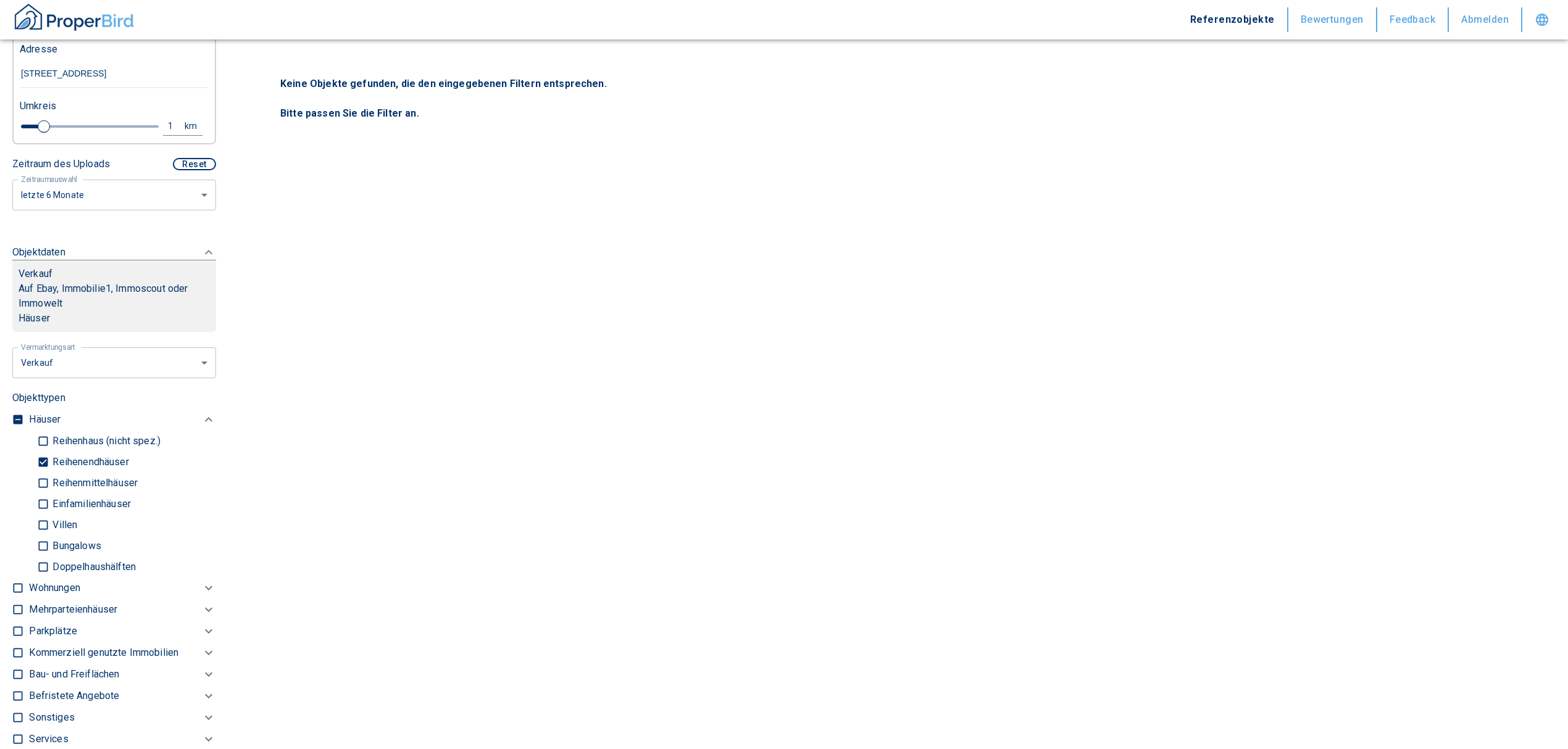
scroll to position [164, 0]
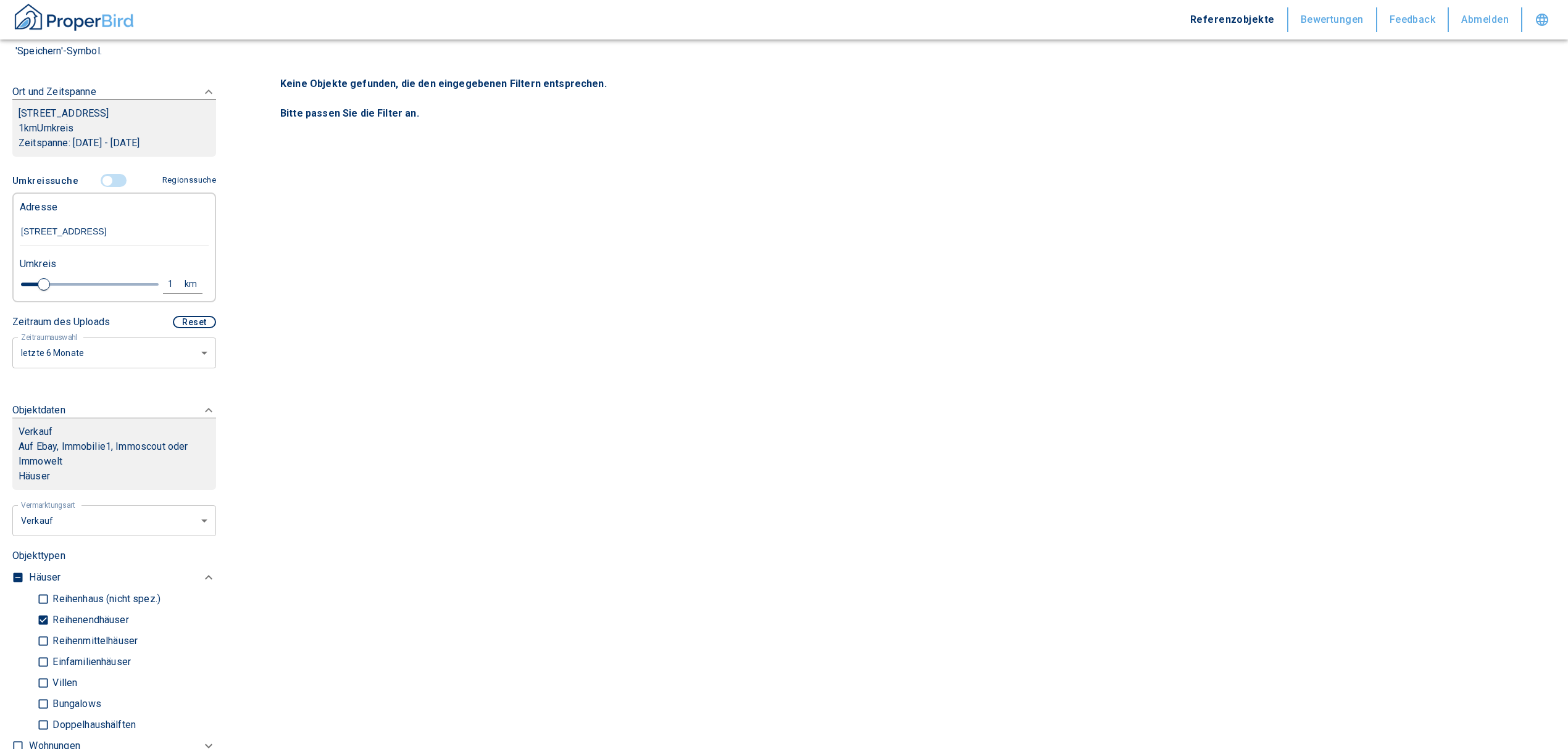
click at [164, 275] on button "1 km" at bounding box center [182, 284] width 40 height 19
drag, startPoint x: 50, startPoint y: 287, endPoint x: 1, endPoint y: 292, distance: 49.3
click at [1, 292] on div "Filtervorlagen Neue Filtereinstellungen erkannt! Name für neue Vorlage x Sie ha…" at bounding box center [114, 374] width 228 height 749
type input "5"
click at [175, 280] on button "Neue Suchen" at bounding box center [164, 283] width 68 height 17
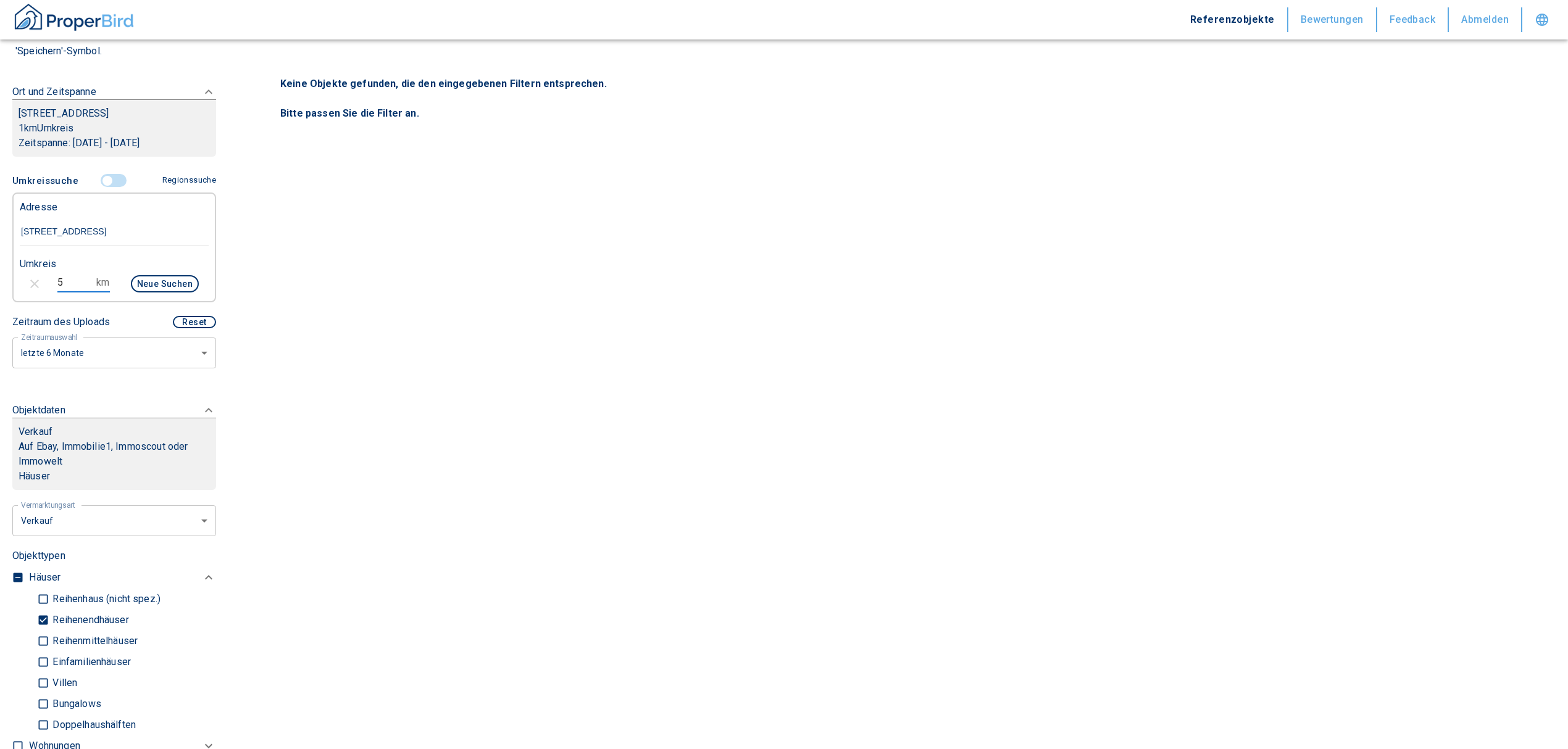
type input "2020"
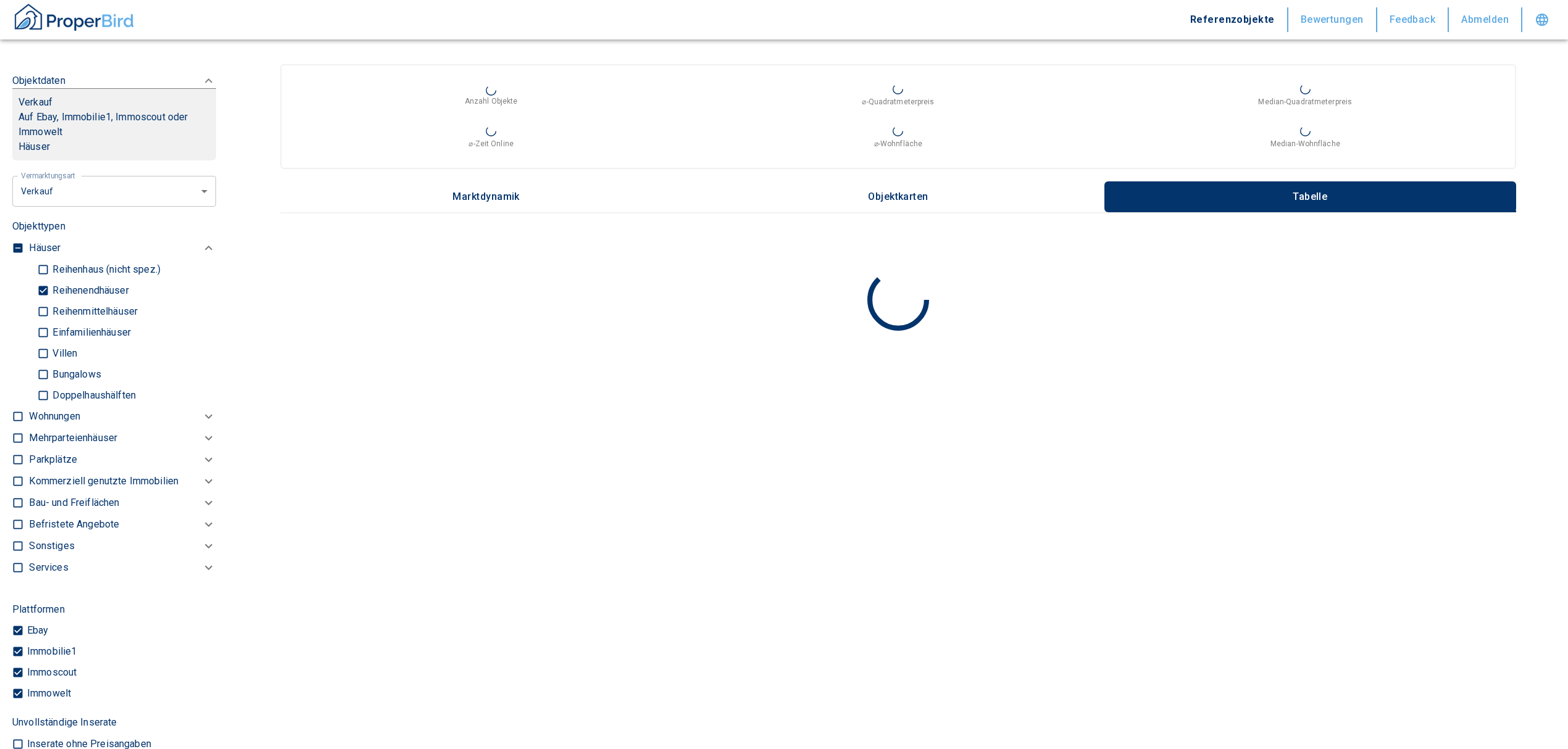
scroll to position [329, 0]
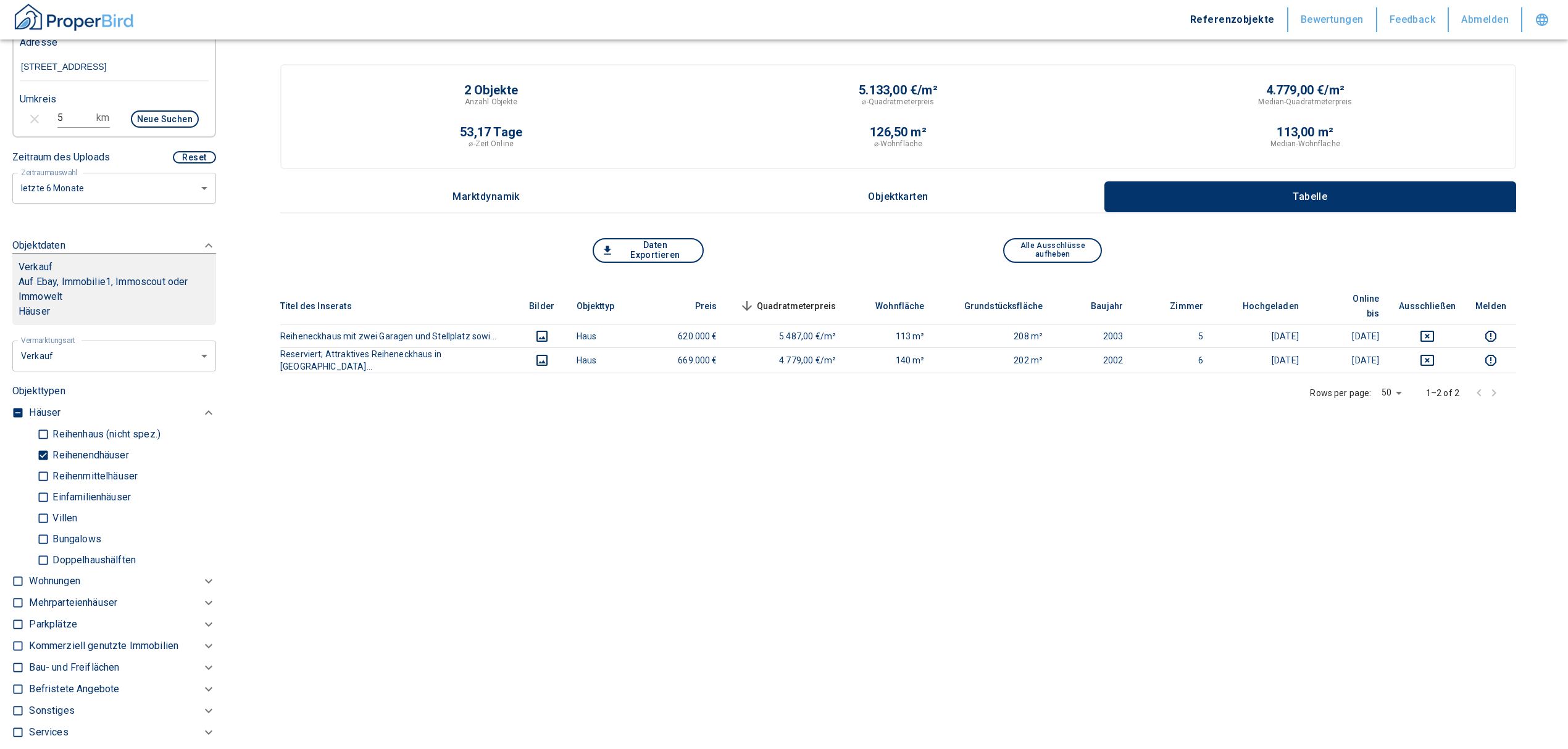
click at [38, 558] on input "Doppelhaushälften" at bounding box center [43, 560] width 13 height 22
checkbox input "true"
type input "2020"
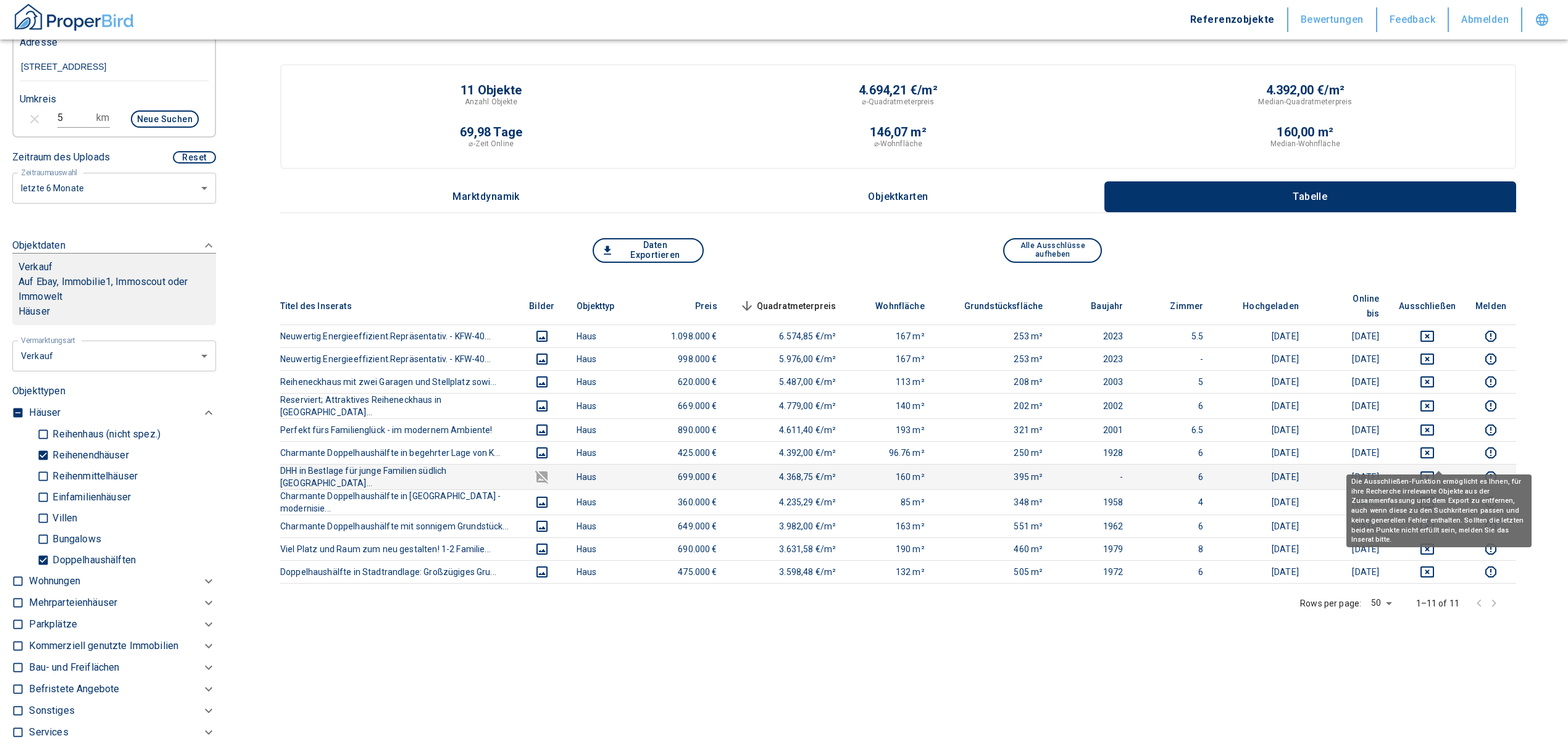
click at [1434, 471] on icon "deselect this listing" at bounding box center [1426, 477] width 13 height 11
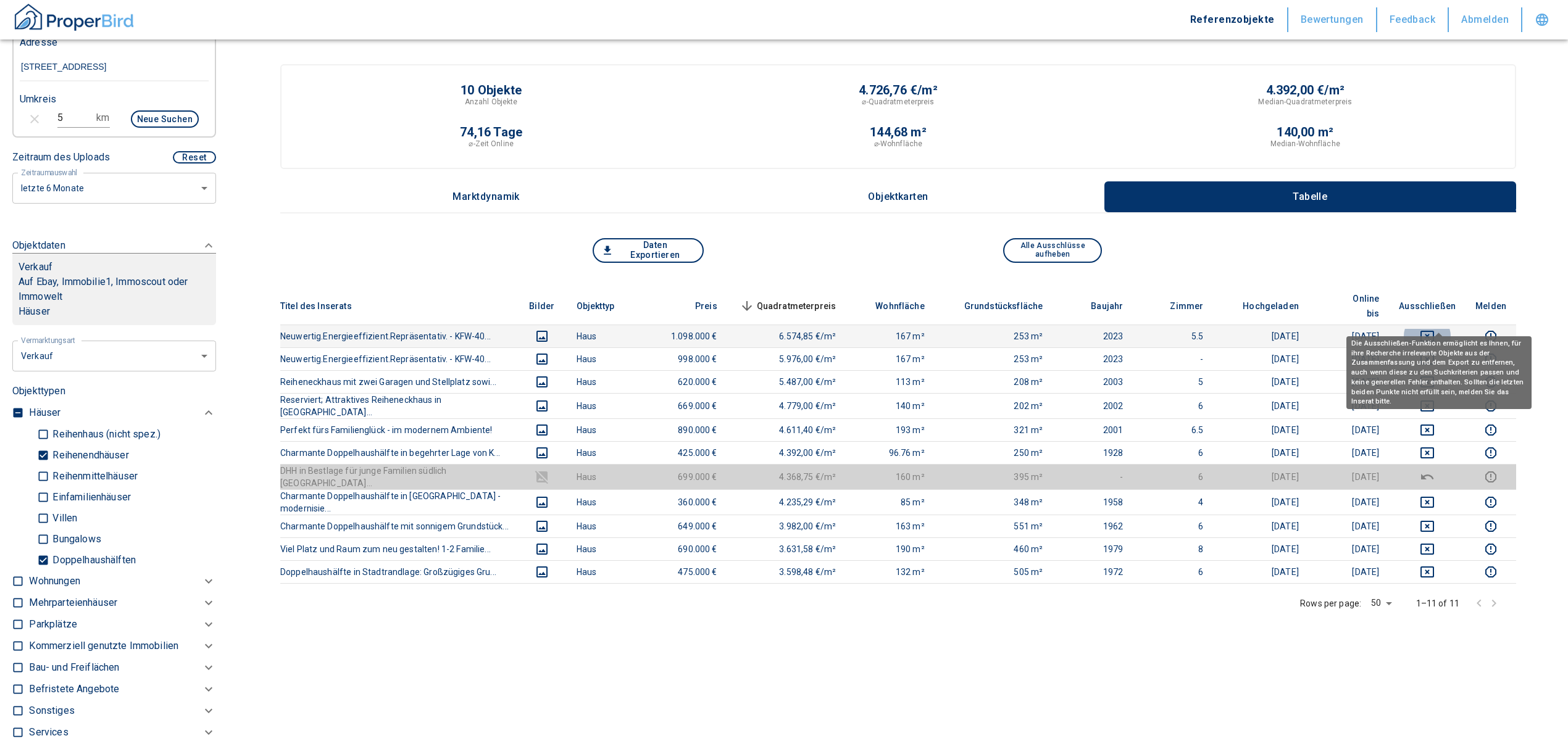
click at [1433, 331] on icon "deselect this listing" at bounding box center [1426, 336] width 13 height 11
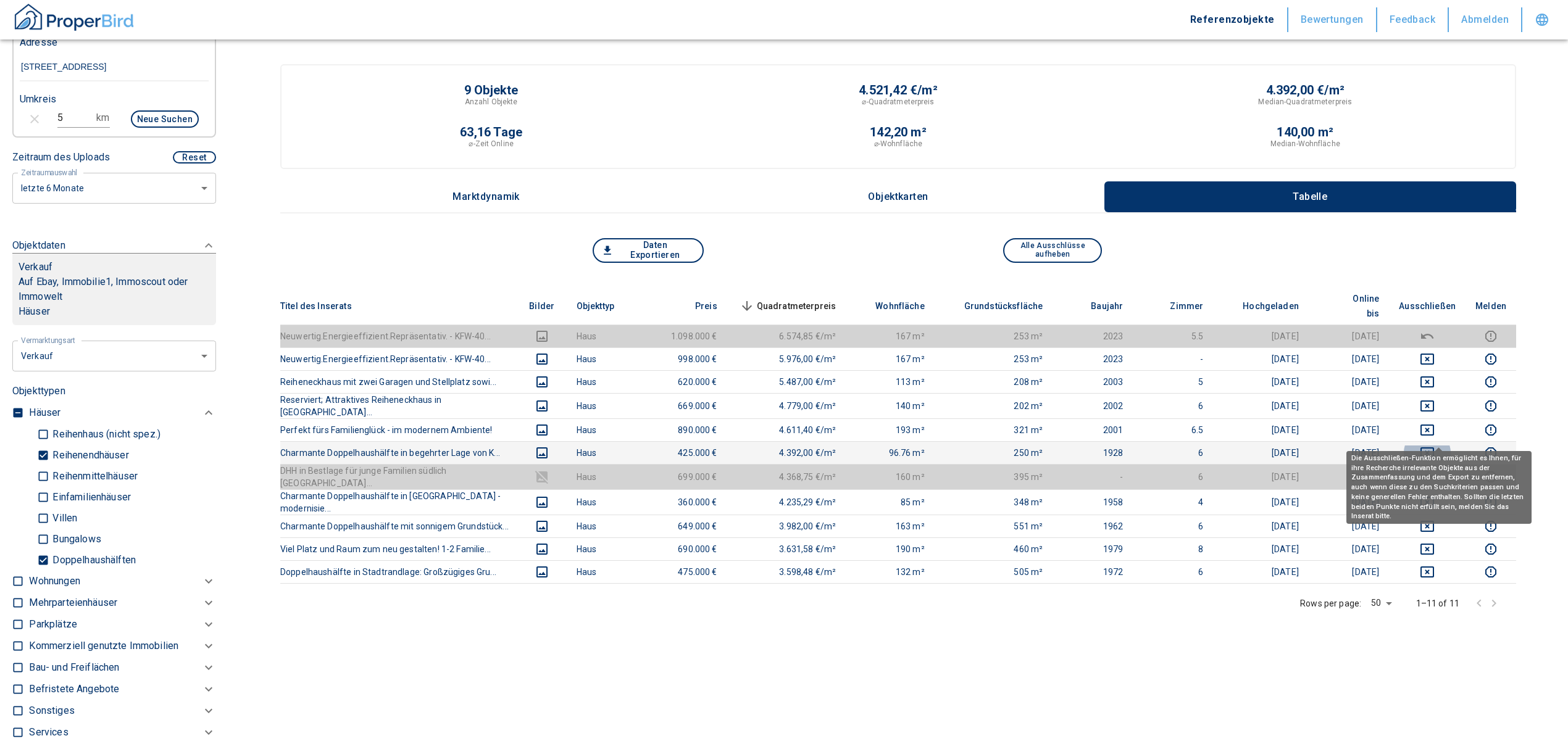
click at [1435, 445] on icon "deselect this listing" at bounding box center [1427, 452] width 15 height 15
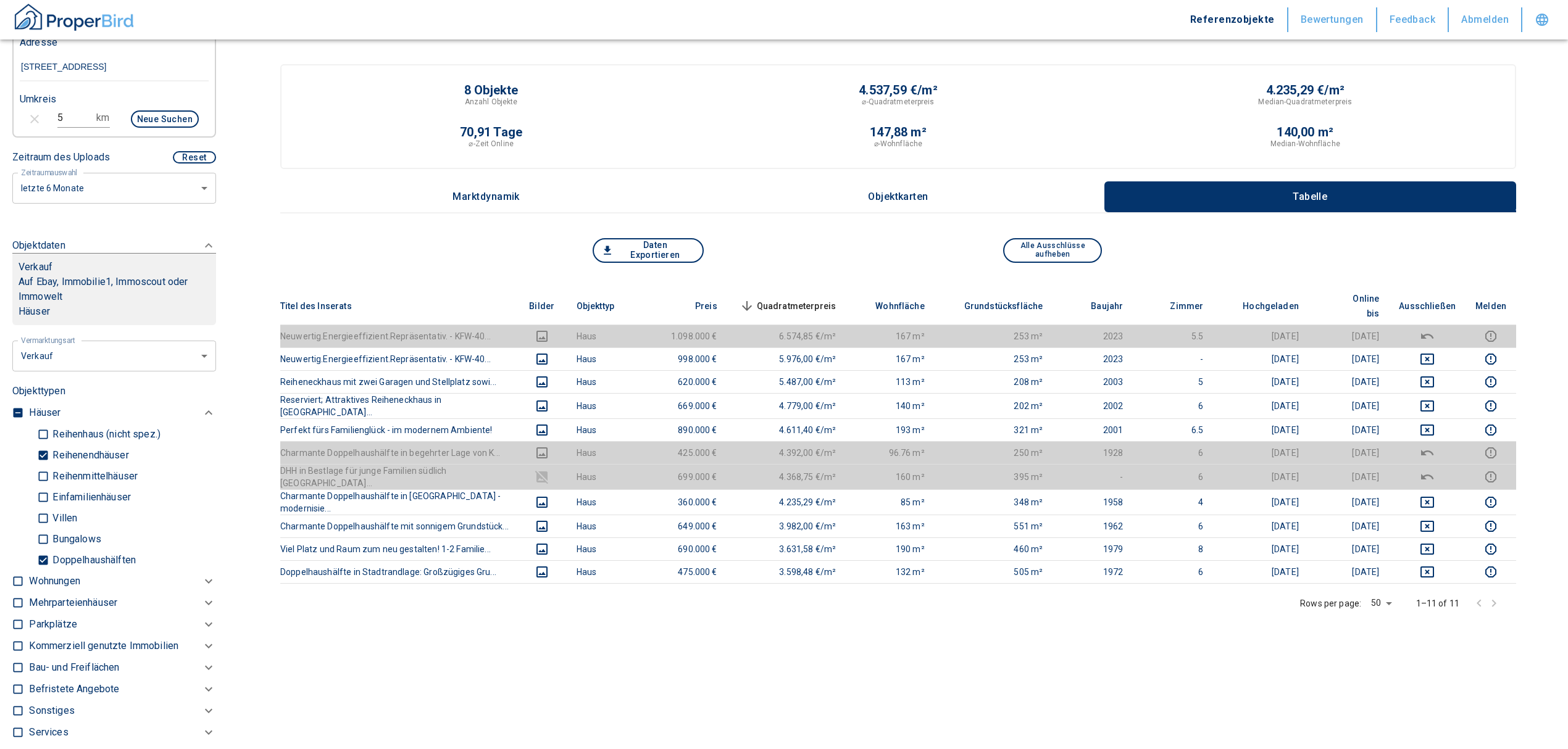
click at [640, 245] on button "Daten Exportieren" at bounding box center [647, 250] width 111 height 24
click at [857, 241] on div "Daten Exportieren" at bounding box center [744, 250] width 309 height 24
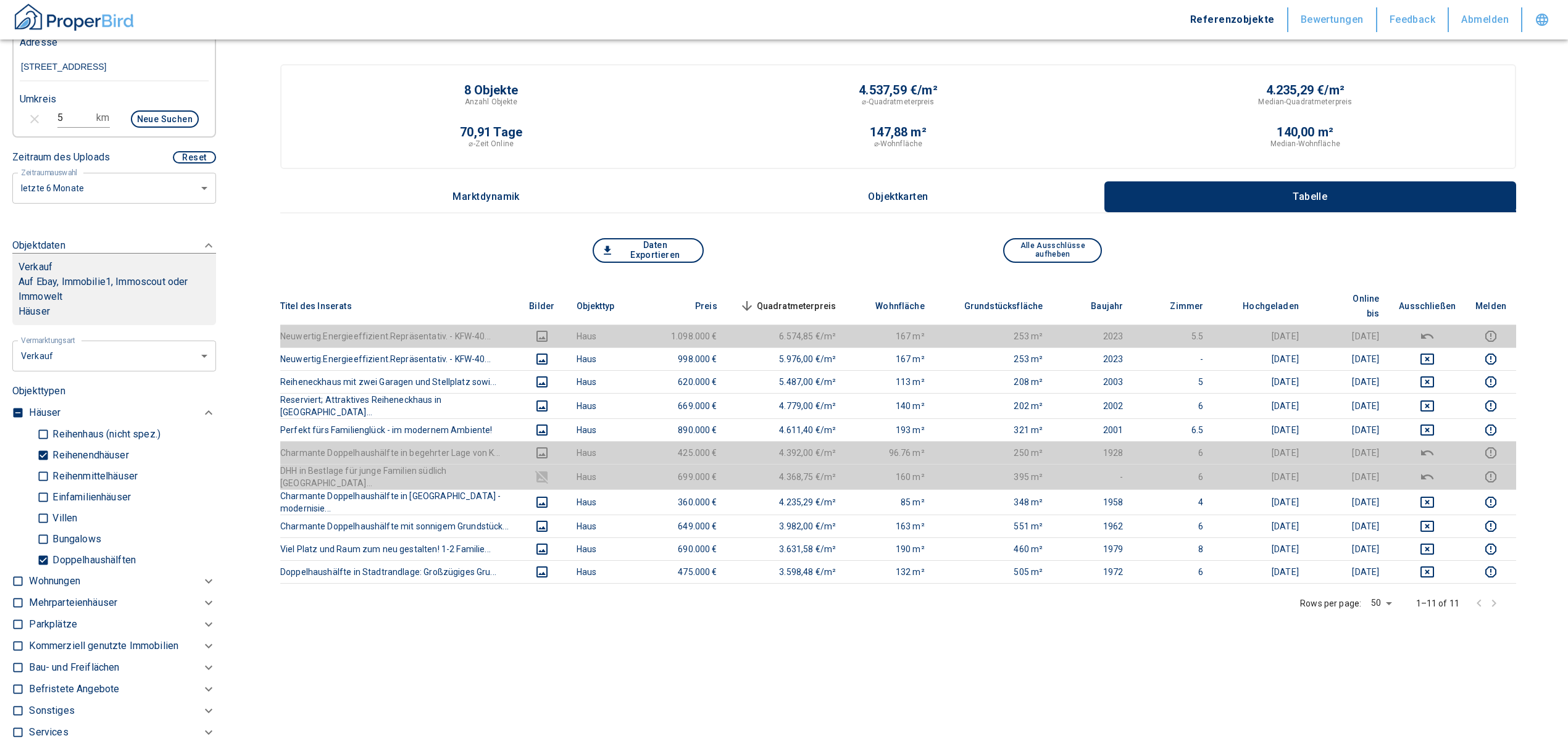
click at [857, 241] on div "Daten Exportieren" at bounding box center [744, 250] width 309 height 24
click at [671, 246] on button "Daten Exportieren" at bounding box center [647, 250] width 111 height 24
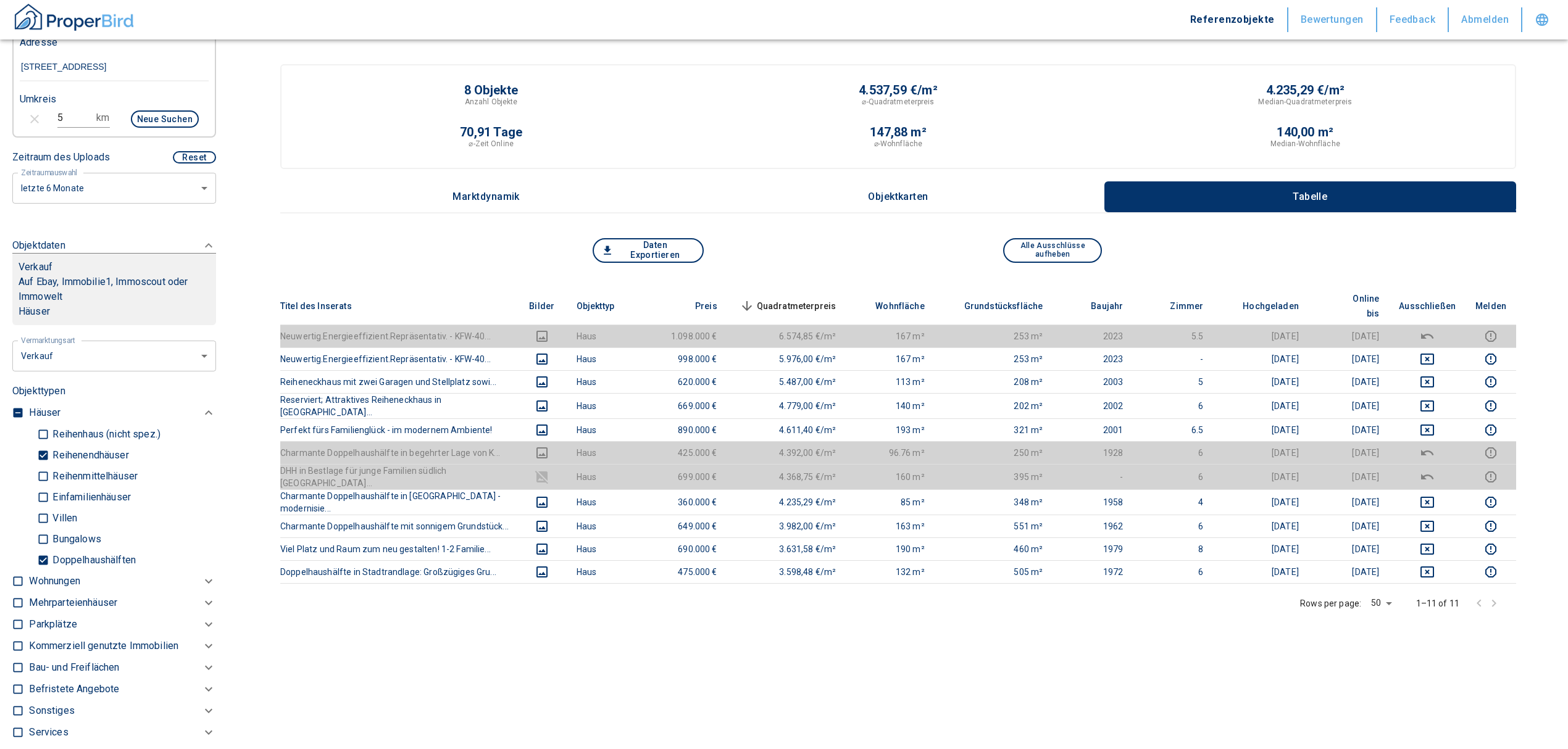
scroll to position [164, 0]
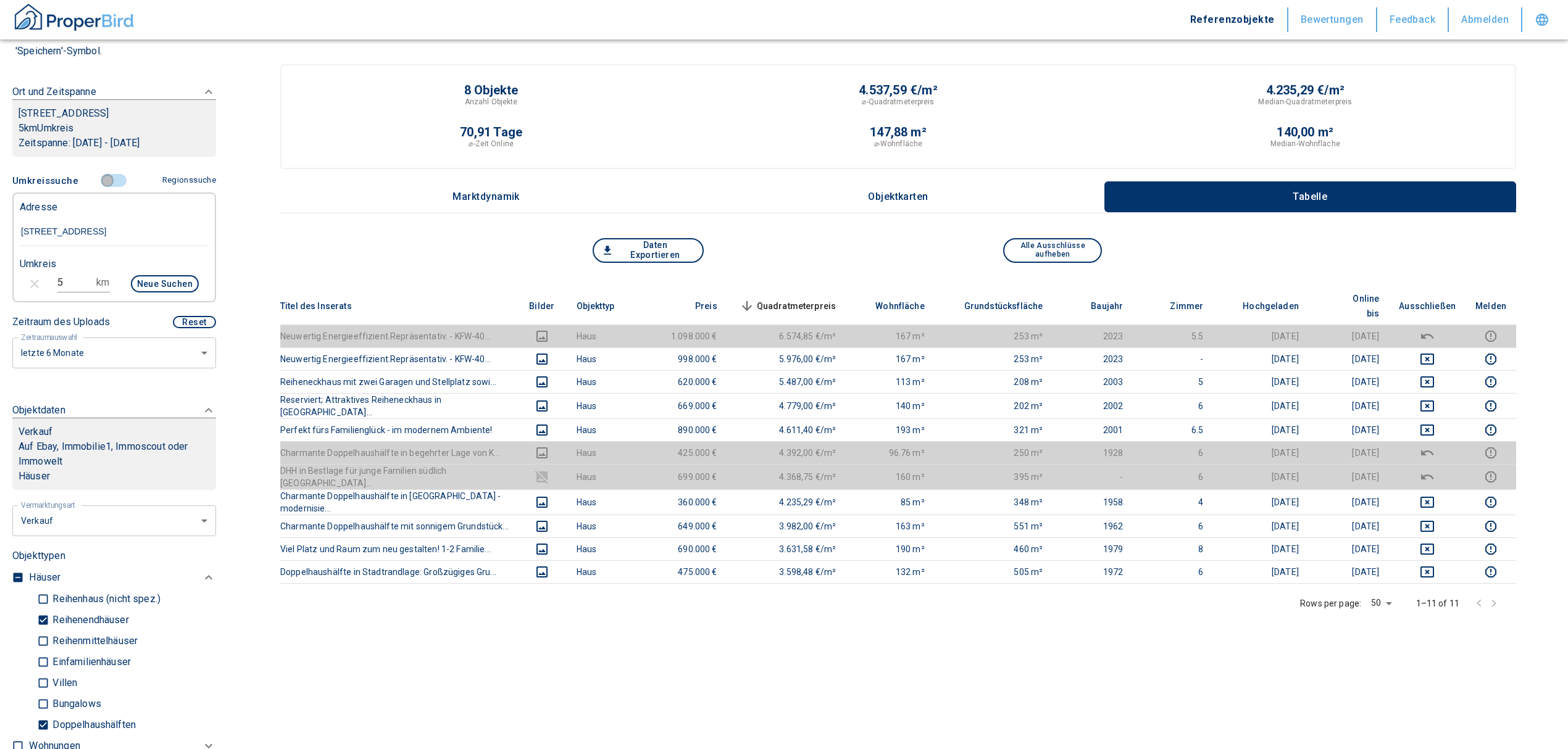
click at [100, 186] on input "controlled" at bounding box center [107, 180] width 37 height 13
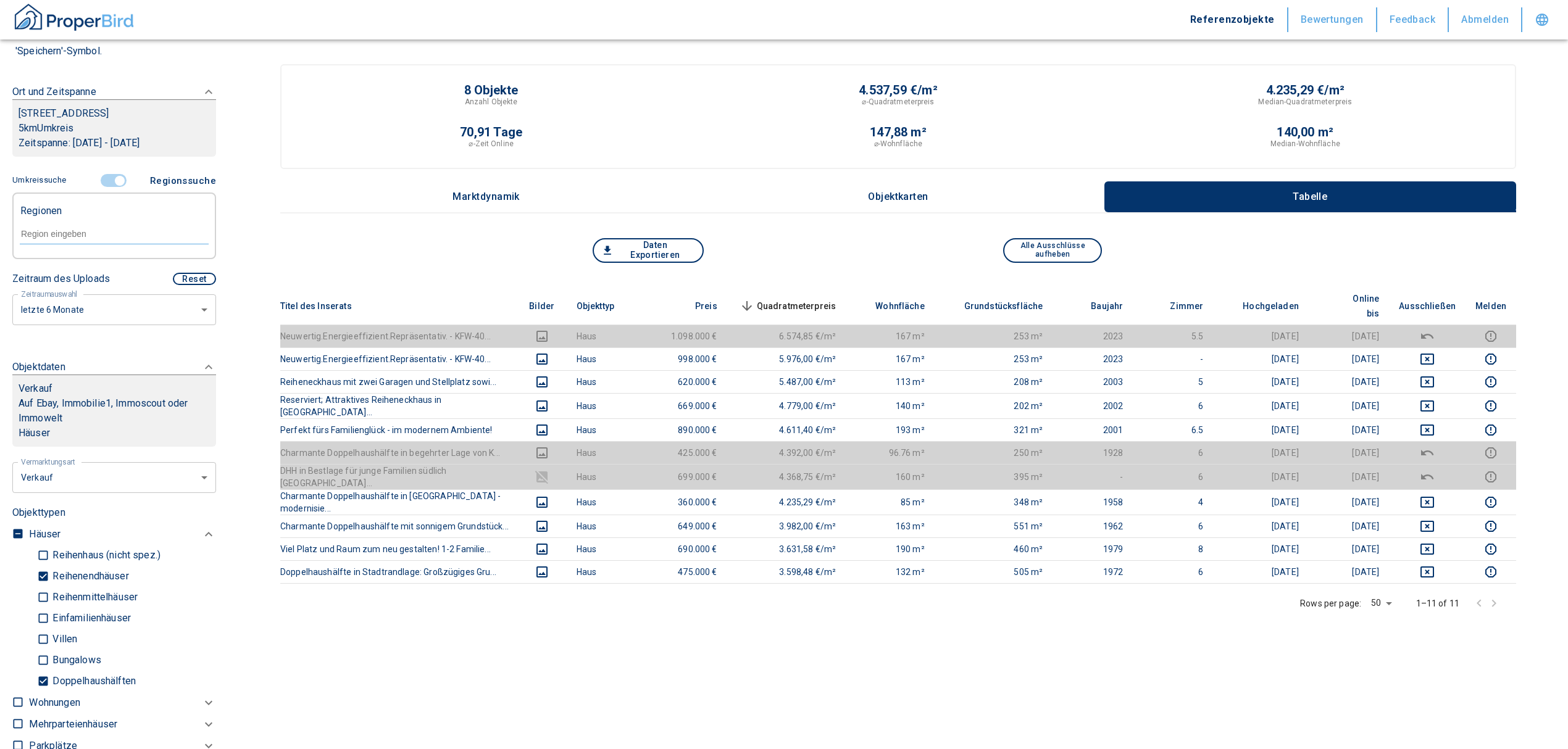
click at [56, 225] on div at bounding box center [114, 232] width 189 height 22
click at [85, 262] on li "87439 [GEOGRAPHIC_DATA] ([GEOGRAPHIC_DATA])" at bounding box center [108, 269] width 177 height 37
type input "87439"
type input "2020"
type input "87439 [GEOGRAPHIC_DATA] ([GEOGRAPHIC_DATA])"
